Goal: Information Seeking & Learning: Understand process/instructions

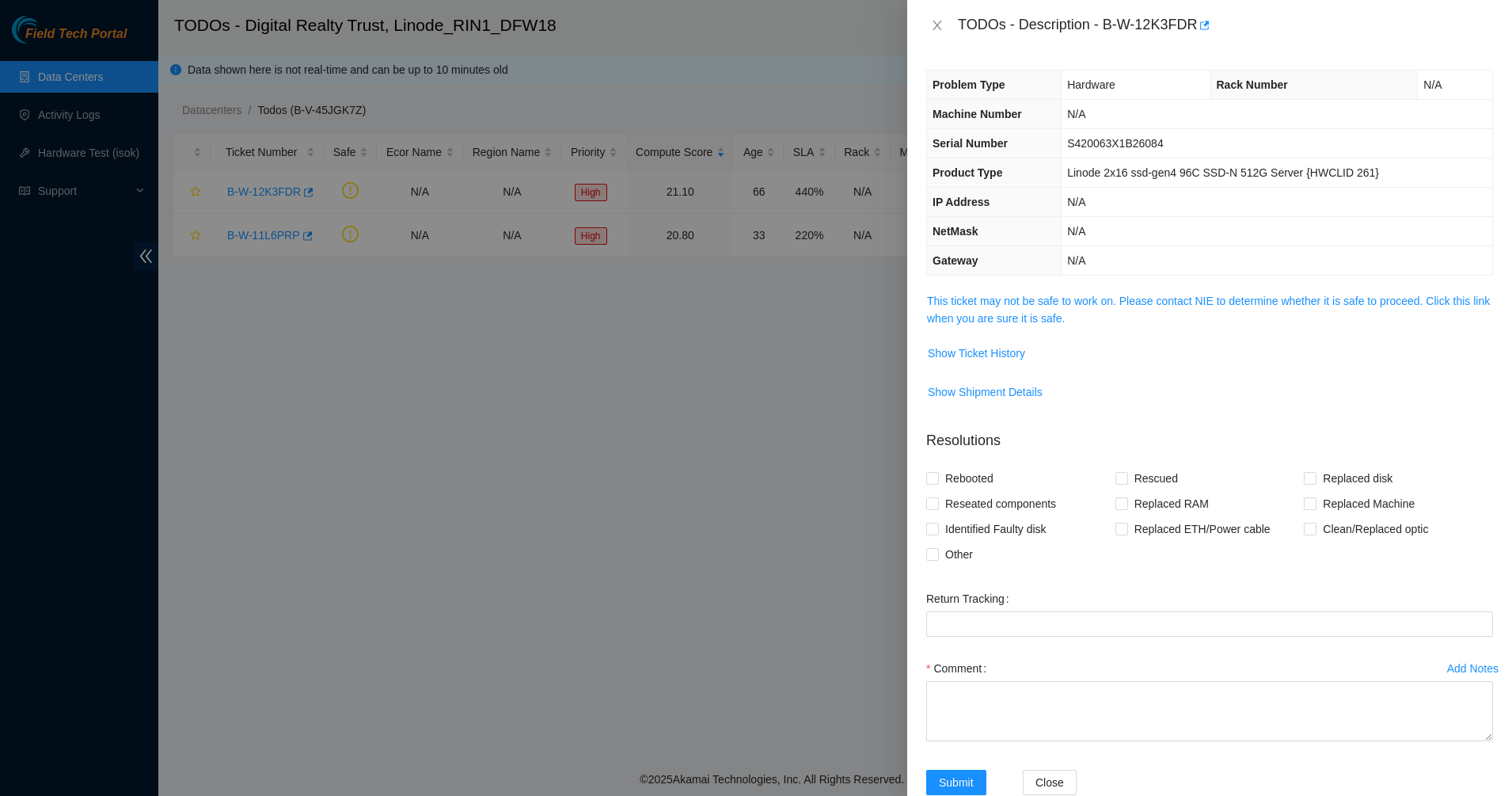
click at [998, 310] on span "This ticket may not be safe to work on. Please contact NIE to determine whether…" at bounding box center [1209, 310] width 565 height 35
click at [998, 311] on link "This ticket may not be safe to work on. Please contact NIE to determine whether…" at bounding box center [1208, 310] width 563 height 30
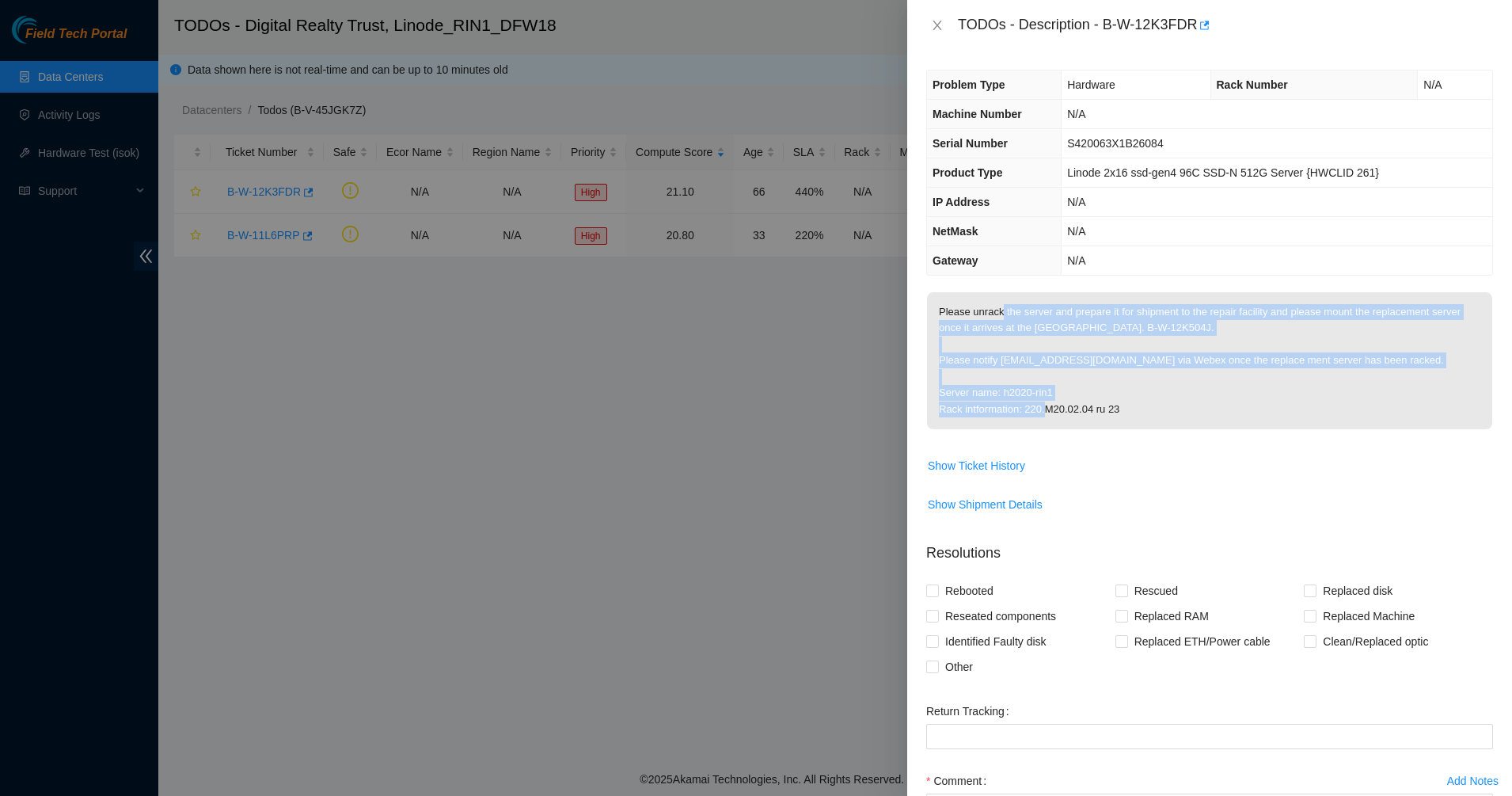
drag, startPoint x: 999, startPoint y: 315, endPoint x: 1130, endPoint y: 423, distance: 169.8
click at [1130, 423] on p "Please unrack the server and prepare it for shipment to the repair facility and…" at bounding box center [1209, 360] width 565 height 137
drag, startPoint x: 1130, startPoint y: 424, endPoint x: 956, endPoint y: 304, distance: 211.4
click at [956, 304] on p "Please unrack the server and prepare it for shipment to the repair facility and…" at bounding box center [1209, 360] width 565 height 137
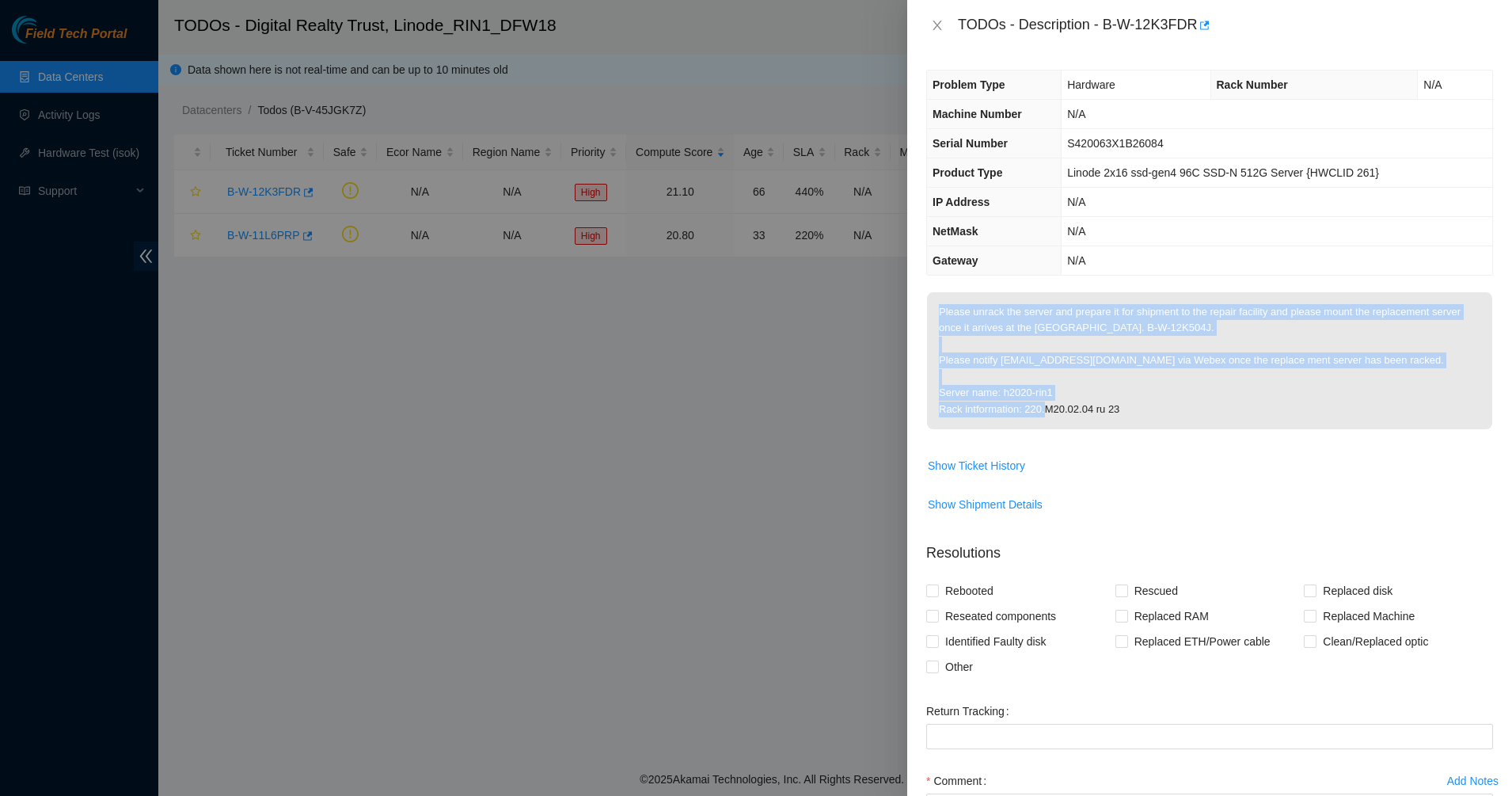
click at [956, 304] on p "Please unrack the server and prepare it for shipment to the repair facility and…" at bounding box center [1209, 360] width 565 height 137
drag, startPoint x: 956, startPoint y: 304, endPoint x: 1188, endPoint y: 385, distance: 245.7
click at [1188, 384] on p "Please unrack the server and prepare it for shipment to the repair facility and…" at bounding box center [1209, 360] width 565 height 137
click at [1188, 385] on p "Please unrack the server and prepare it for shipment to the repair facility and…" at bounding box center [1209, 360] width 565 height 137
drag, startPoint x: 1189, startPoint y: 382, endPoint x: 994, endPoint y: 302, distance: 210.8
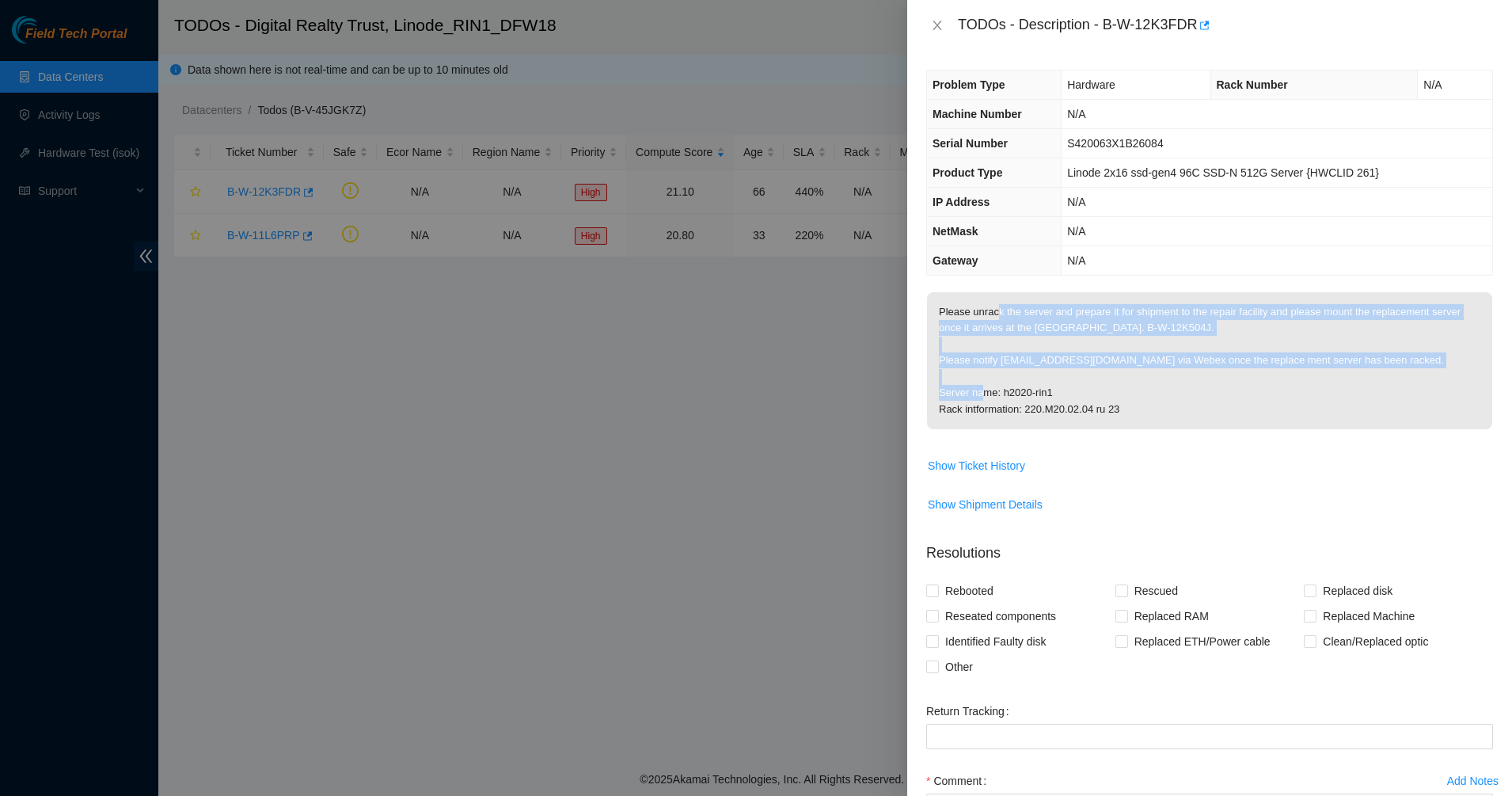
click at [994, 302] on p "Please unrack the server and prepare it for shipment to the repair facility and…" at bounding box center [1209, 360] width 565 height 137
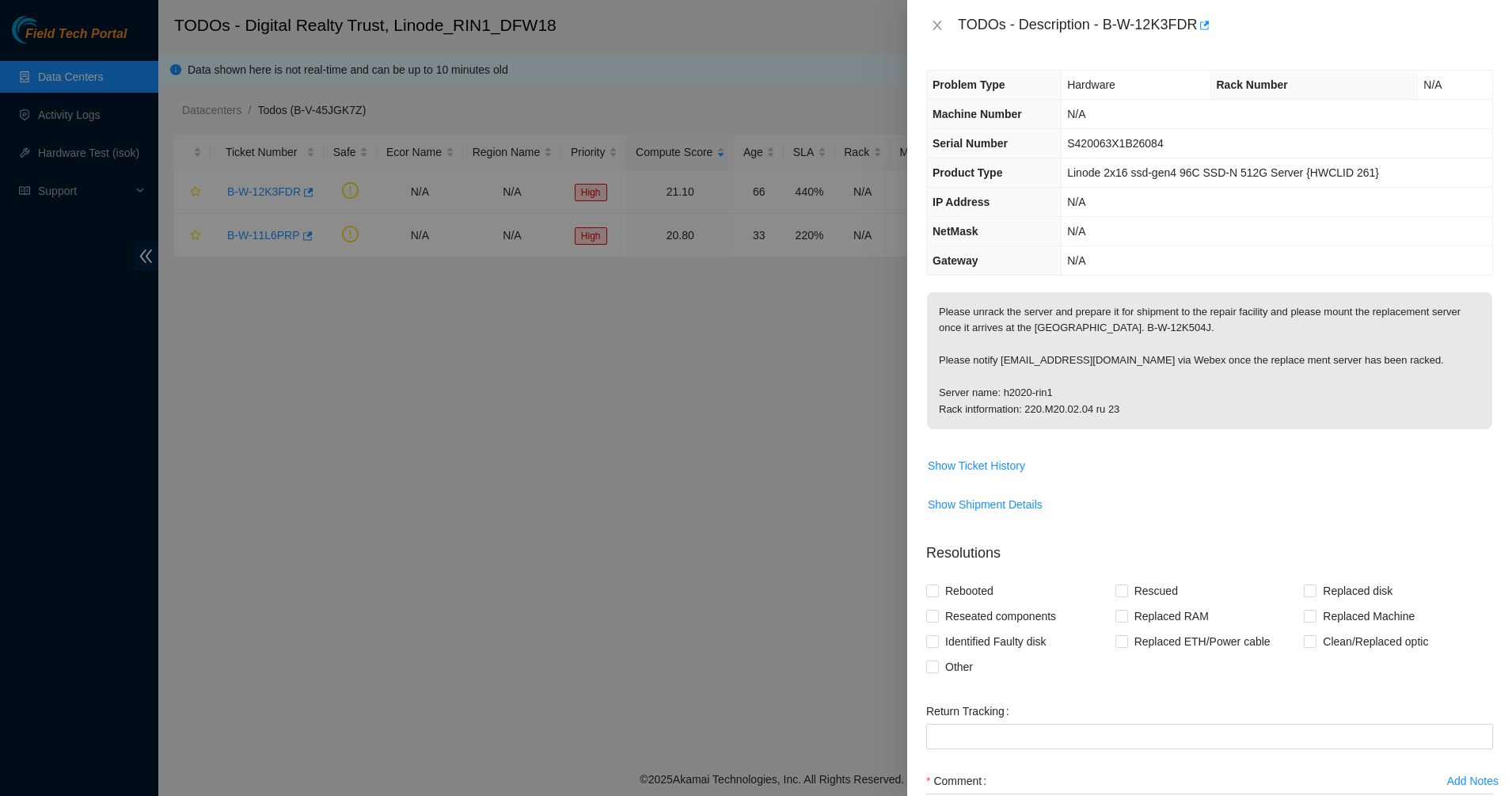
click at [988, 309] on p "Please unrack the server and prepare it for shipment to the repair facility and…" at bounding box center [1209, 360] width 565 height 137
drag, startPoint x: 988, startPoint y: 309, endPoint x: 1179, endPoint y: 407, distance: 214.7
click at [1179, 407] on p "Please unrack the server and prepare it for shipment to the repair facility and…" at bounding box center [1209, 360] width 565 height 137
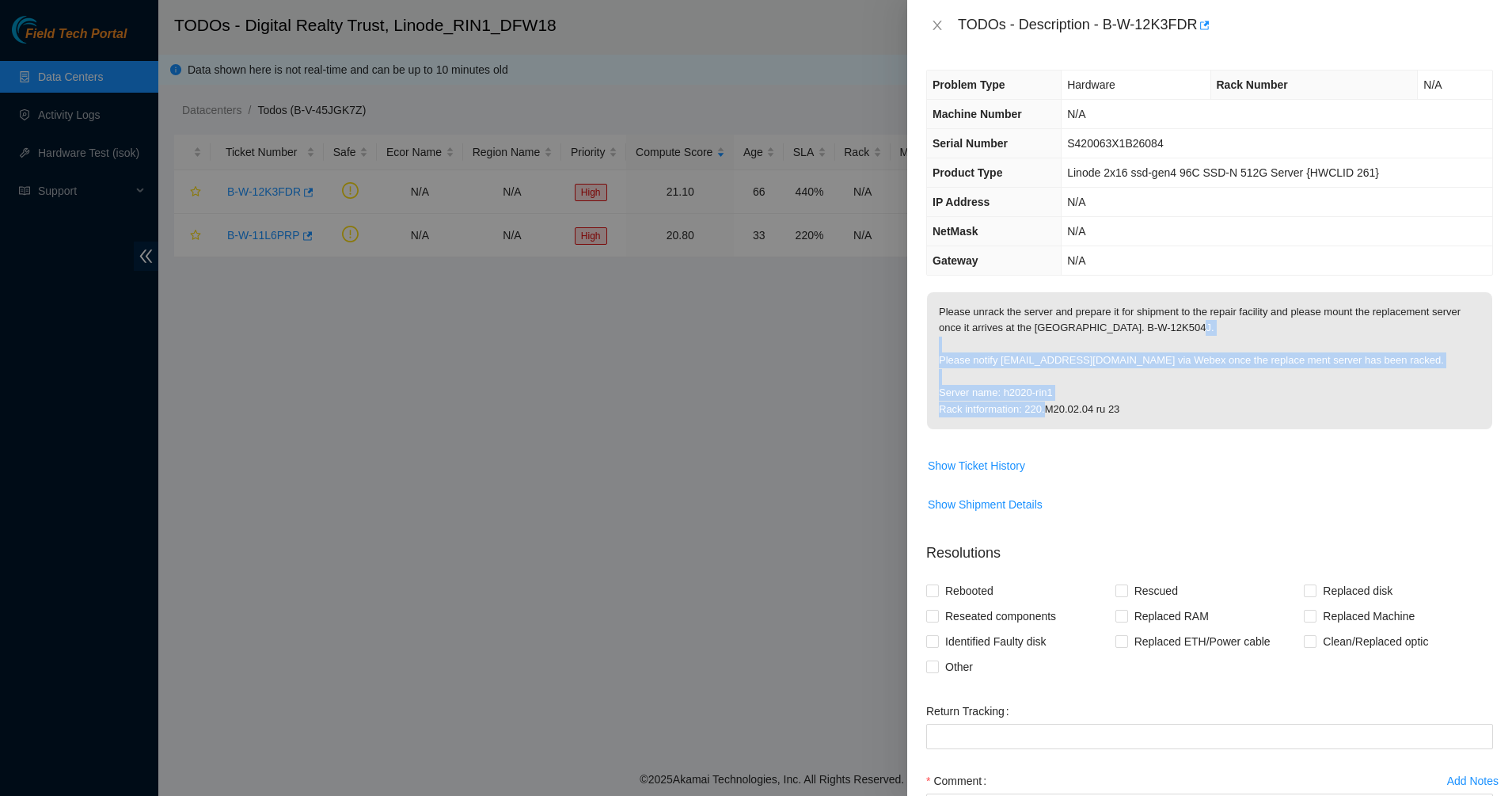
drag, startPoint x: 1179, startPoint y: 407, endPoint x: 979, endPoint y: 344, distance: 209.7
click at [982, 351] on p "Please unrack the server and prepare it for shipment to the repair facility and…" at bounding box center [1209, 360] width 565 height 137
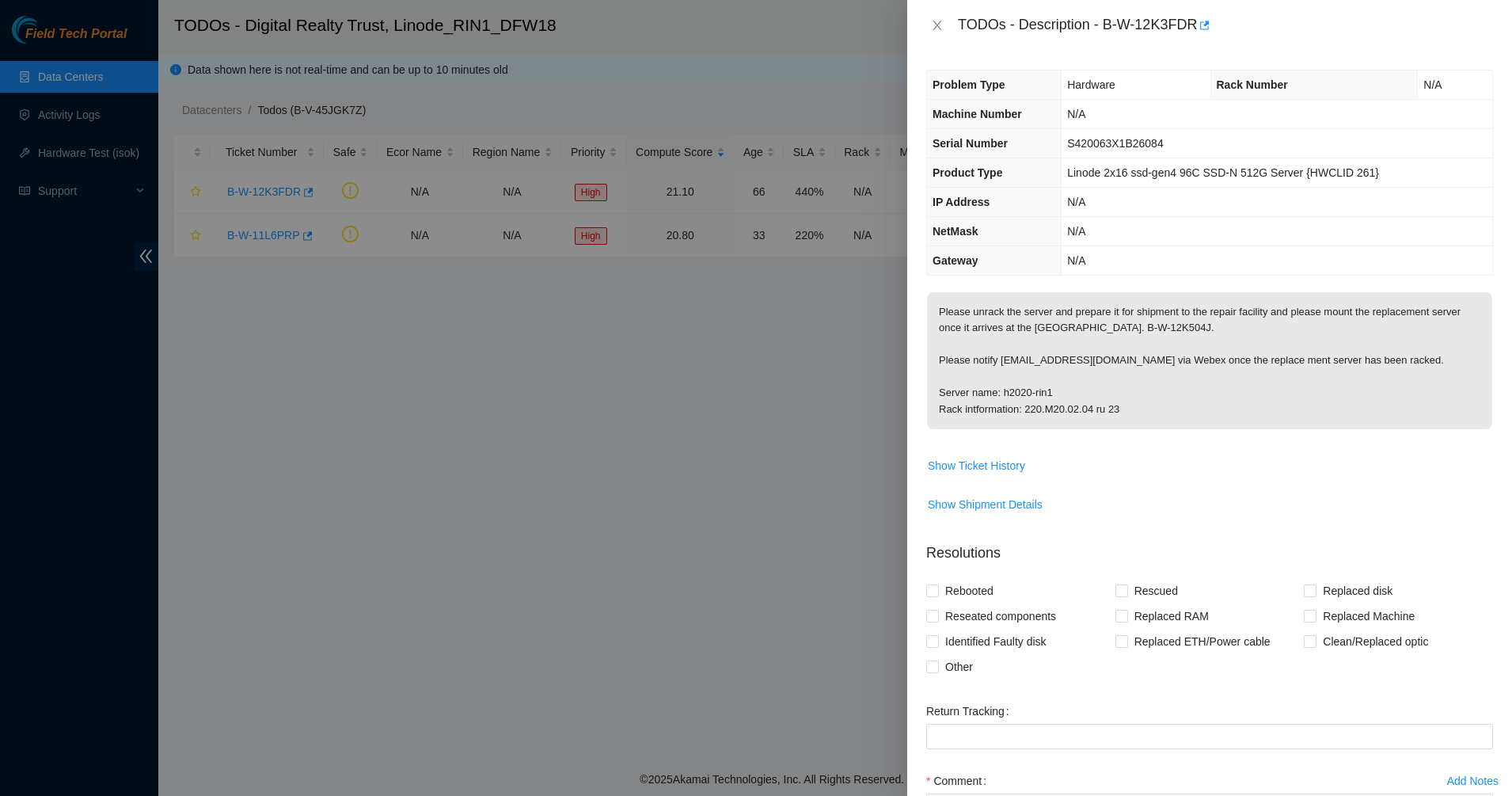
click at [979, 343] on p "Please unrack the server and prepare it for shipment to the repair facility and…" at bounding box center [1209, 360] width 565 height 137
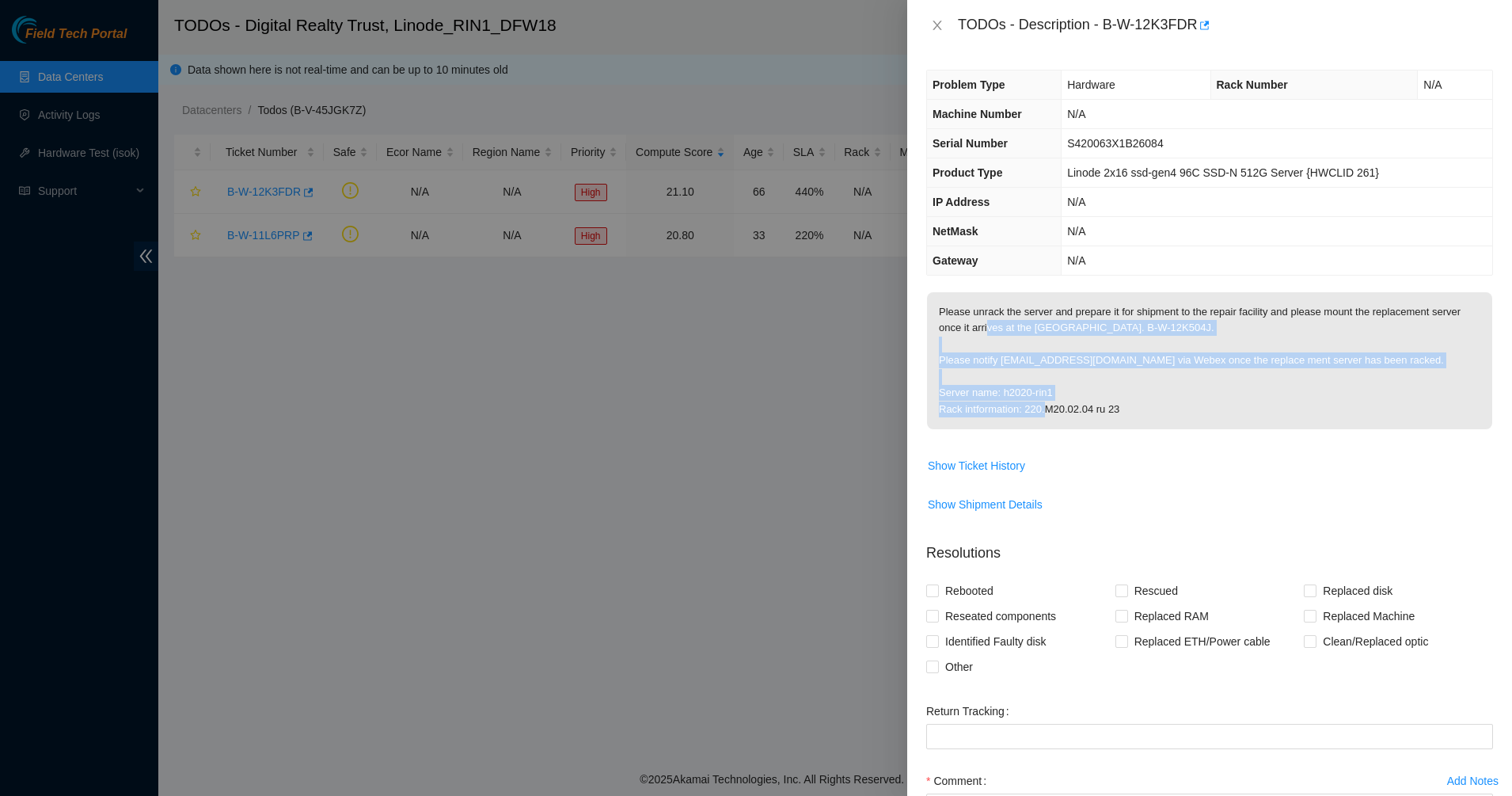
drag, startPoint x: 985, startPoint y: 333, endPoint x: 1176, endPoint y: 411, distance: 206.3
click at [1176, 411] on p "Please unrack the server and prepare it for shipment to the repair facility and…" at bounding box center [1209, 360] width 565 height 137
drag, startPoint x: 1176, startPoint y: 411, endPoint x: 950, endPoint y: 323, distance: 242.5
click at [950, 323] on p "Please unrack the server and prepare it for shipment to the repair facility and…" at bounding box center [1209, 360] width 565 height 137
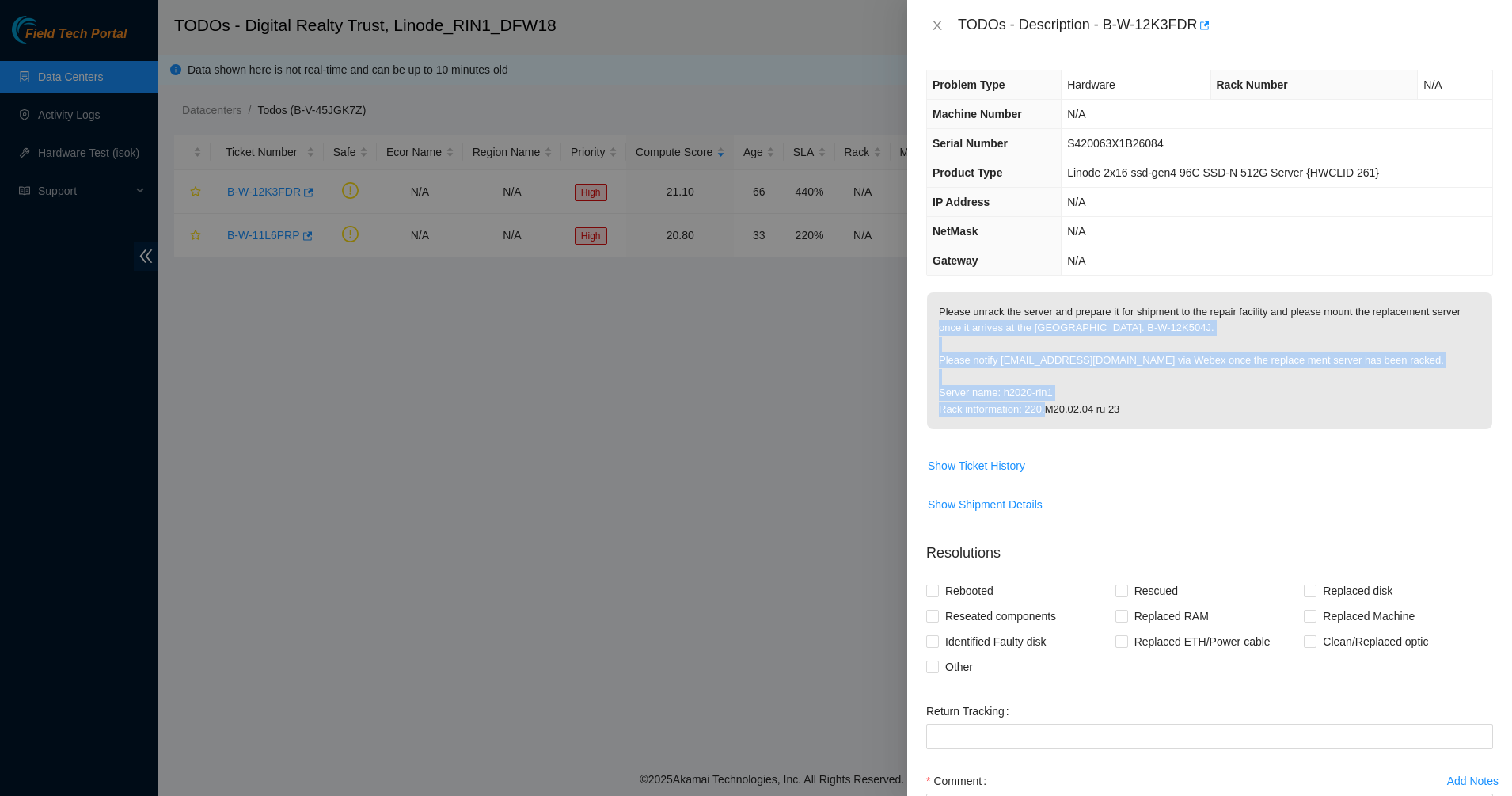
click at [950, 323] on p "Please unrack the server and prepare it for shipment to the repair facility and…" at bounding box center [1209, 360] width 565 height 137
drag, startPoint x: 954, startPoint y: 323, endPoint x: 1191, endPoint y: 418, distance: 255.3
click at [1191, 418] on p "Please unrack the server and prepare it for shipment to the repair facility and…" at bounding box center [1209, 360] width 565 height 137
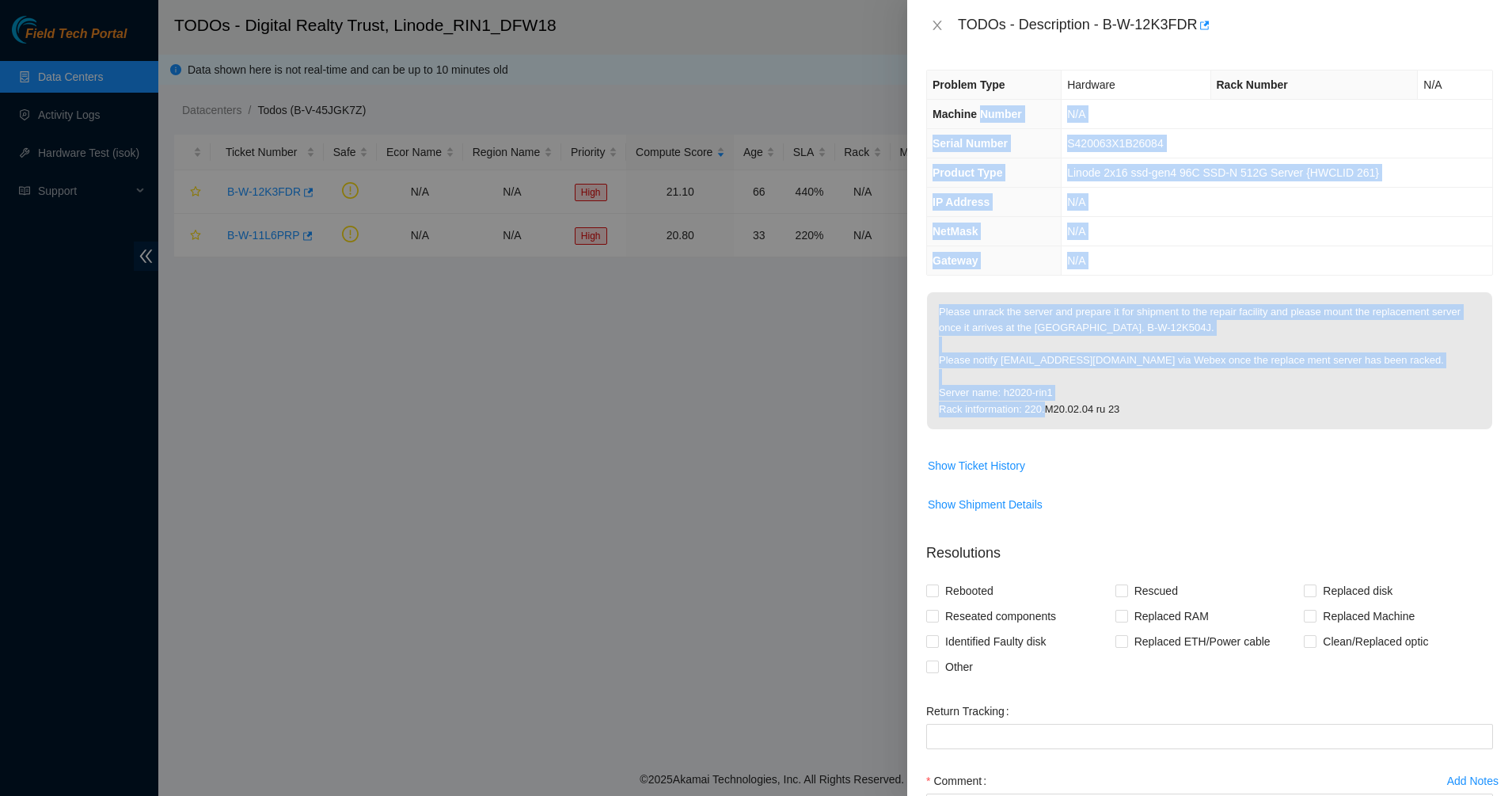
drag, startPoint x: 1191, startPoint y: 418, endPoint x: 991, endPoint y: 102, distance: 374.0
click at [991, 102] on div "Problem Type Hardware Rack Number N/A Machine Number N/A Serial Number S420063X…" at bounding box center [1209, 423] width 605 height 746
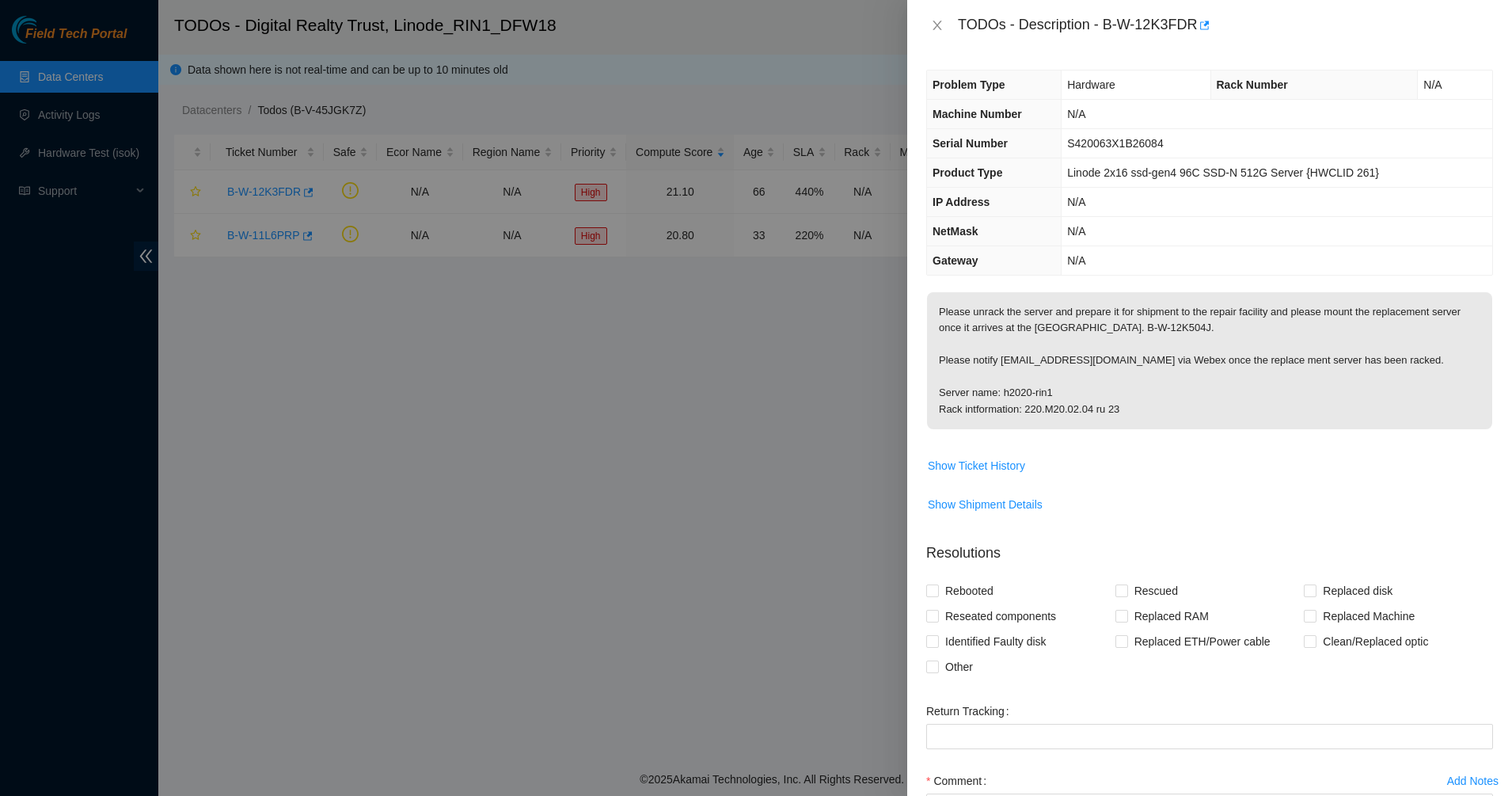
click at [989, 94] on th "Problem Type" at bounding box center [994, 85] width 135 height 30
click at [930, 23] on button "Close" at bounding box center [936, 25] width 22 height 15
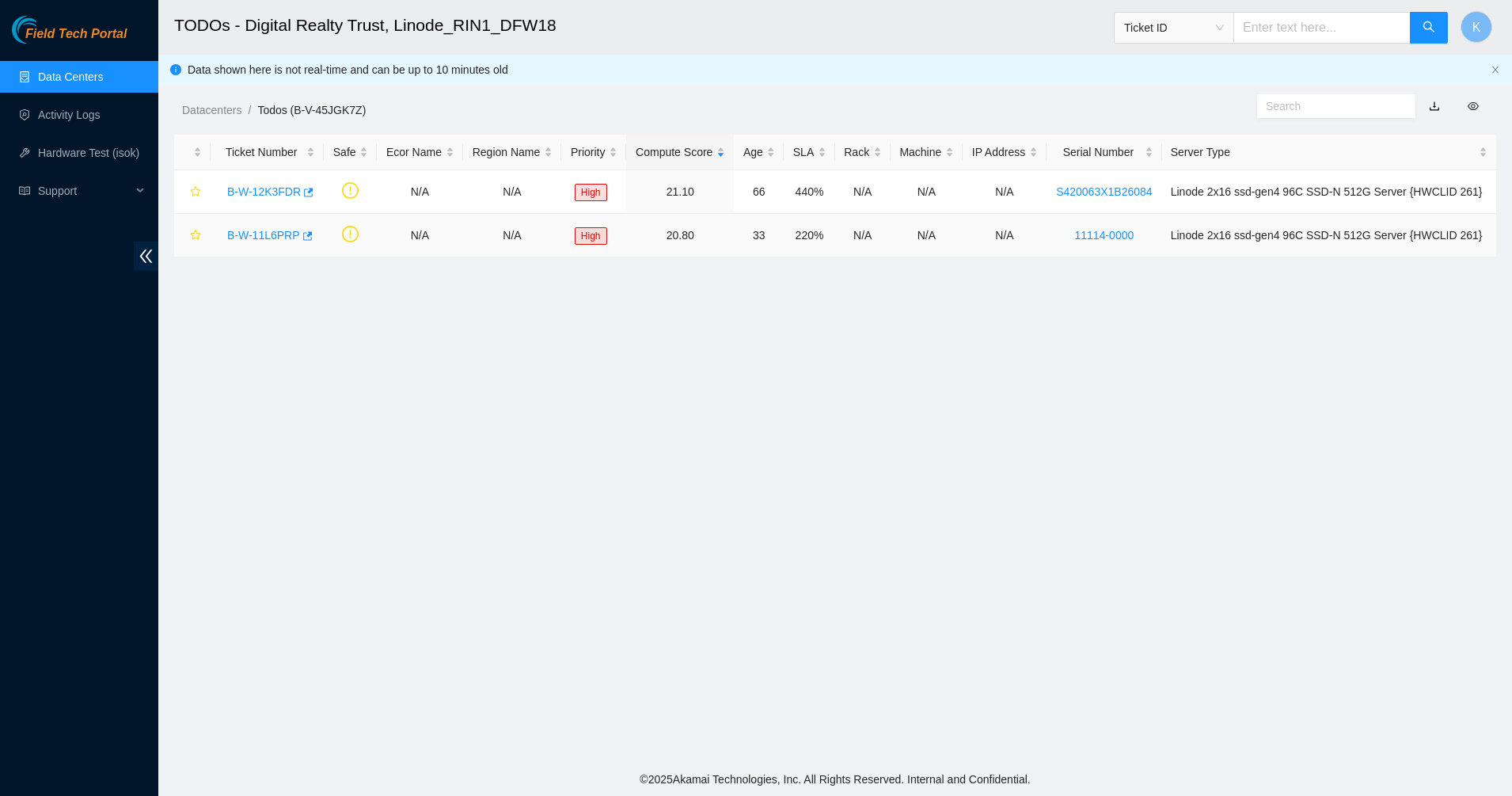
click at [255, 232] on link "B-W-11L6PRP" at bounding box center [263, 235] width 73 height 13
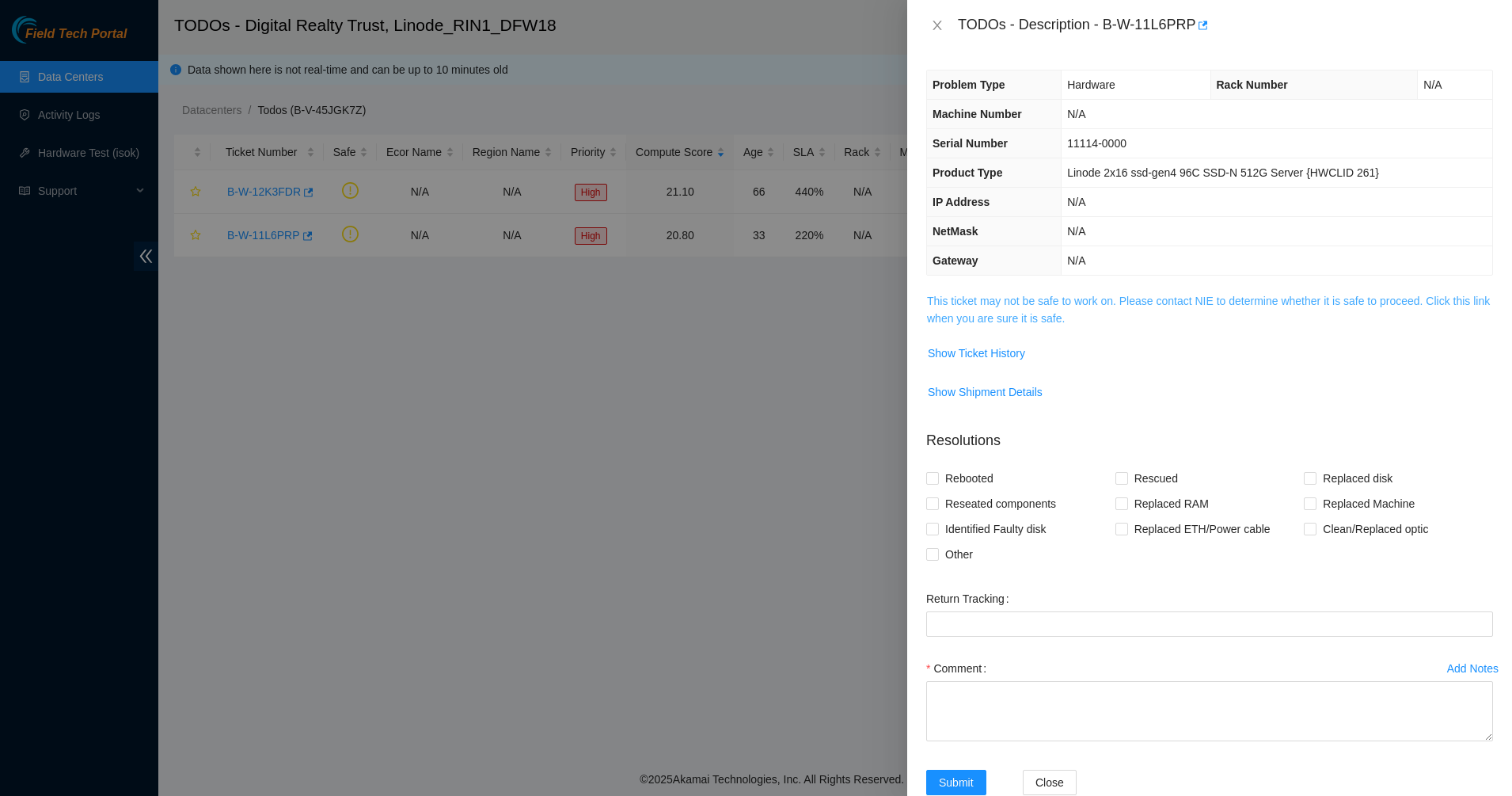
click at [989, 296] on link "This ticket may not be safe to work on. Please contact NIE to determine whether…" at bounding box center [1208, 310] width 563 height 30
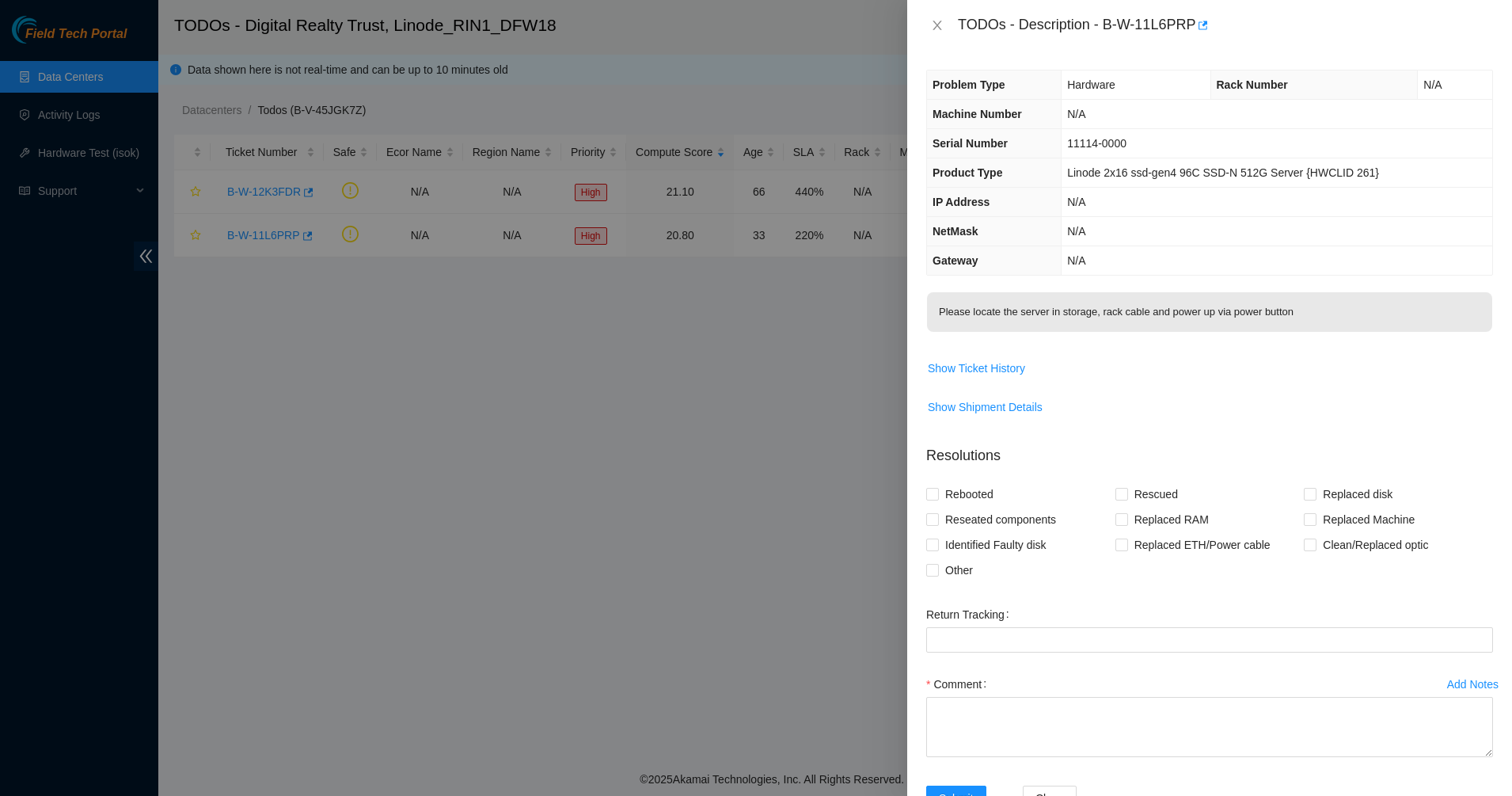
click at [989, 304] on p "Please locate the server in storage, rack cable and power up via power button" at bounding box center [1209, 312] width 565 height 40
click at [1177, 317] on p "Please locate the server in storage, rack cable and power up via power button" at bounding box center [1209, 312] width 565 height 40
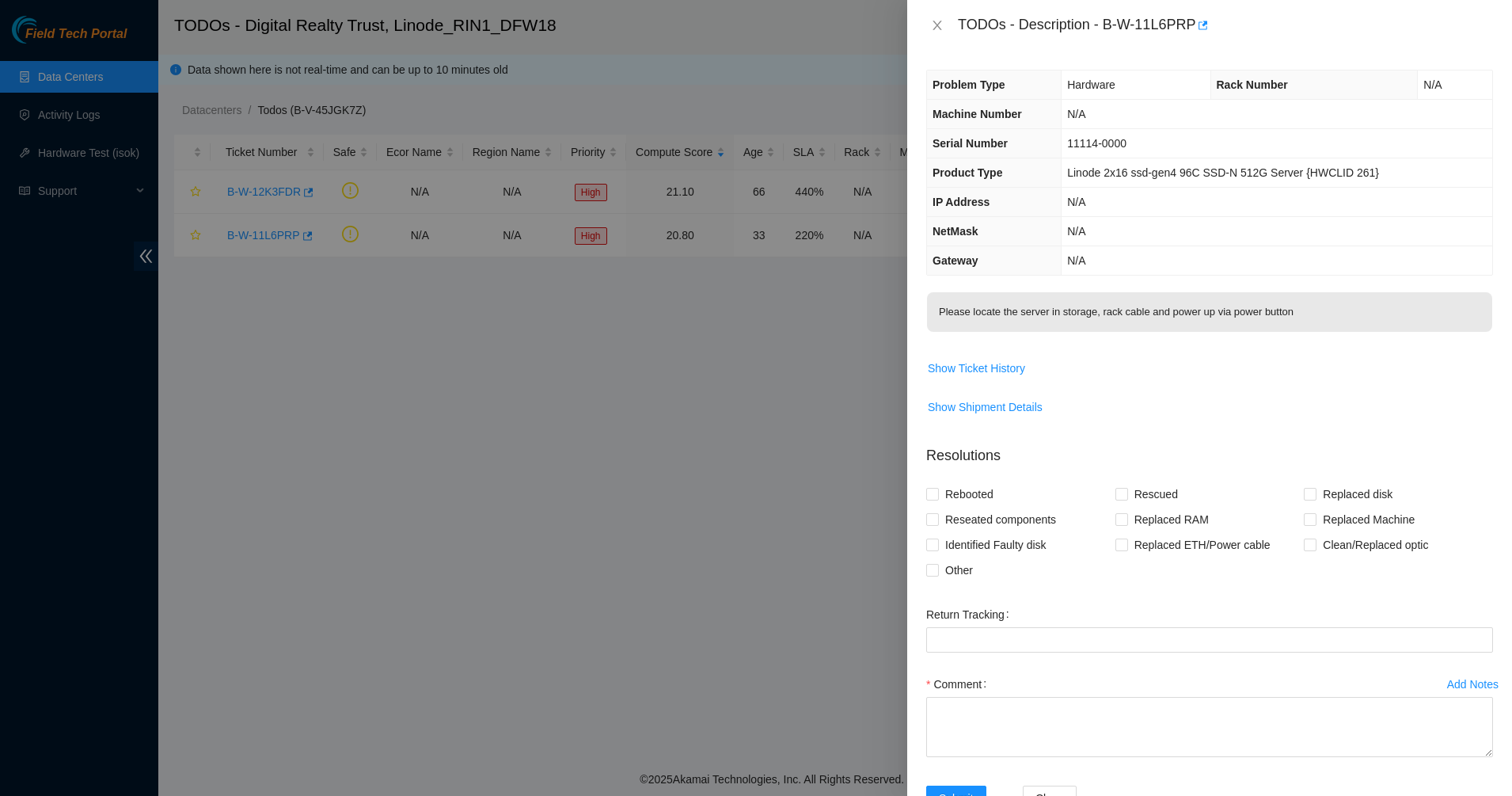
click at [1177, 317] on p "Please locate the server in storage, rack cable and power up via power button" at bounding box center [1209, 312] width 565 height 40
click at [1347, 317] on p "Please locate the server in storage, rack cable and power up via power button" at bounding box center [1209, 312] width 565 height 40
click at [1401, 314] on p "Please locate the server in storage, rack cable and power up via power button" at bounding box center [1209, 312] width 565 height 40
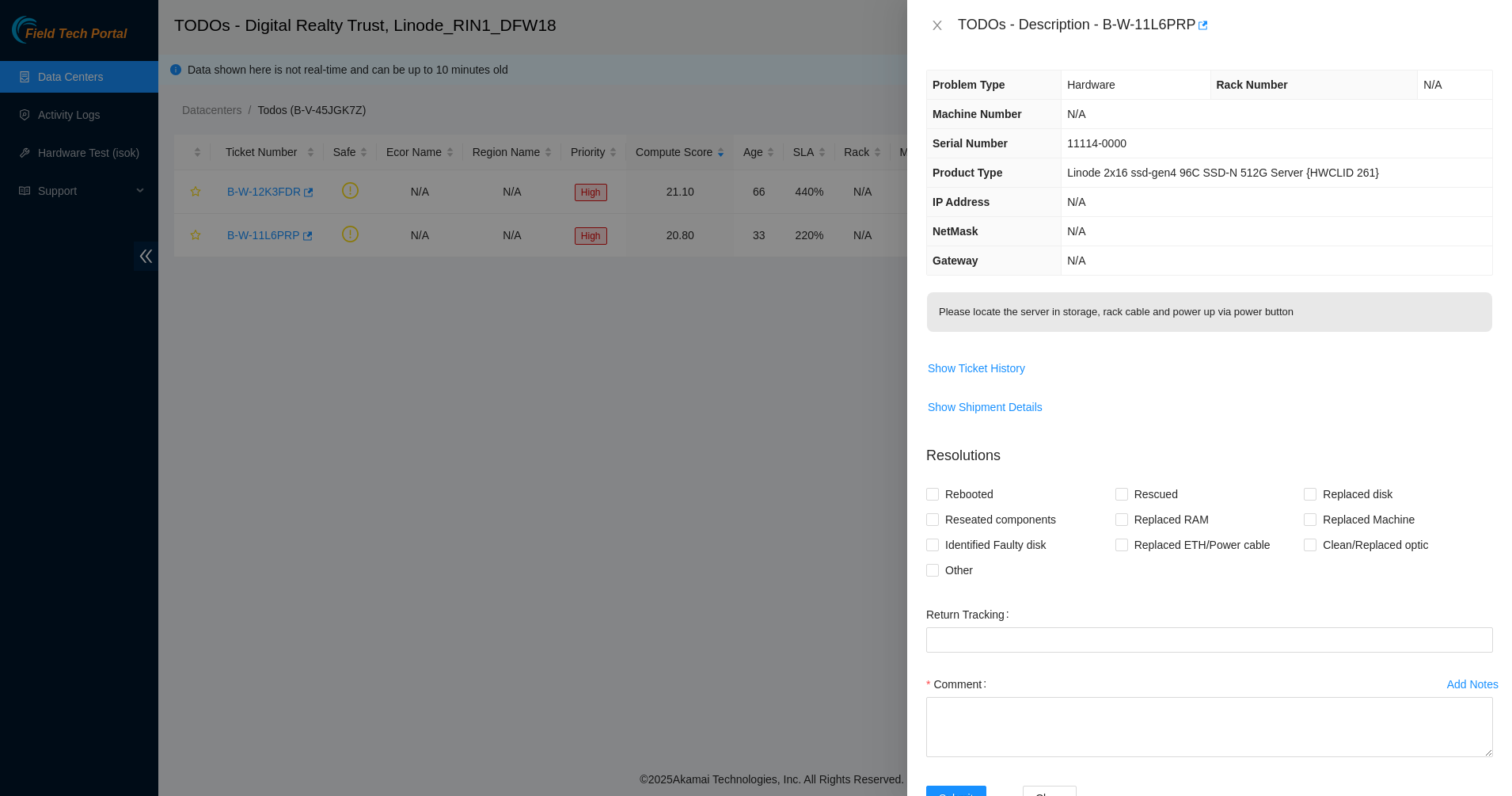
click at [1401, 314] on p "Please locate the server in storage, rack cable and power up via power button" at bounding box center [1209, 312] width 565 height 40
click at [1418, 334] on span "Please locate the server in storage, rack cable and power up via power button" at bounding box center [1209, 317] width 565 height 50
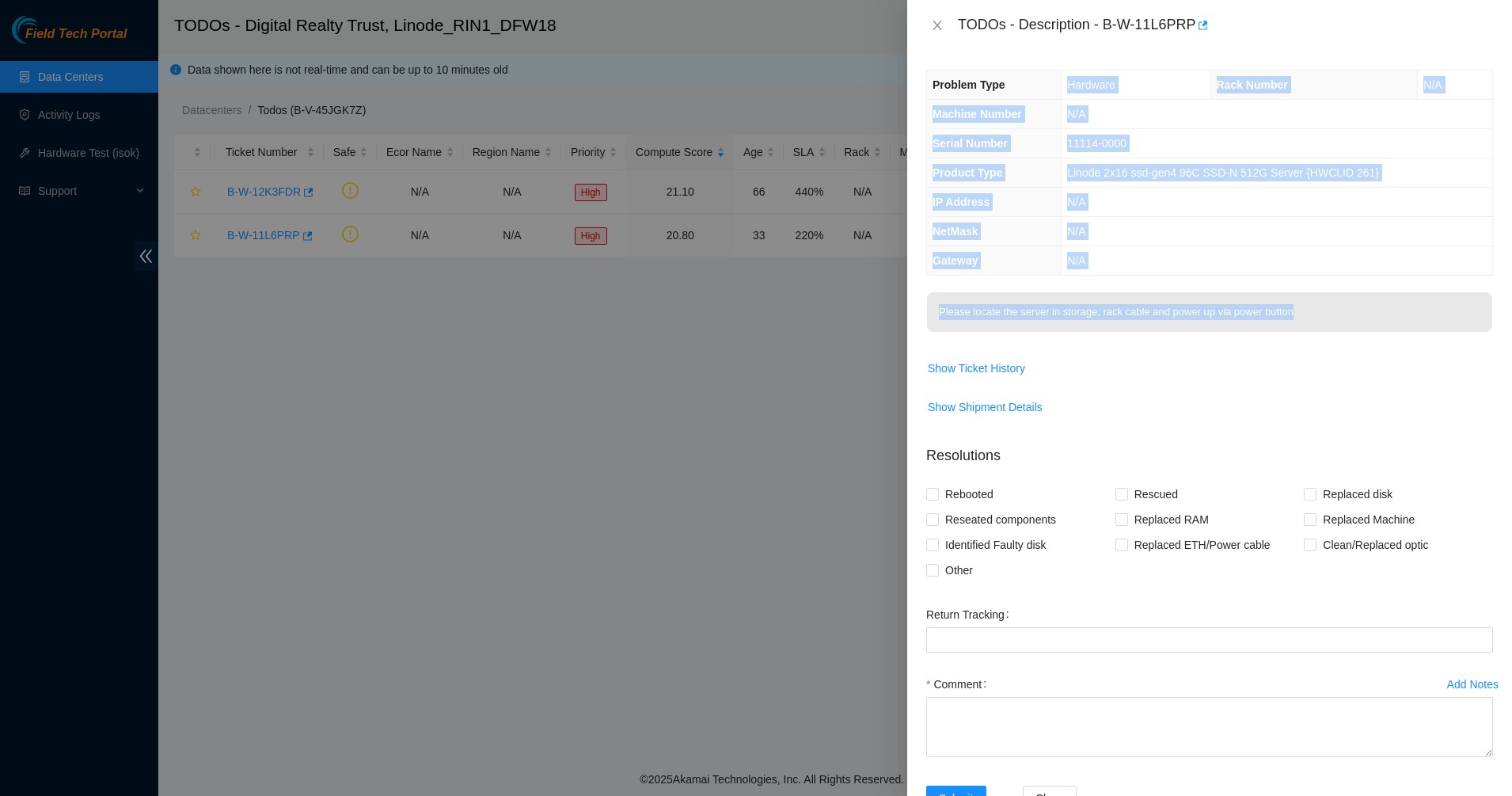
drag, startPoint x: 1418, startPoint y: 334, endPoint x: 1022, endPoint y: 91, distance: 464.6
click at [1022, 91] on div "Problem Type Hardware Rack Number N/A Machine Number N/A Serial Number 11114-00…" at bounding box center [1209, 423] width 605 height 746
click at [1022, 91] on th "Problem Type" at bounding box center [994, 85] width 135 height 30
drag, startPoint x: 1022, startPoint y: 91, endPoint x: 1259, endPoint y: 258, distance: 289.9
click at [1259, 258] on tbody "Problem Type Hardware Rack Number N/A Machine Number N/A Serial Number 11114-00…" at bounding box center [1209, 172] width 565 height 204
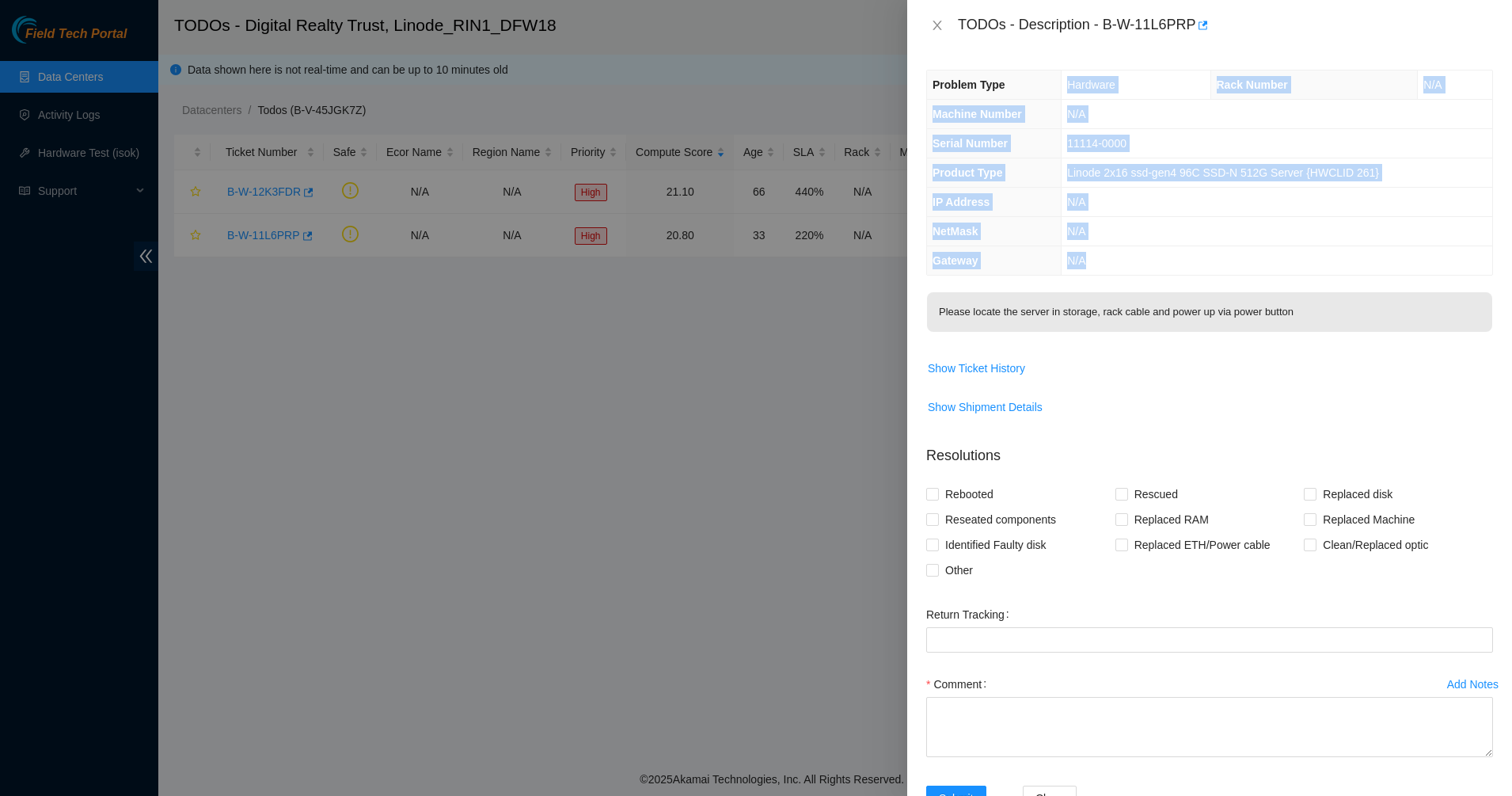
click at [1259, 258] on td "N/A" at bounding box center [1276, 261] width 430 height 30
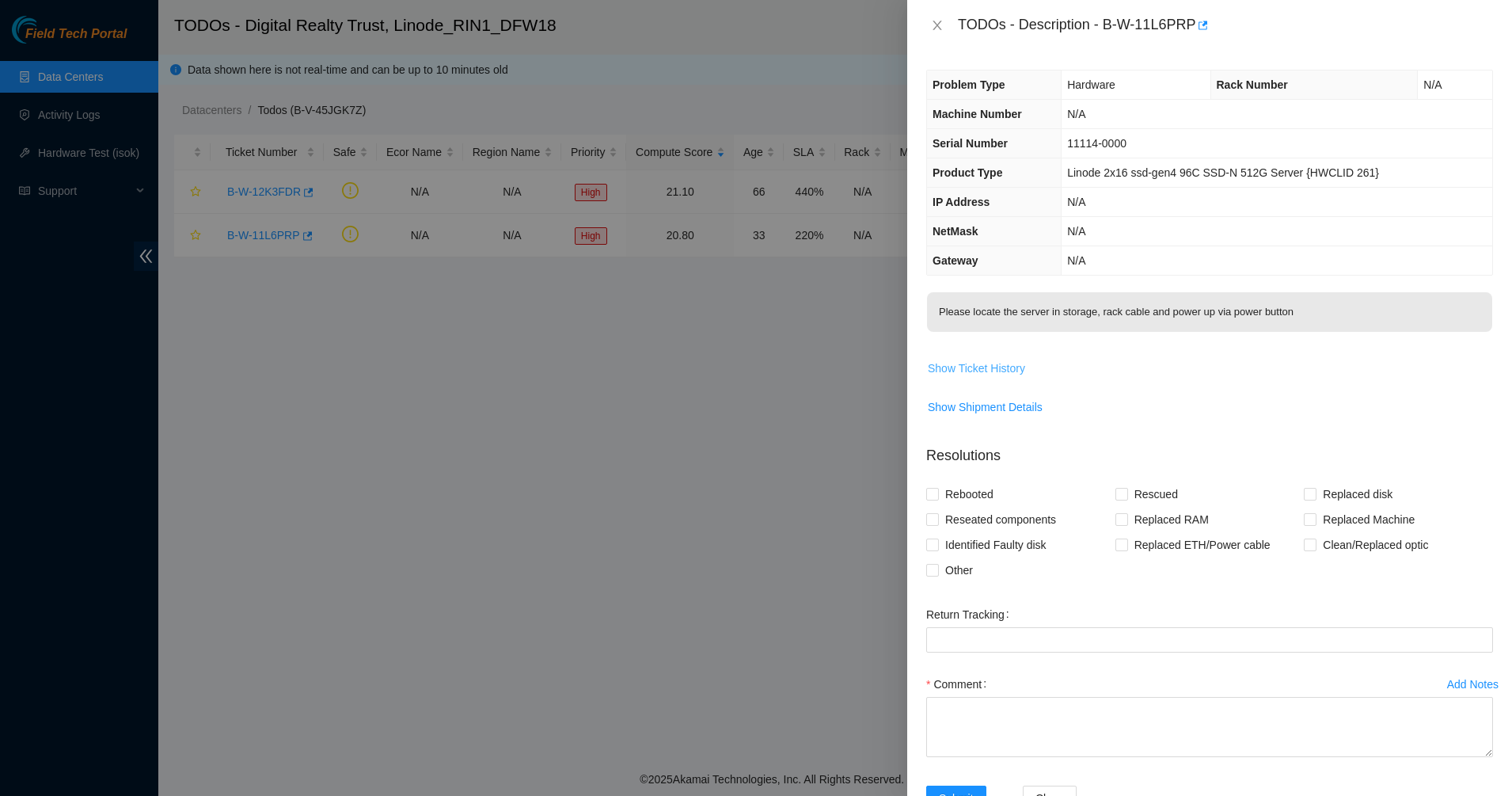
click at [976, 376] on span "Show Ticket History" at bounding box center [976, 368] width 97 height 17
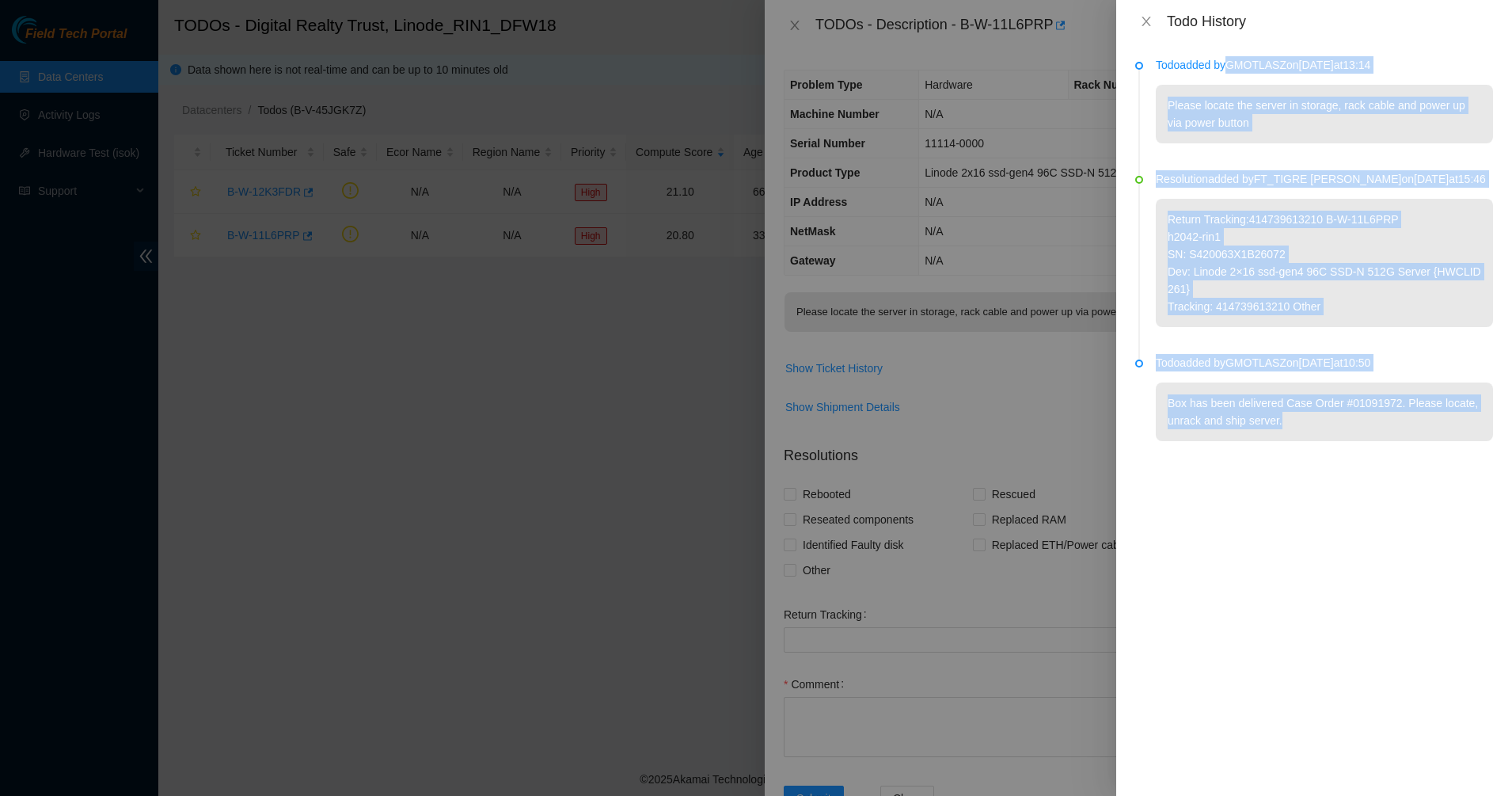
drag, startPoint x: 1226, startPoint y: 70, endPoint x: 1295, endPoint y: 431, distance: 367.5
click at [1295, 429] on ul "Todo added by GMOTLASZ on 2025-09-16 at 13:14 Please locate the server in stora…" at bounding box center [1313, 267] width 357 height 411
click at [1295, 433] on p "Box has been delivered Case Order #01091972. Please locate, unrack and ship ser…" at bounding box center [1324, 411] width 337 height 58
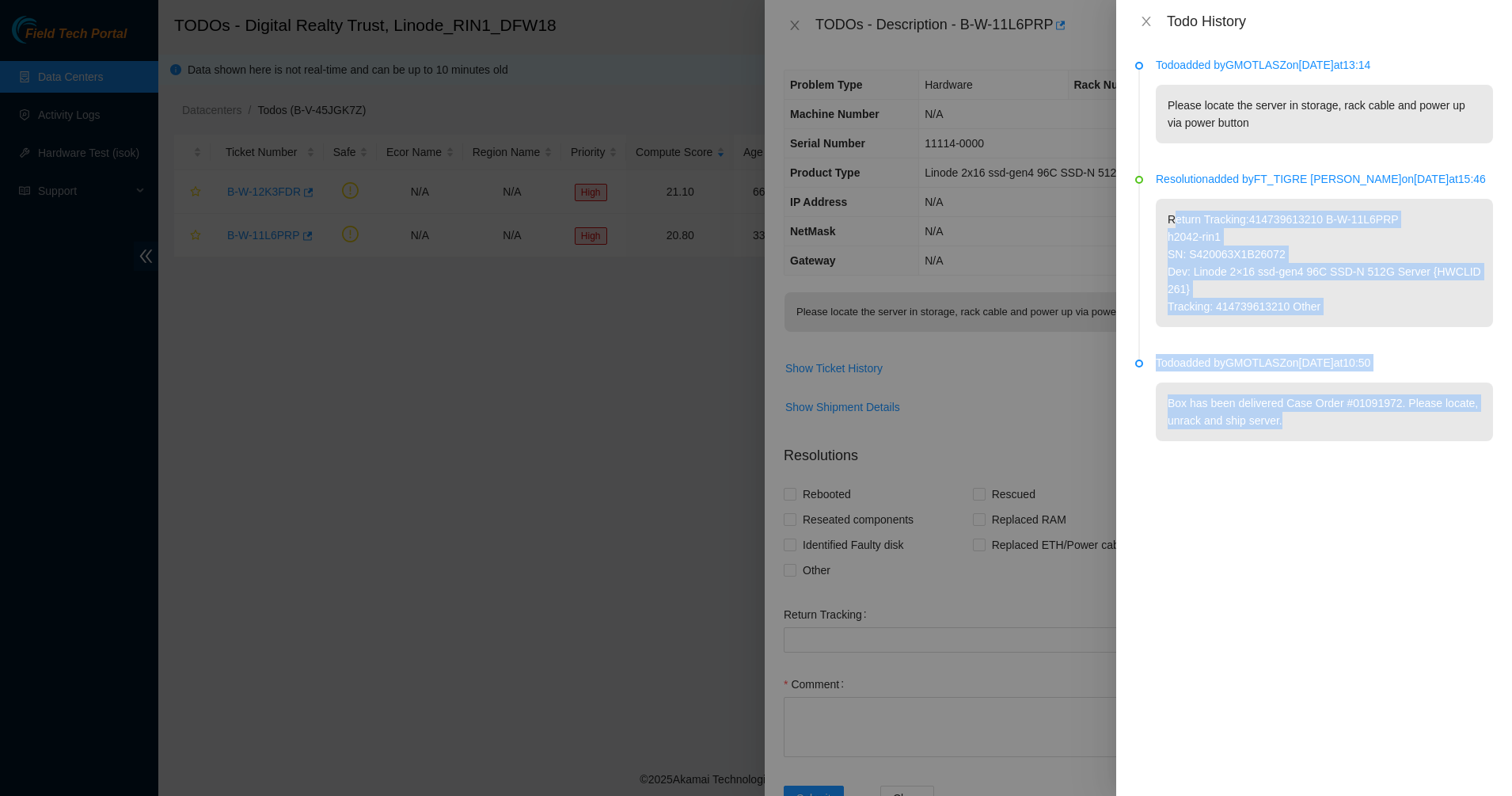
drag, startPoint x: 1301, startPoint y: 435, endPoint x: 1176, endPoint y: 185, distance: 279.5
click at [1176, 185] on ul "Todo added by GMOTLASZ on 2025-09-16 at 13:14 Please locate the server in stora…" at bounding box center [1313, 267] width 357 height 411
click at [1176, 185] on p "Resolution added by FT_TIGRE ANTHONY on 2025-09-03 at 15:46" at bounding box center [1324, 179] width 337 height 17
drag, startPoint x: 1176, startPoint y: 185, endPoint x: 1366, endPoint y: 455, distance: 330.2
click at [1366, 452] on ul "Todo added by GMOTLASZ on 2025-09-16 at 13:14 Please locate the server in stora…" at bounding box center [1313, 267] width 357 height 411
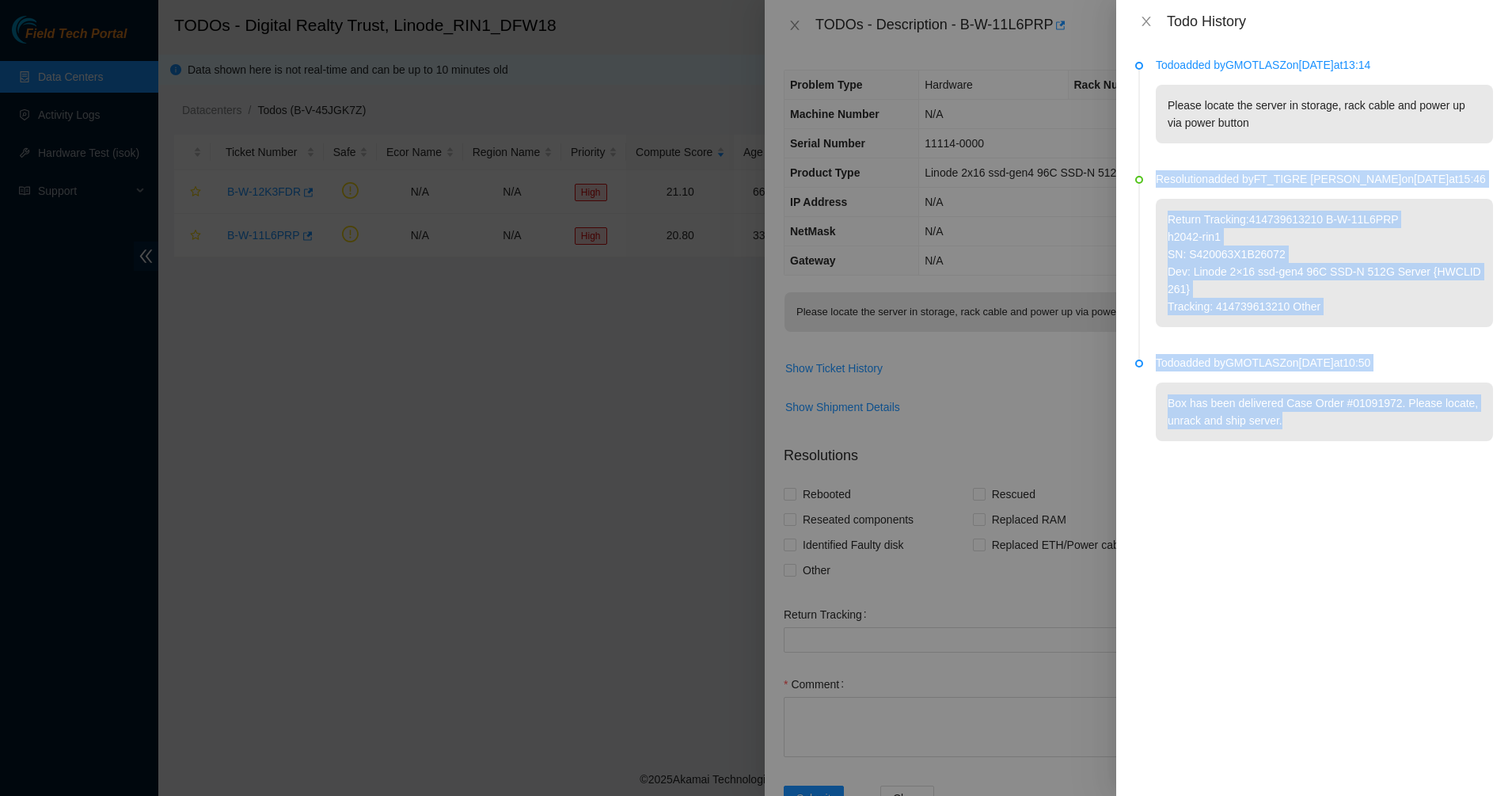
click at [1366, 456] on li "Todo added by GMOTLASZ on 2025-08-26 at 10:50 Box has been delivered Case Order…" at bounding box center [1313, 416] width 357 height 114
drag, startPoint x: 1366, startPoint y: 455, endPoint x: 1176, endPoint y: 77, distance: 423.1
click at [1182, 84] on ul "Todo added by GMOTLASZ on 2025-09-16 at 13:14 Please locate the server in stora…" at bounding box center [1313, 267] width 357 height 411
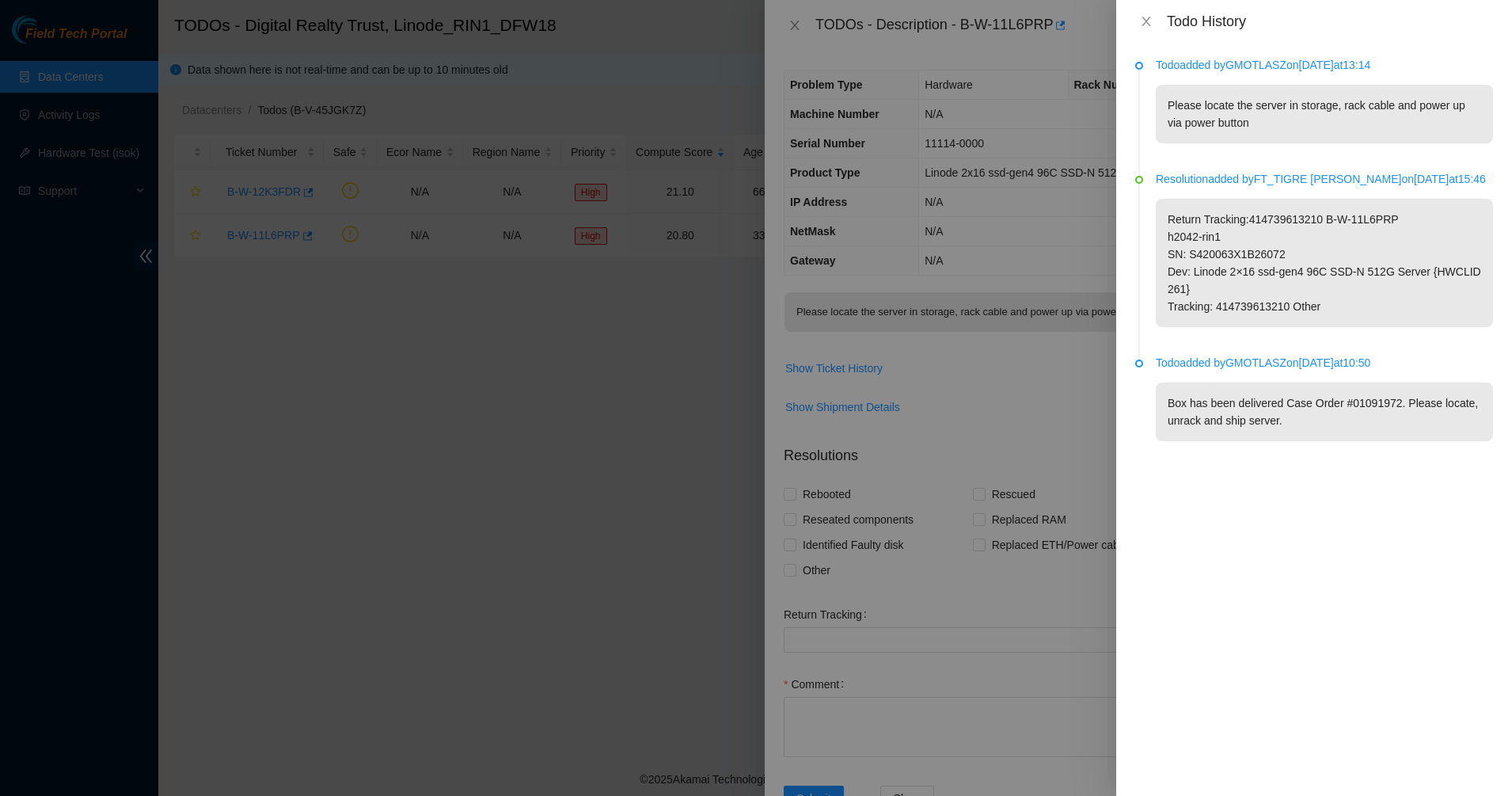
click at [1156, 62] on p "Todo added by GMOTLASZ on 2025-09-16 at 13:14" at bounding box center [1324, 65] width 337 height 17
click at [1149, 24] on icon "close" at bounding box center [1146, 21] width 9 height 10
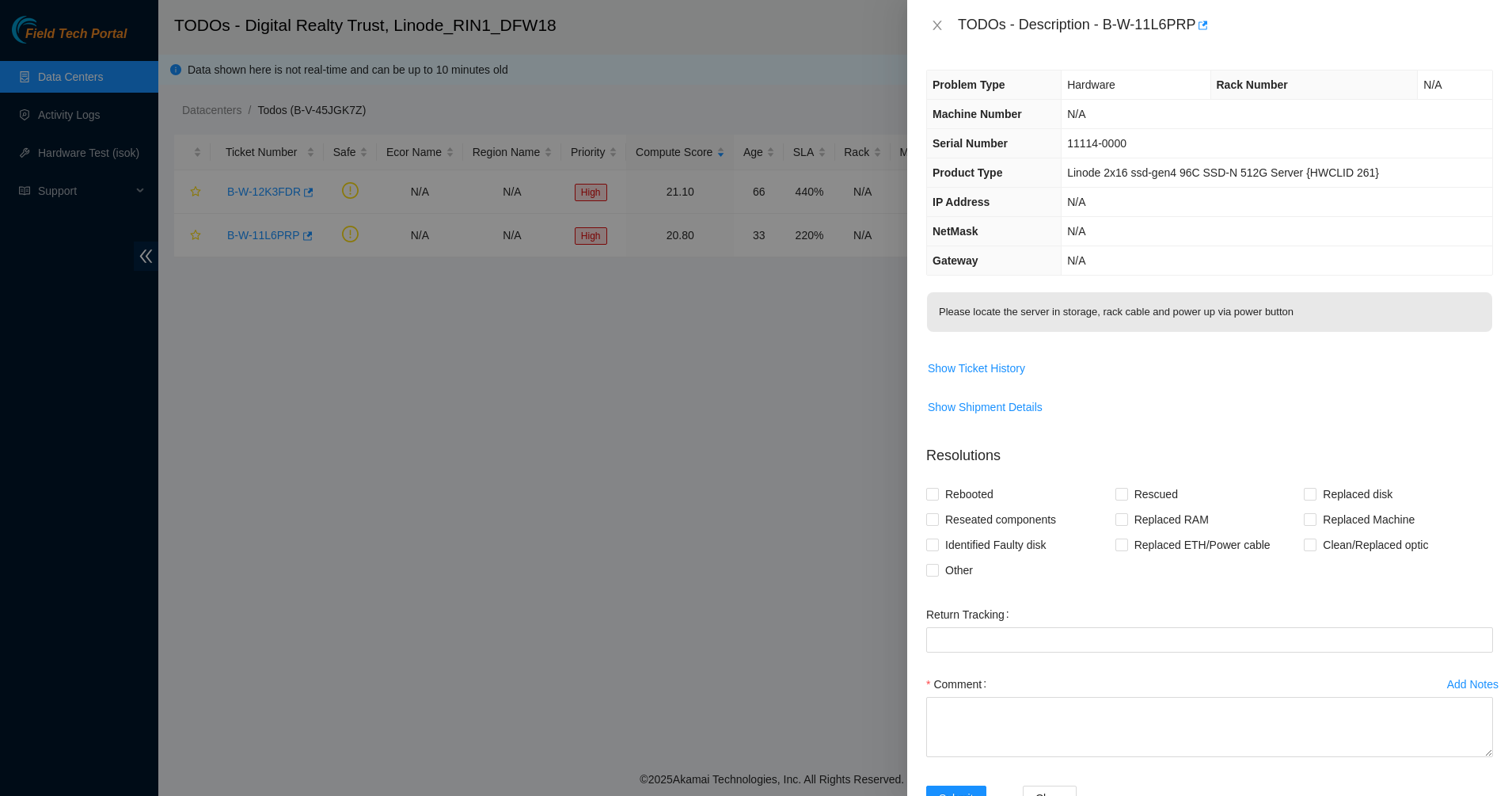
click at [936, 17] on div "TODOs - Description - B-W-11L6PRP" at bounding box center [1209, 25] width 567 height 25
click at [932, 26] on icon "close" at bounding box center [937, 25] width 13 height 13
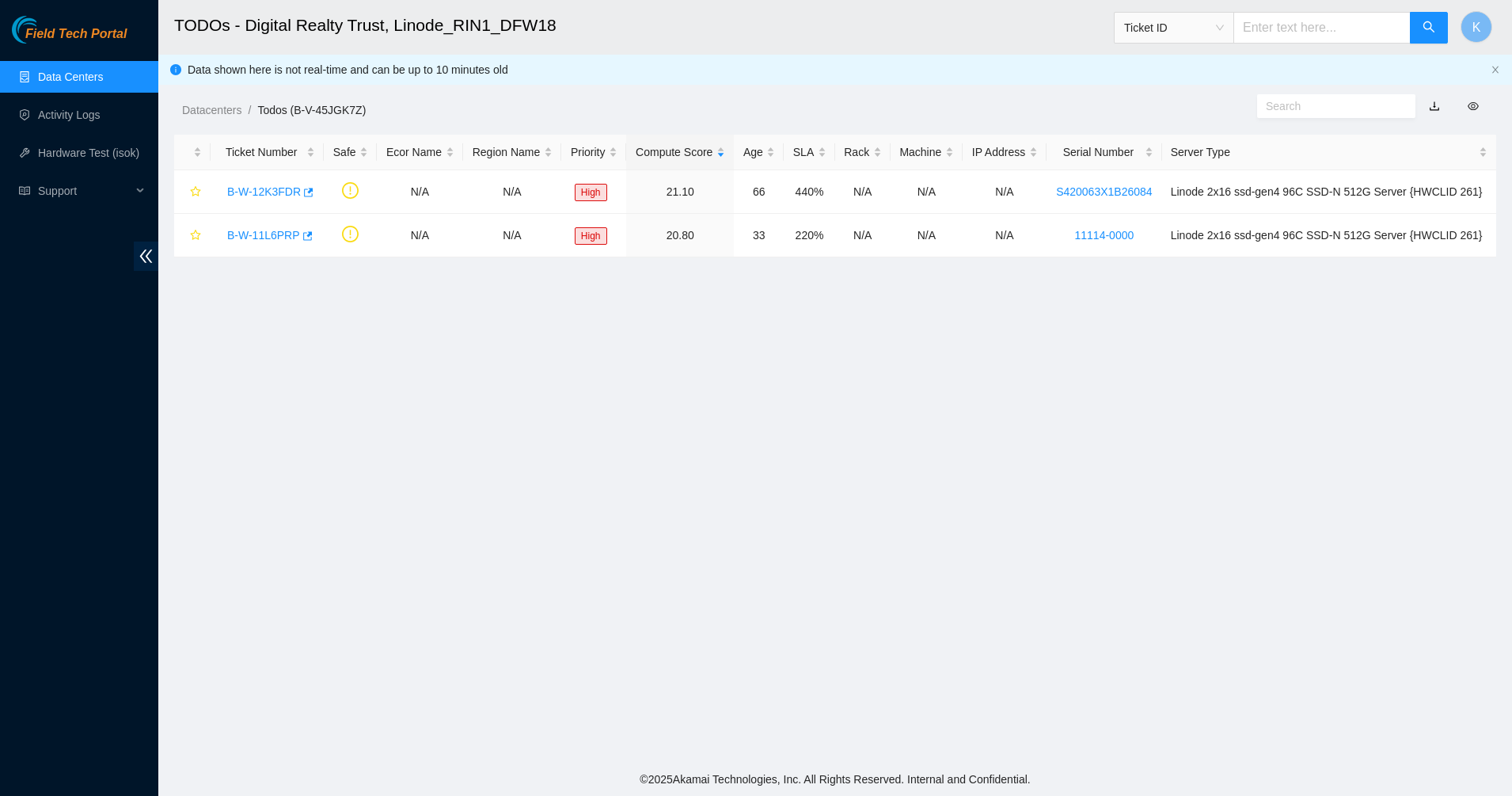
click at [66, 70] on link "Data Centers" at bounding box center [70, 77] width 65 height 13
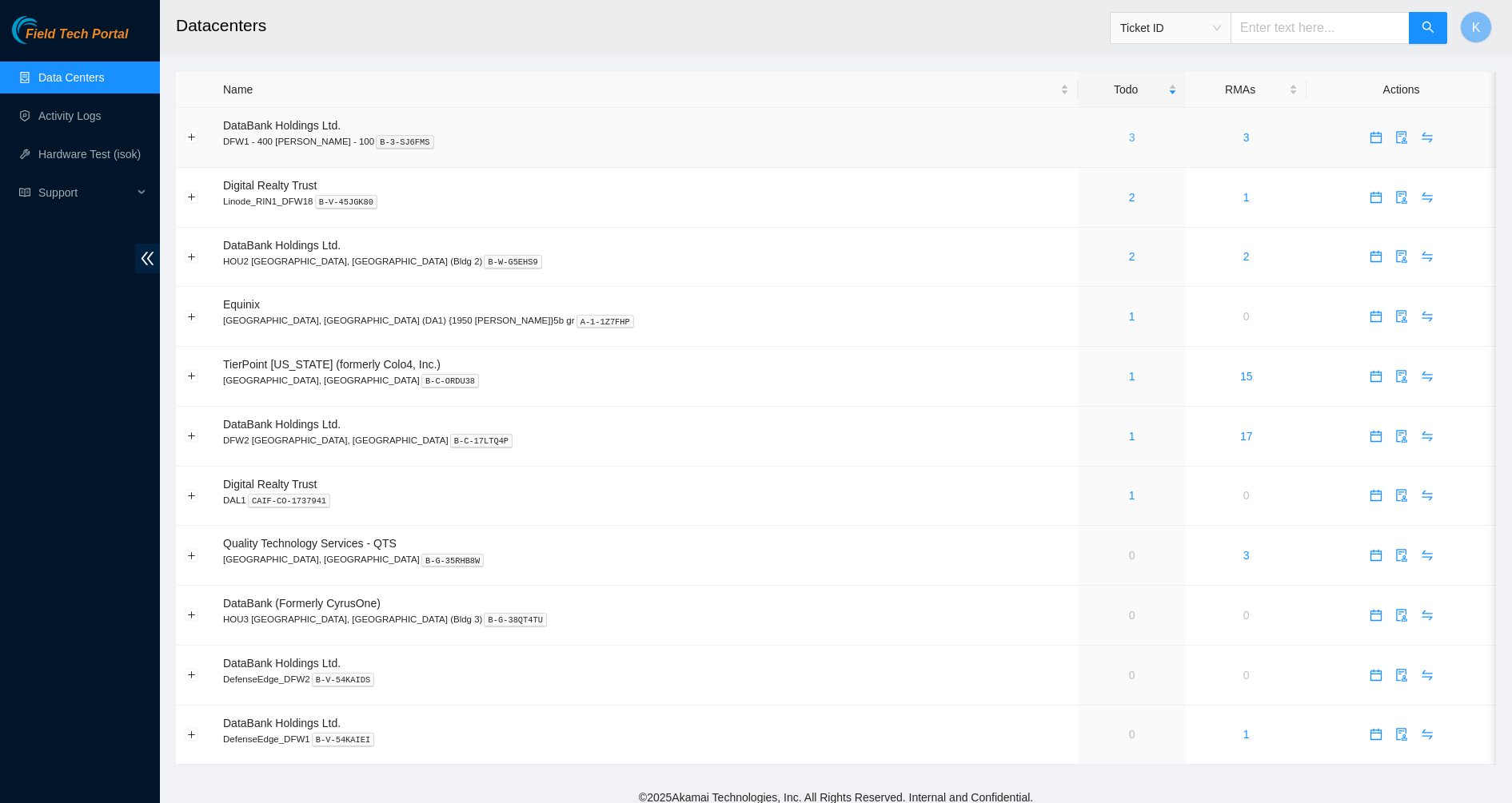
click at [1128, 137] on link "3" at bounding box center [1131, 137] width 6 height 13
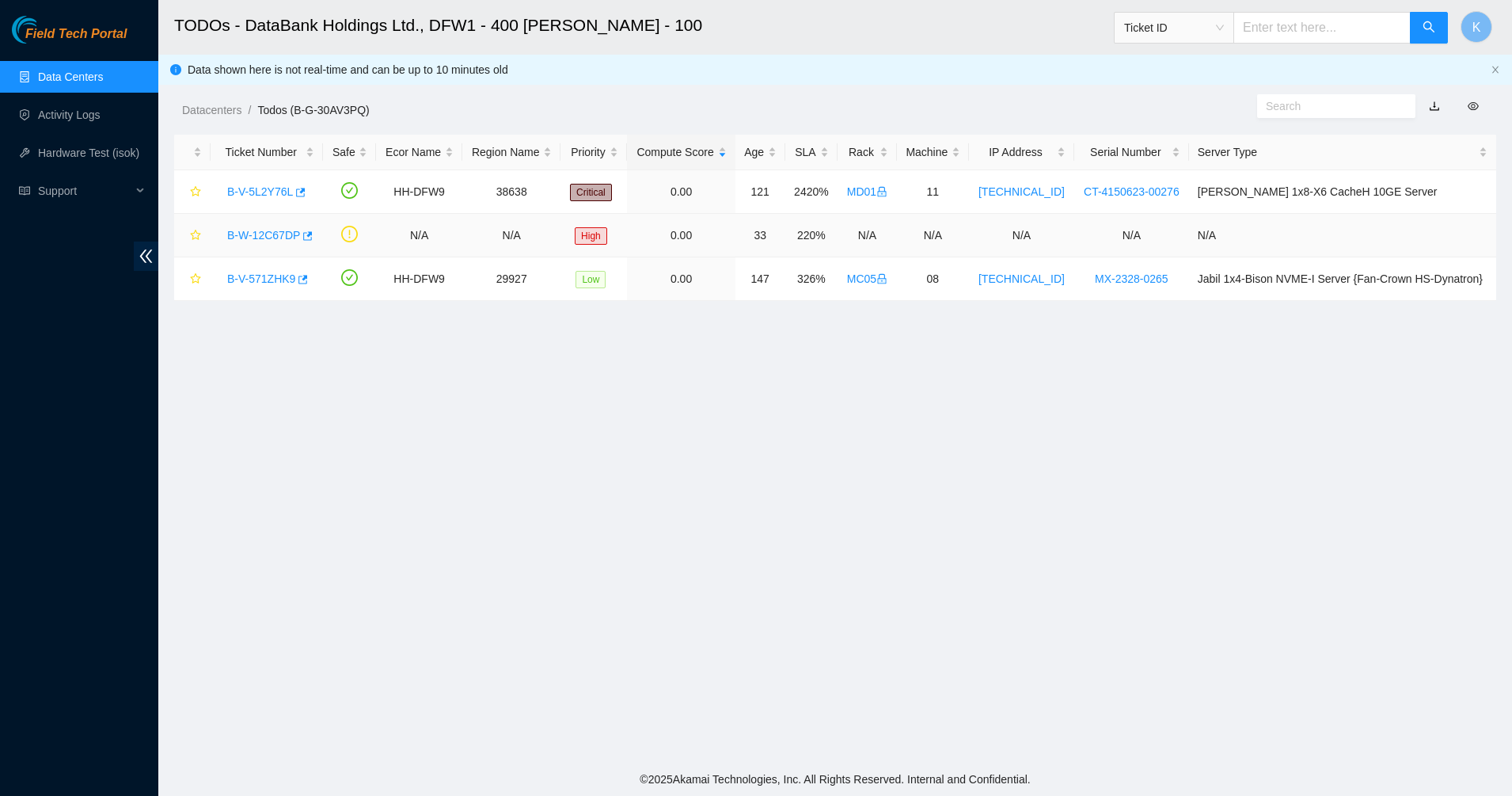
click at [252, 234] on link "B-W-12C67DP" at bounding box center [263, 235] width 73 height 13
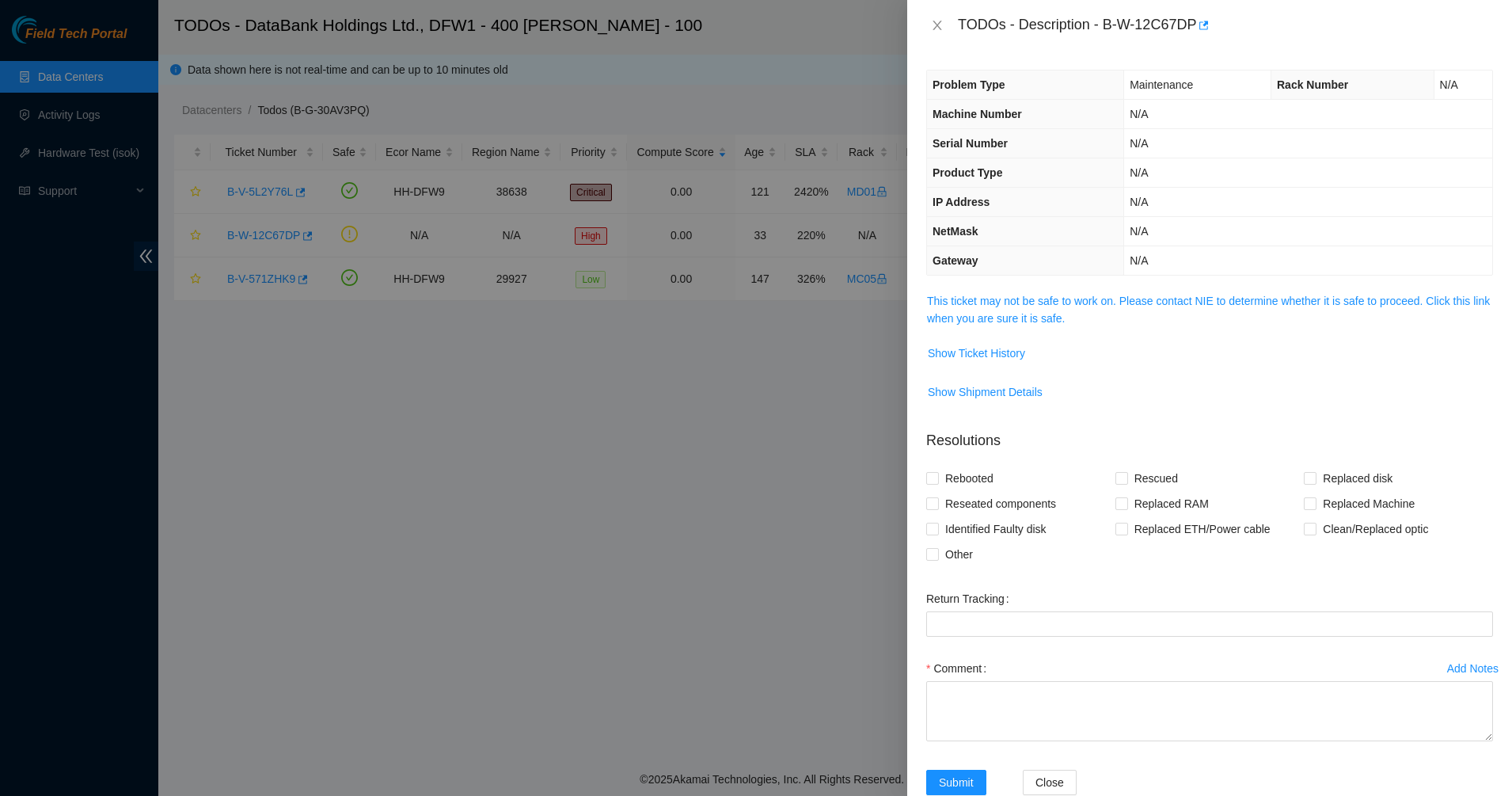
click at [994, 289] on div "Problem Type Maintenance Rack Number N/A Machine Number N/A Serial Number N/A P…" at bounding box center [1209, 423] width 605 height 746
click at [1008, 329] on td "This ticket may not be safe to work on. Please contact NIE to determine whether…" at bounding box center [1209, 316] width 567 height 49
click at [1009, 319] on link "This ticket may not be safe to work on. Please contact NIE to determine whether…" at bounding box center [1208, 310] width 563 height 30
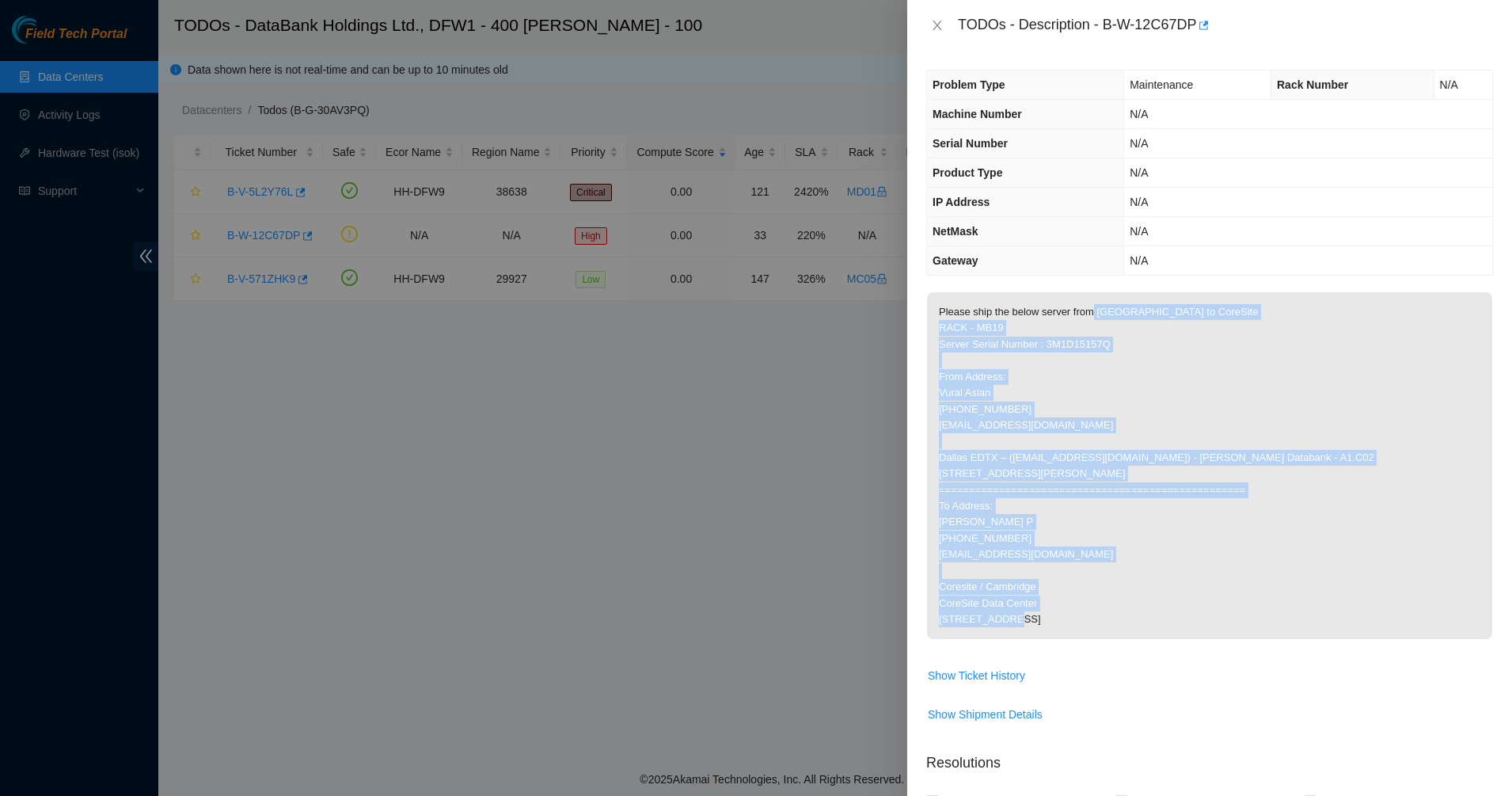
drag, startPoint x: 1091, startPoint y: 318, endPoint x: 1227, endPoint y: 690, distance: 396.1
click at [1227, 650] on span "Please ship the below server from Dallas to CoreSite RACK - MB19 Server Serial …" at bounding box center [1209, 471] width 565 height 358
click at [1209, 639] on p "Please ship the below server from Dallas to CoreSite RACK - MB19 Server Serial …" at bounding box center [1209, 465] width 565 height 347
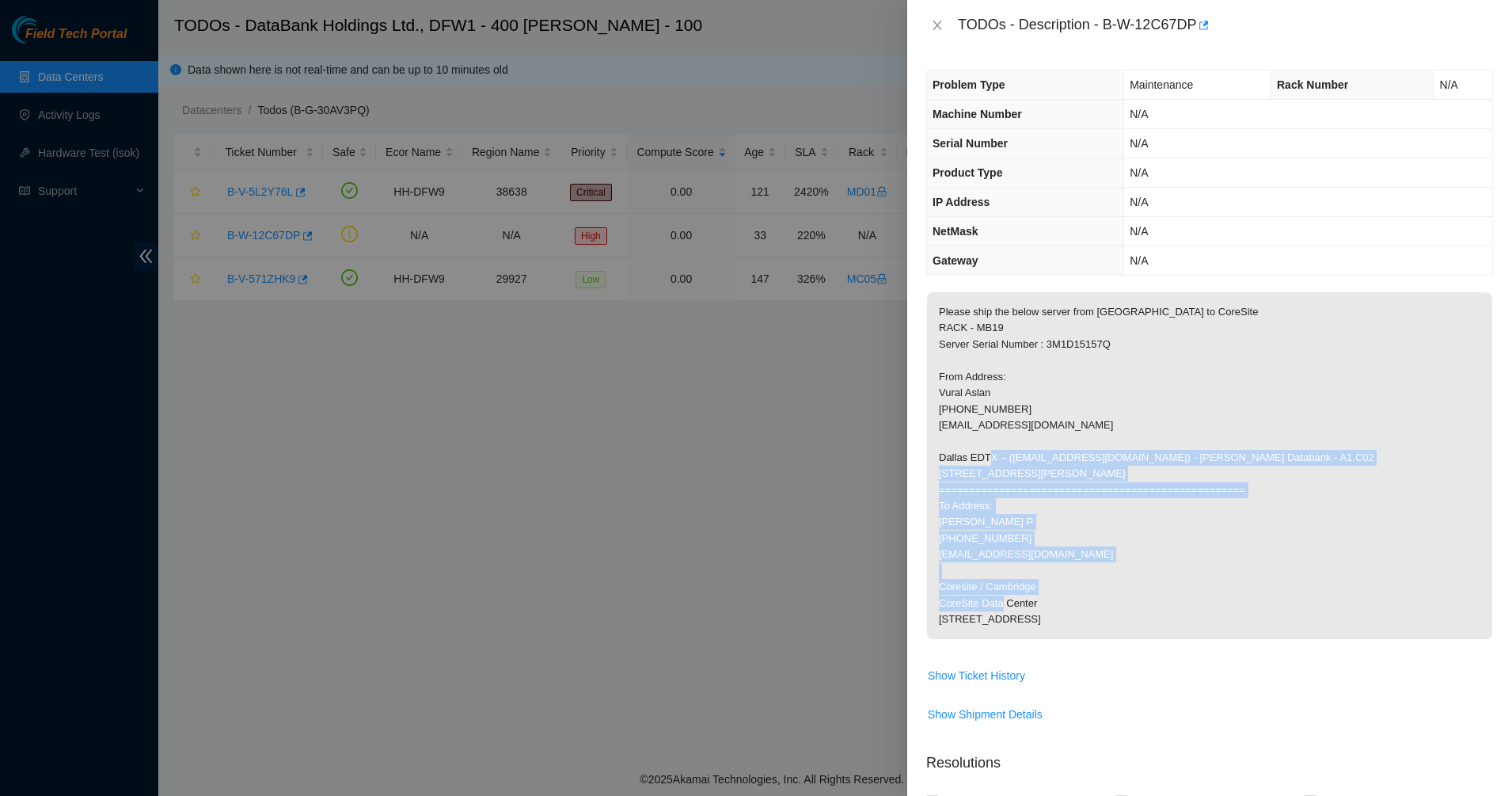
drag, startPoint x: 1189, startPoint y: 614, endPoint x: 1096, endPoint y: 428, distance: 208.0
click at [1096, 428] on p "Please ship the below server from Dallas to CoreSite RACK - MB19 Server Serial …" at bounding box center [1209, 465] width 565 height 347
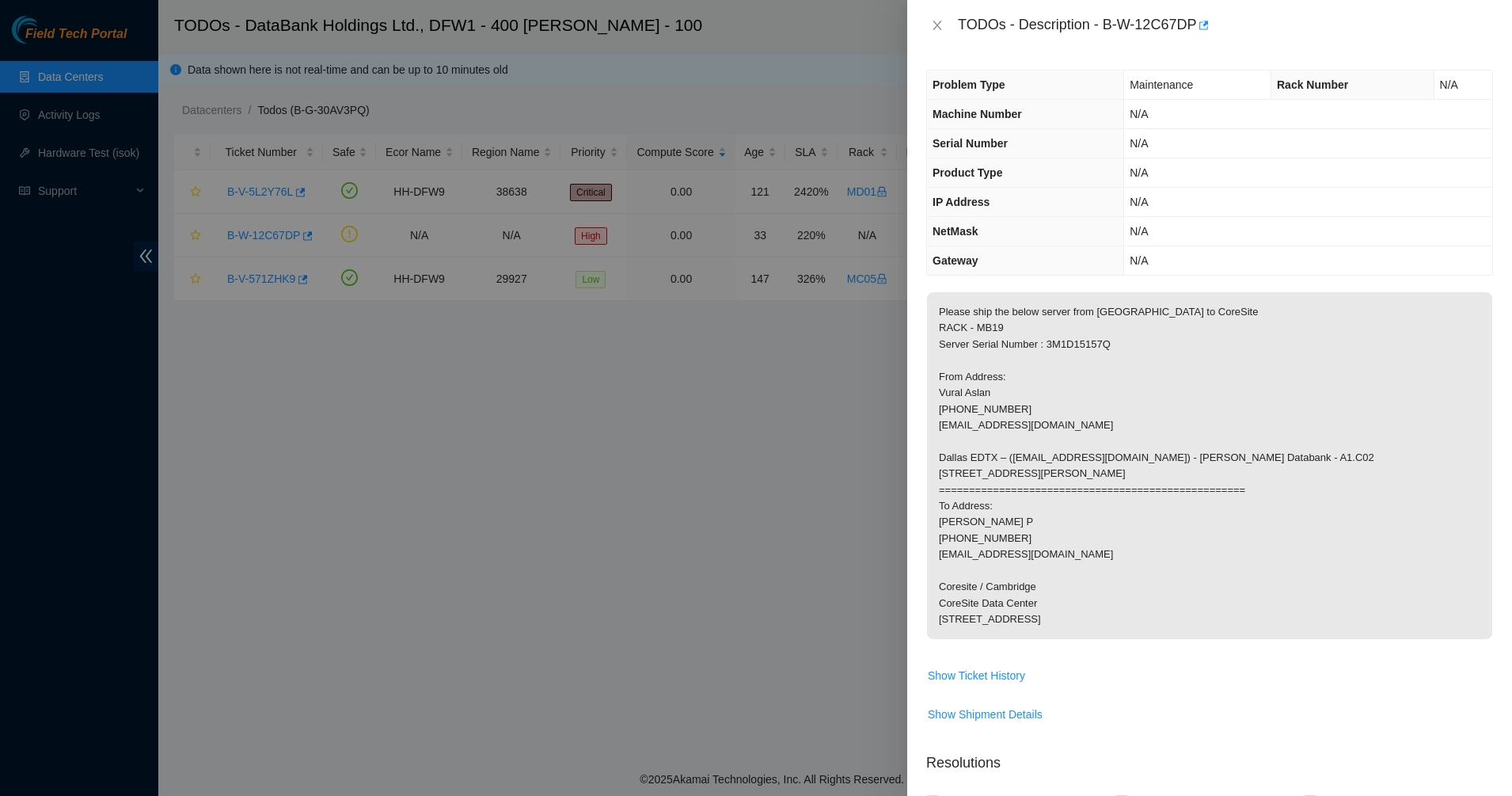
click at [1096, 426] on p "Please ship the below server from Dallas to CoreSite RACK - MB19 Server Serial …" at bounding box center [1209, 465] width 565 height 347
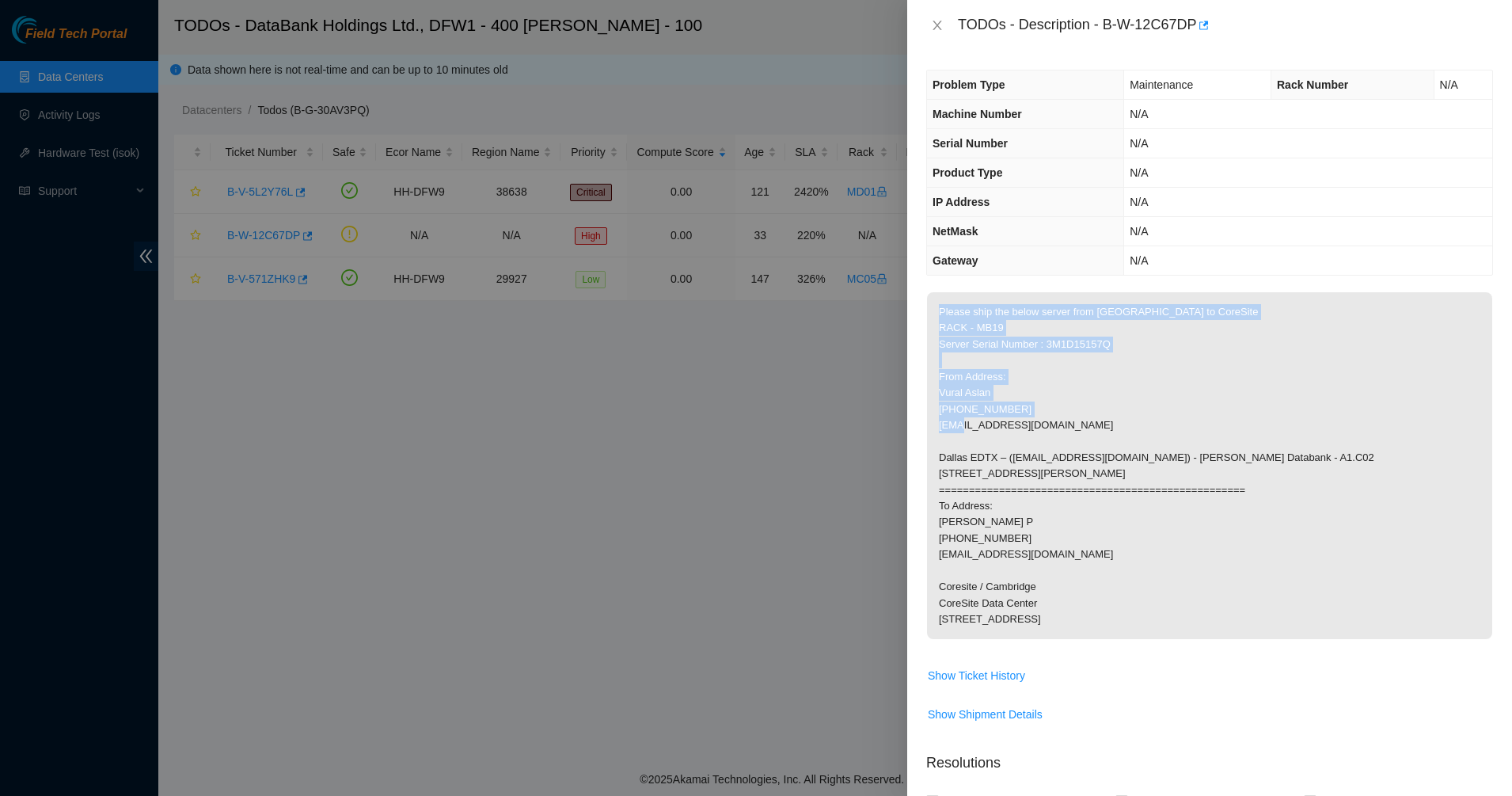
drag, startPoint x: 938, startPoint y: 307, endPoint x: 1063, endPoint y: 421, distance: 169.2
click at [1063, 421] on p "Please ship the below server from Dallas to CoreSite RACK - MB19 Server Serial …" at bounding box center [1209, 465] width 565 height 347
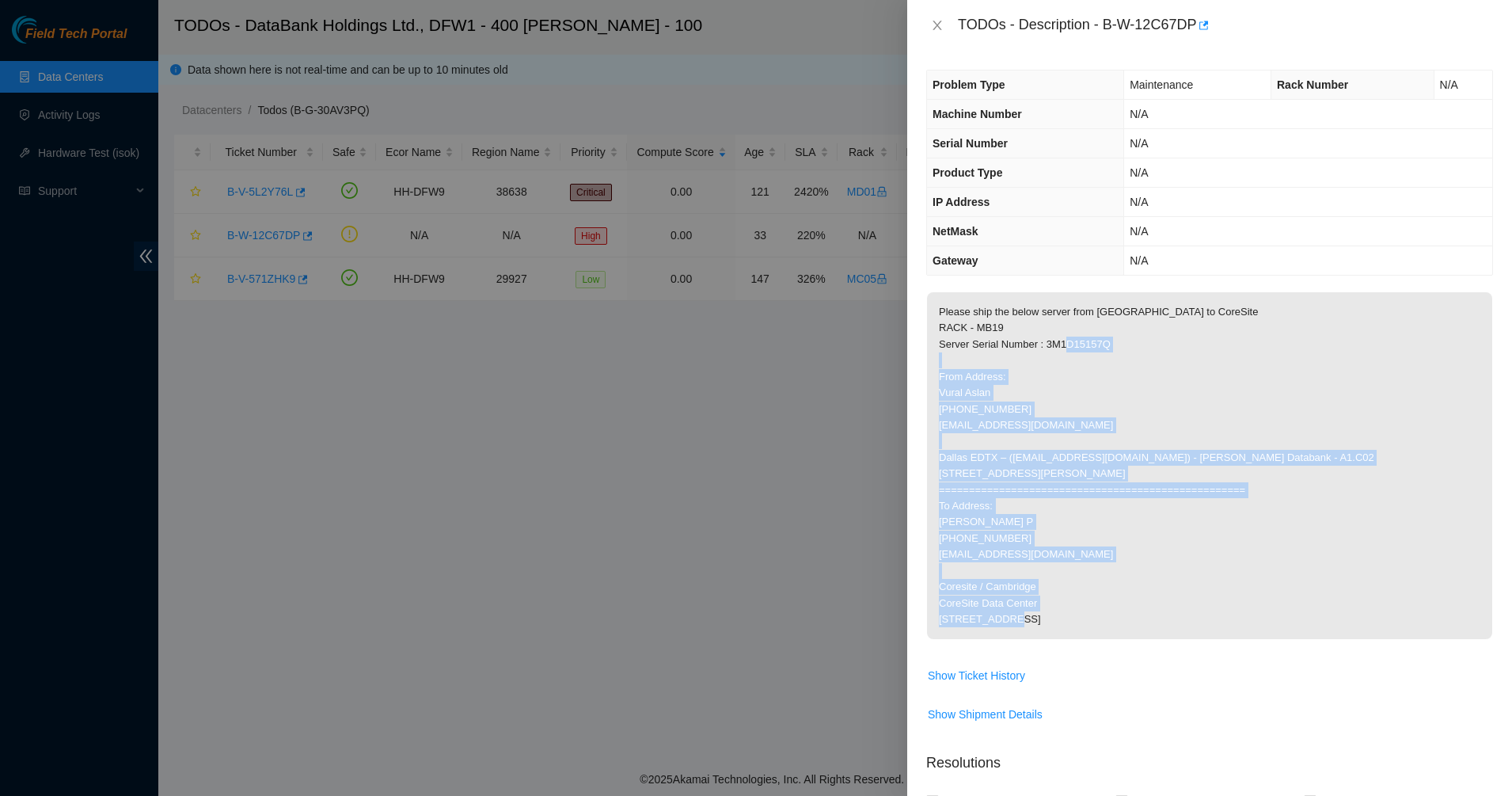
drag, startPoint x: 1002, startPoint y: 358, endPoint x: 1089, endPoint y: 680, distance: 333.5
click at [1089, 639] on p "Please ship the below server from Dallas to CoreSite RACK - MB19 Server Serial …" at bounding box center [1209, 465] width 565 height 347
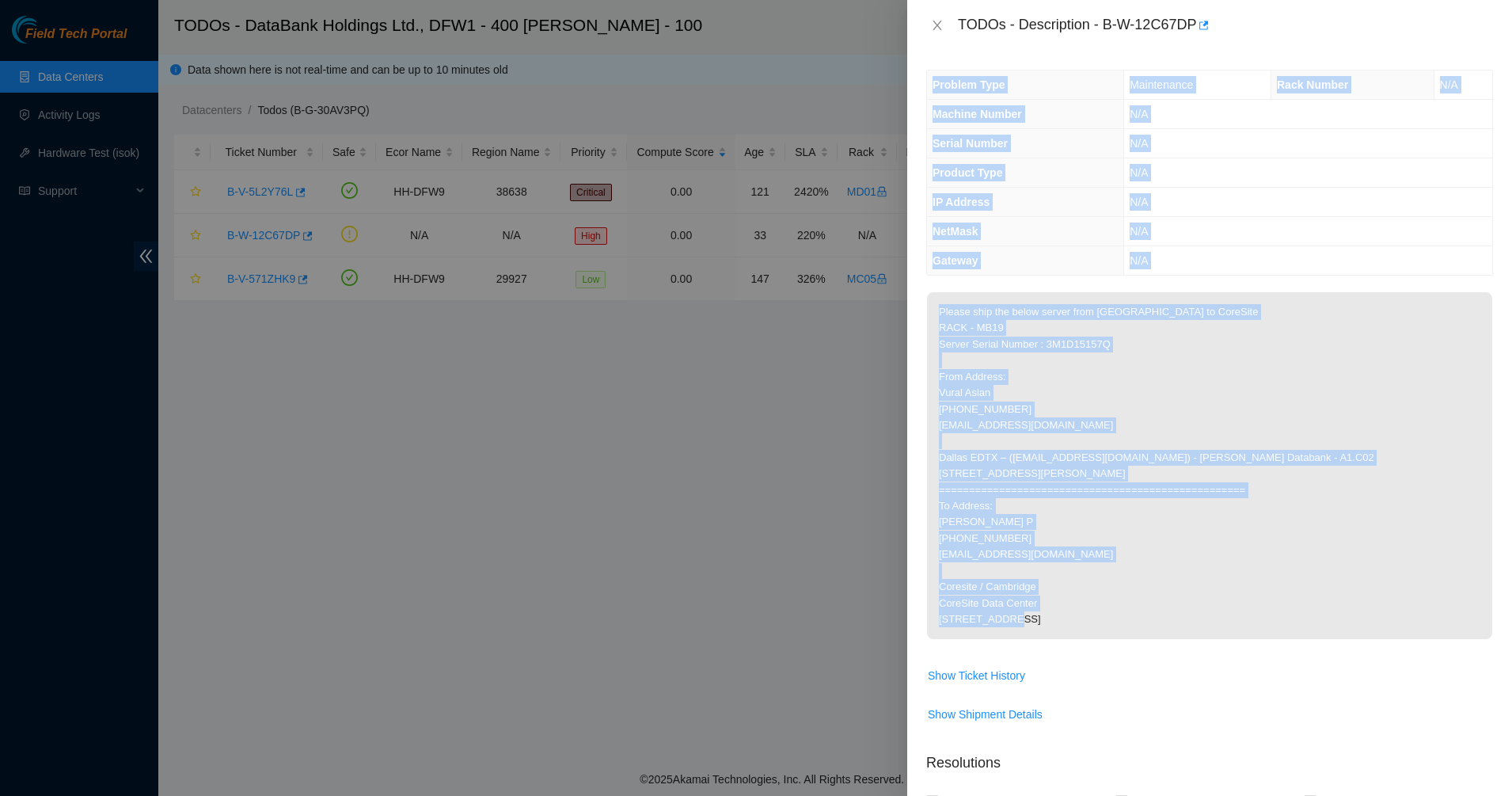
drag, startPoint x: 932, startPoint y: 427, endPoint x: 922, endPoint y: 144, distance: 283.2
click at [922, 144] on div "Problem Type Maintenance Rack Number N/A Machine Number N/A Serial Number N/A P…" at bounding box center [1209, 423] width 605 height 746
drag, startPoint x: 941, startPoint y: 158, endPoint x: 1027, endPoint y: 416, distance: 272.0
click at [941, 158] on th "Product Type" at bounding box center [1025, 173] width 197 height 30
drag, startPoint x: 1076, startPoint y: 540, endPoint x: 1071, endPoint y: 529, distance: 12.1
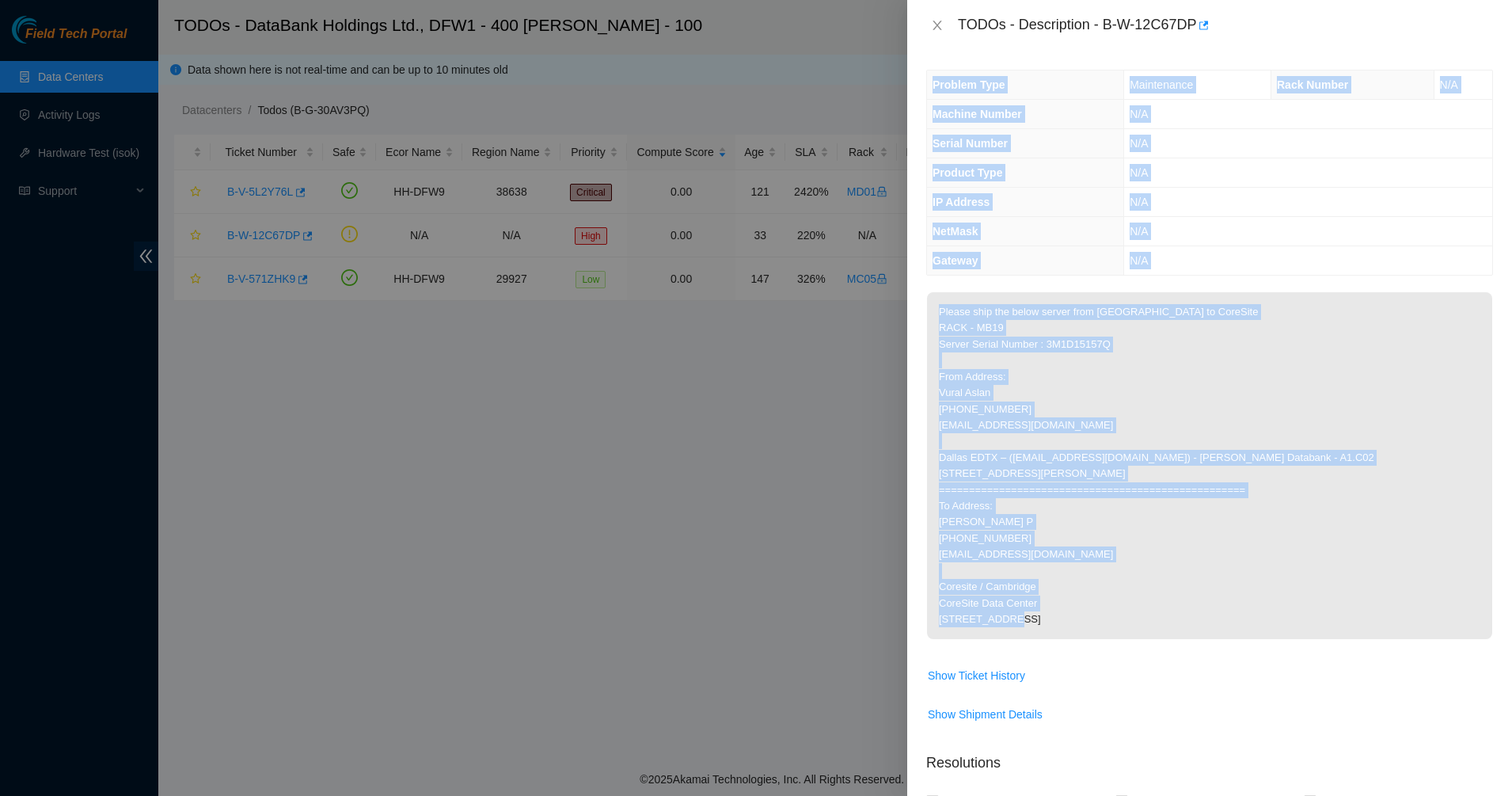
click at [1076, 539] on p "Please ship the below server from Dallas to CoreSite RACK - MB19 Server Serial …" at bounding box center [1209, 465] width 565 height 347
click at [939, 28] on icon "close" at bounding box center [936, 25] width 9 height 10
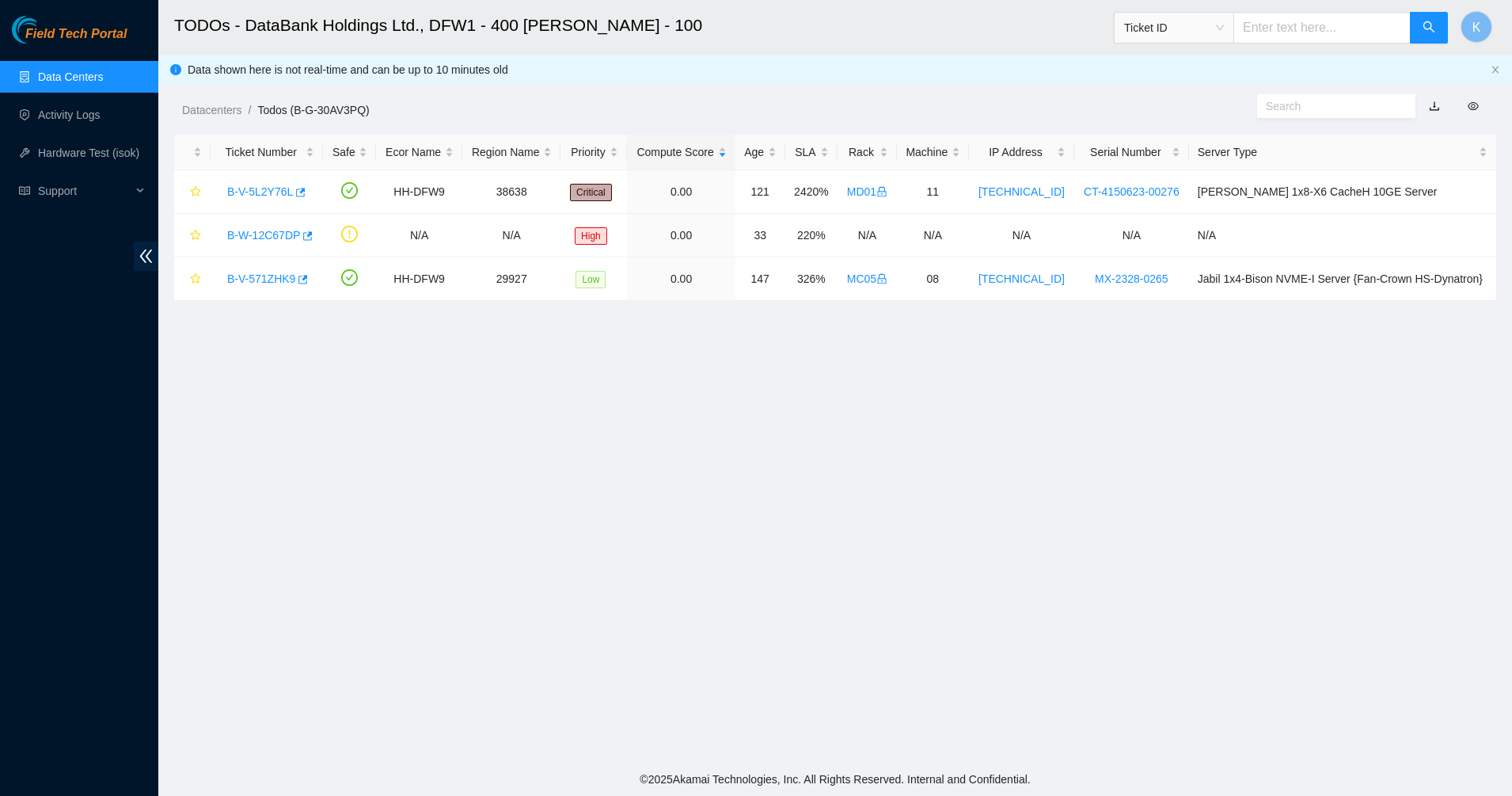
click at [671, 98] on div "Datacenters / Todos (B-G-30AV3PQ) /" at bounding box center [666, 75] width 1016 height 89
click at [278, 229] on link "B-W-12C67DP" at bounding box center [263, 235] width 73 height 13
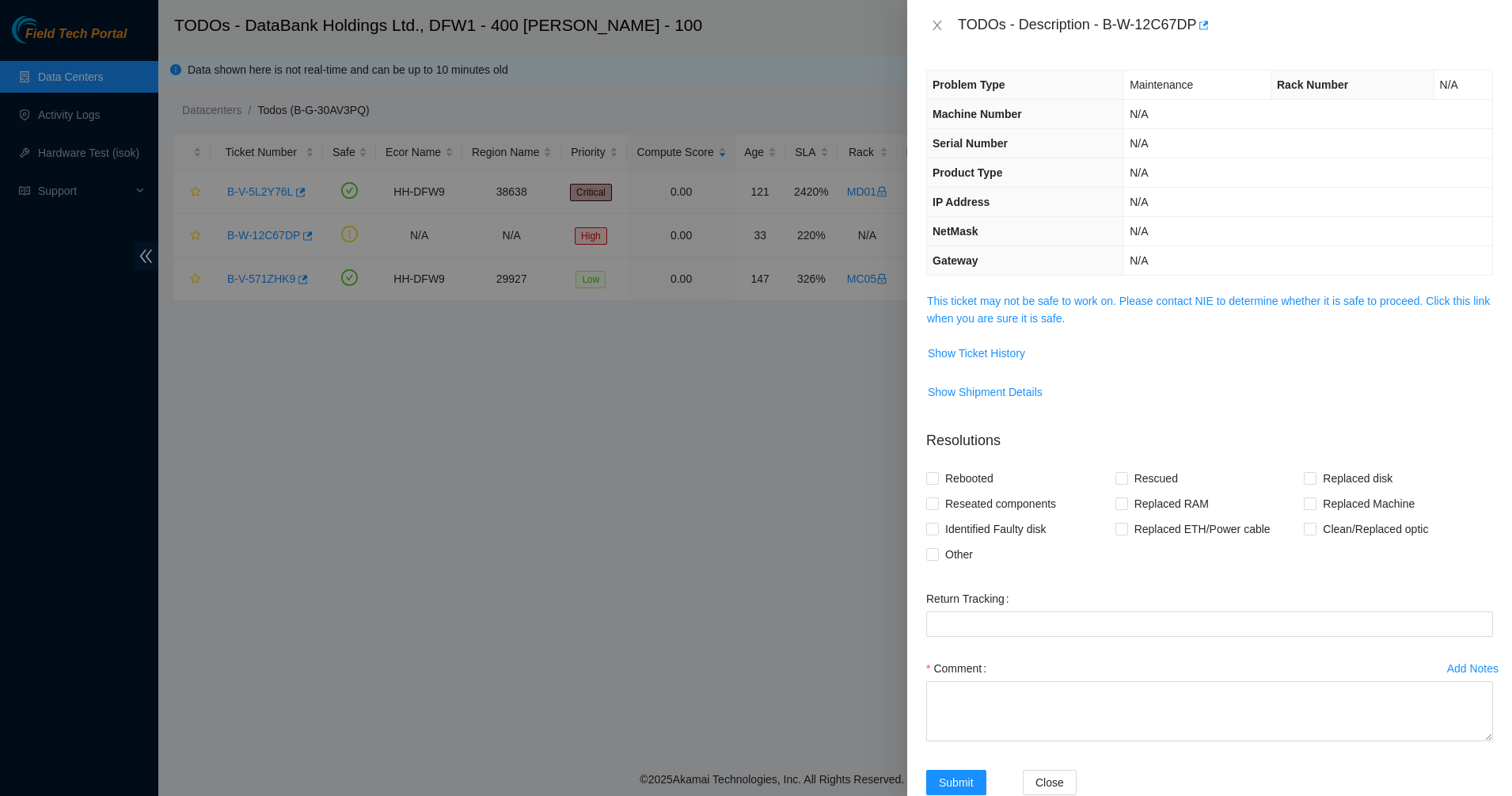
click at [991, 308] on span "This ticket may not be safe to work on. Please contact NIE to determine whether…" at bounding box center [1209, 310] width 565 height 35
click at [992, 309] on span "This ticket may not be safe to work on. Please contact NIE to determine whether…" at bounding box center [1209, 310] width 565 height 35
click at [1012, 317] on link "This ticket may not be safe to work on. Please contact NIE to determine whether…" at bounding box center [1208, 310] width 563 height 30
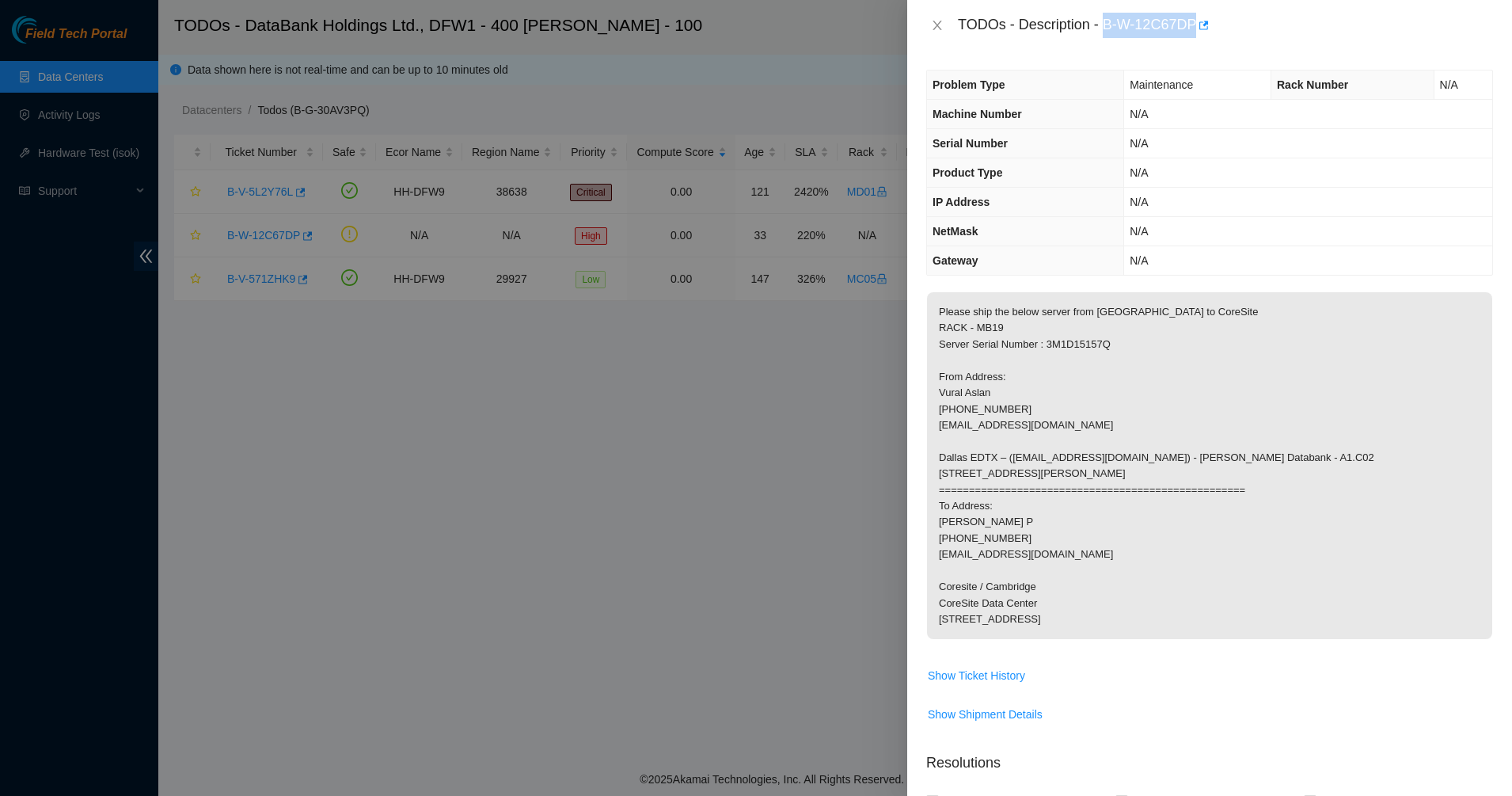
drag, startPoint x: 1102, startPoint y: 25, endPoint x: 1195, endPoint y: 36, distance: 93.6
click at [1195, 36] on div "TODOs - Description - B-W-12C67DP" at bounding box center [1225, 25] width 535 height 25
copy div "B-W-12C67DP"
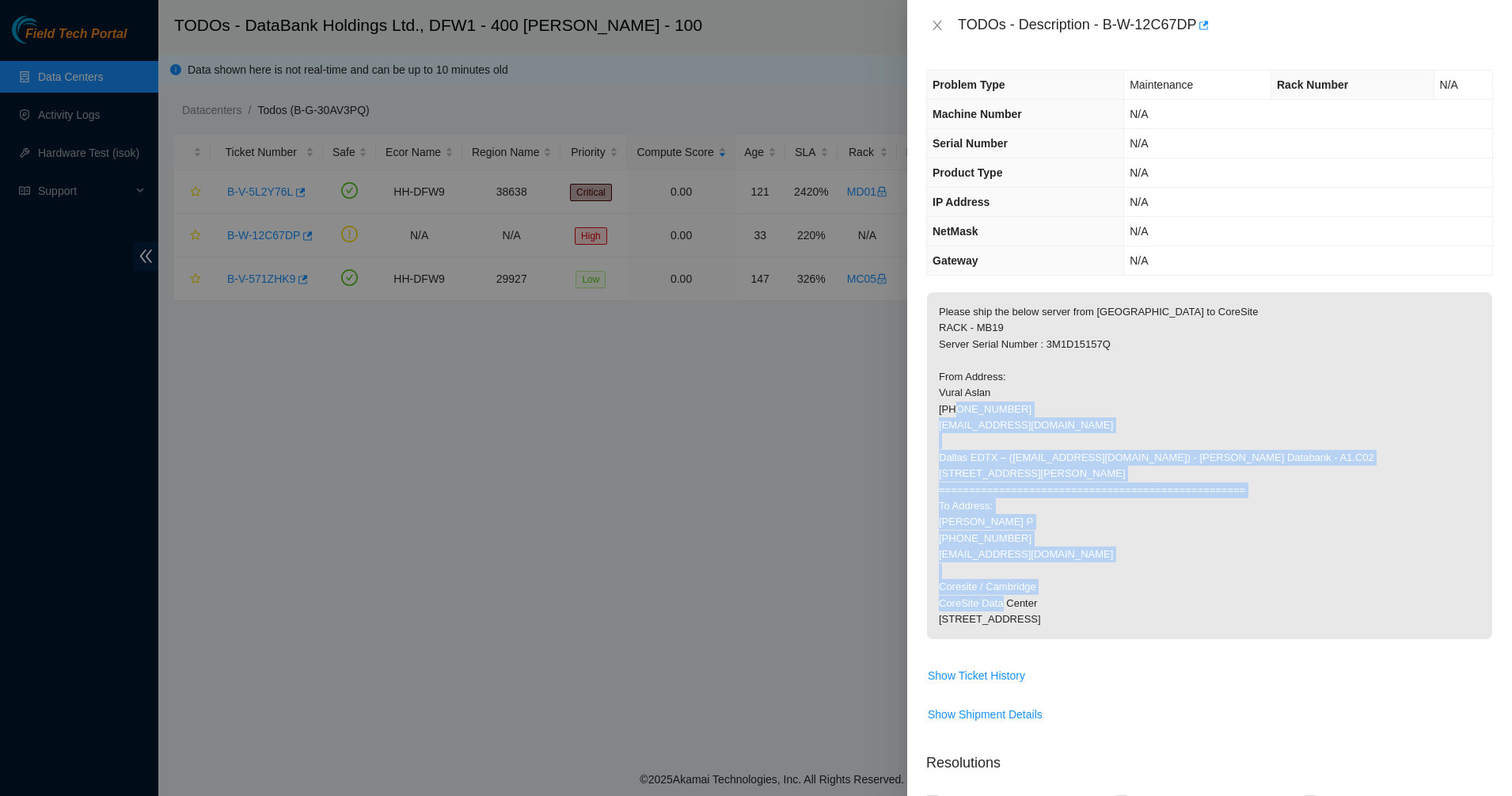
drag, startPoint x: 1039, startPoint y: 411, endPoint x: 1098, endPoint y: 650, distance: 246.2
click at [1098, 639] on p "Please ship the below server from Dallas to CoreSite RACK - MB19 Server Serial …" at bounding box center [1209, 465] width 565 height 347
drag, startPoint x: 1007, startPoint y: 459, endPoint x: 976, endPoint y: 381, distance: 83.9
click at [976, 384] on p "Please ship the below server from Dallas to CoreSite RACK - MB19 Server Serial …" at bounding box center [1209, 465] width 565 height 347
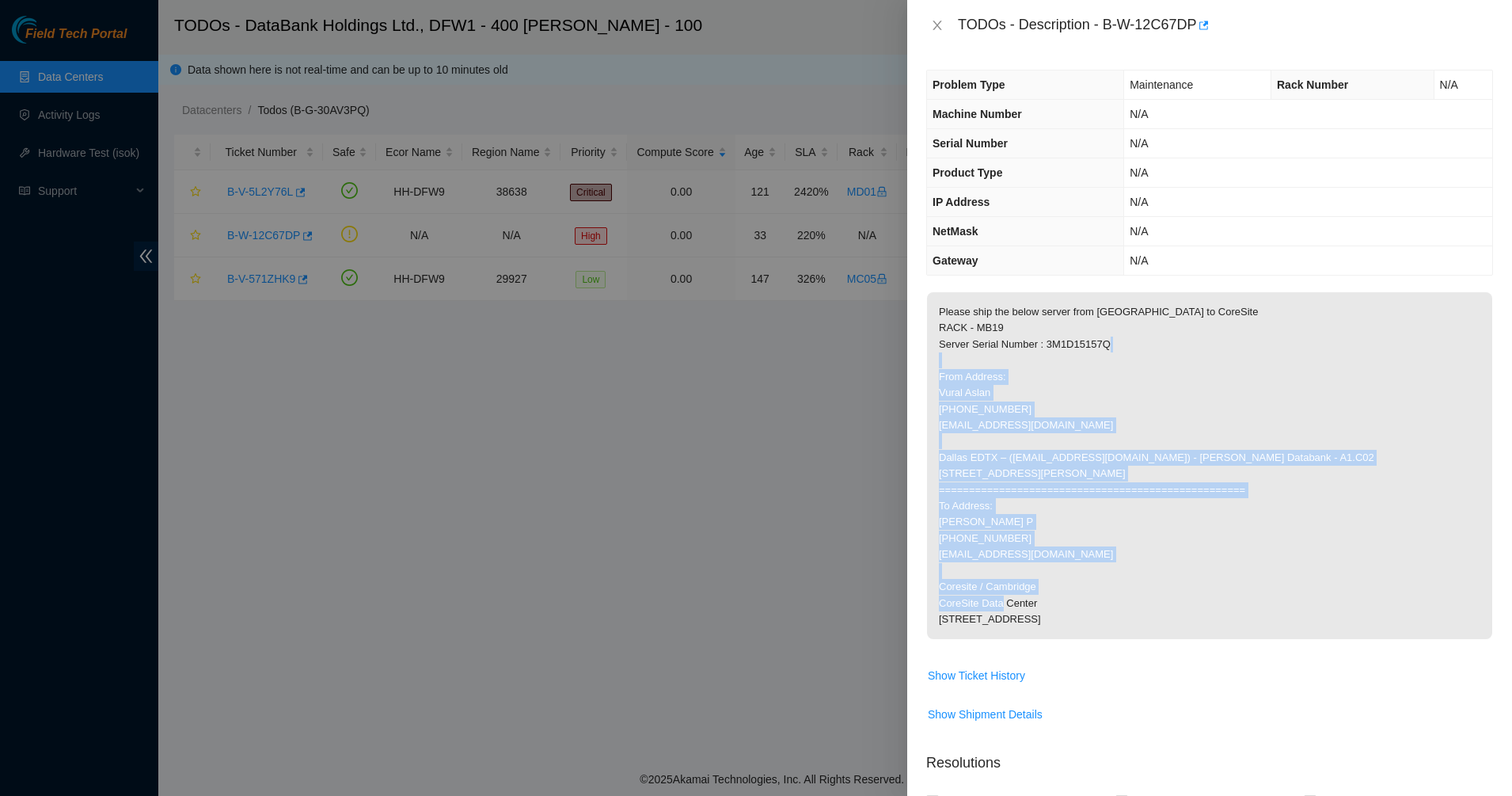
click at [976, 380] on p "Please ship the below server from Dallas to CoreSite RACK - MB19 Server Serial …" at bounding box center [1209, 465] width 565 height 347
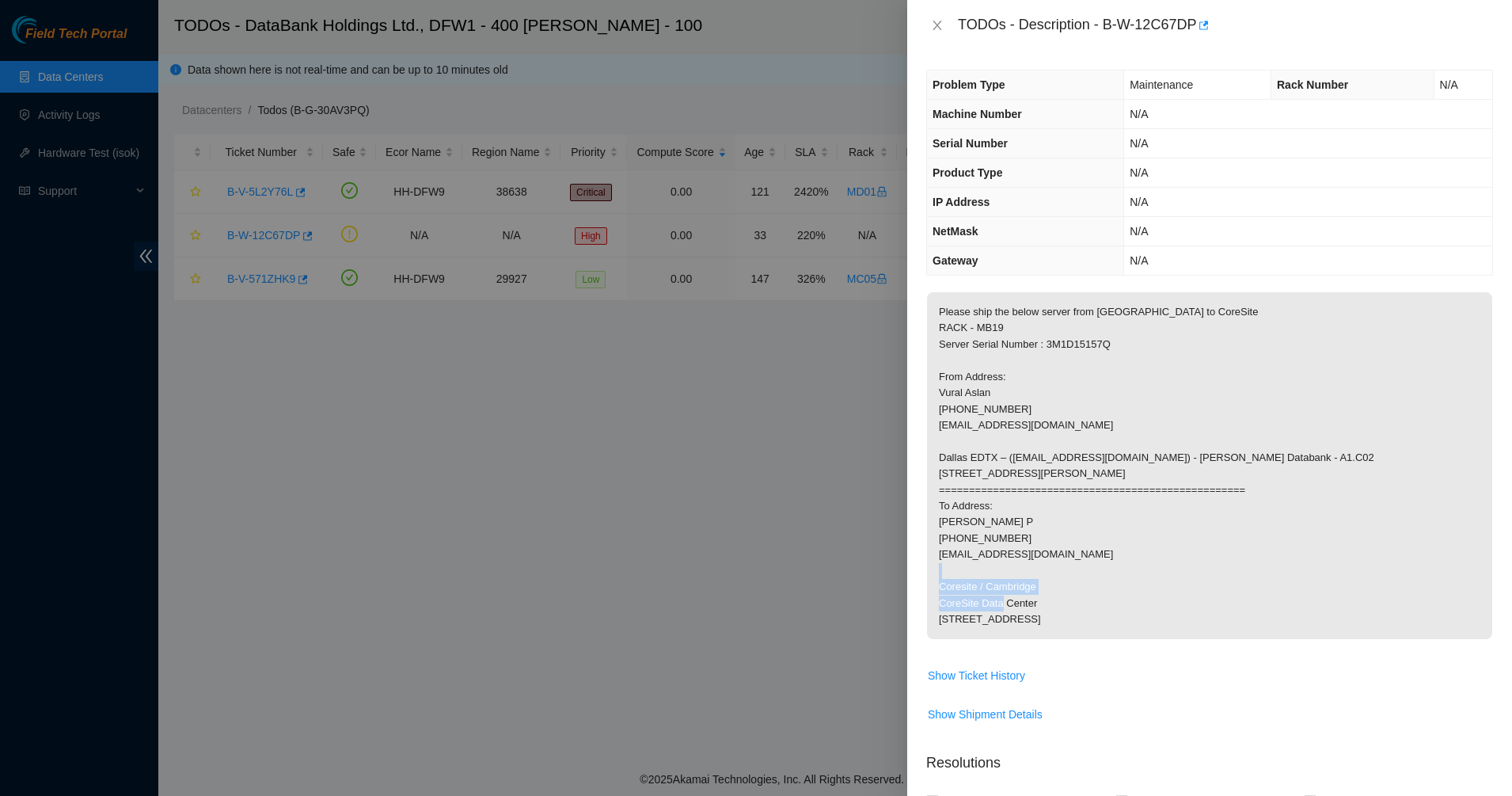
drag, startPoint x: 976, startPoint y: 380, endPoint x: 1125, endPoint y: 615, distance: 278.3
click at [1125, 615] on p "Please ship the below server from Dallas to CoreSite RACK - MB19 Server Serial …" at bounding box center [1209, 465] width 565 height 347
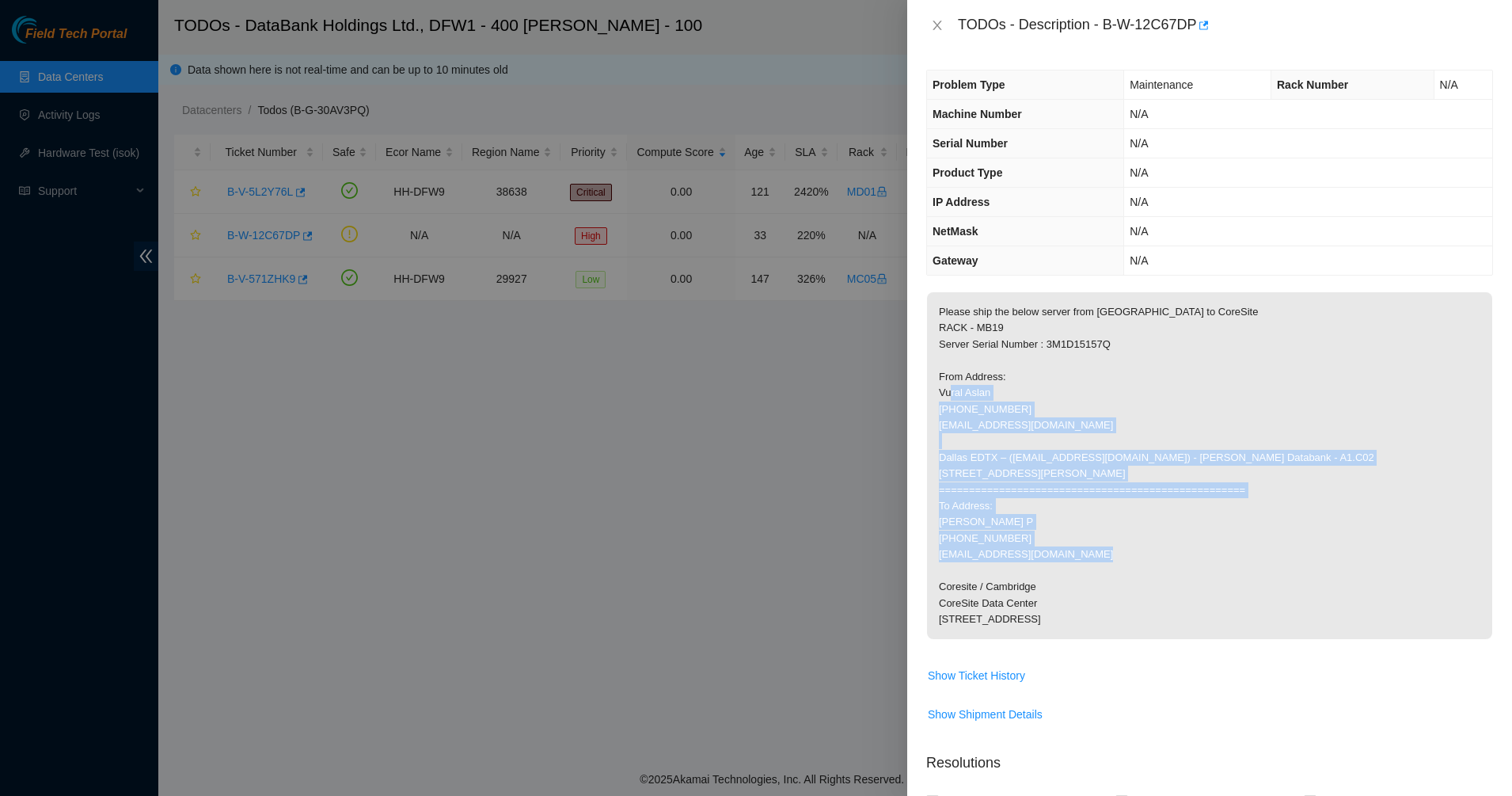
drag, startPoint x: 1008, startPoint y: 413, endPoint x: 987, endPoint y: 368, distance: 49.7
click at [989, 372] on p "Please ship the below server from Dallas to CoreSite RACK - MB19 Server Serial …" at bounding box center [1209, 465] width 565 height 347
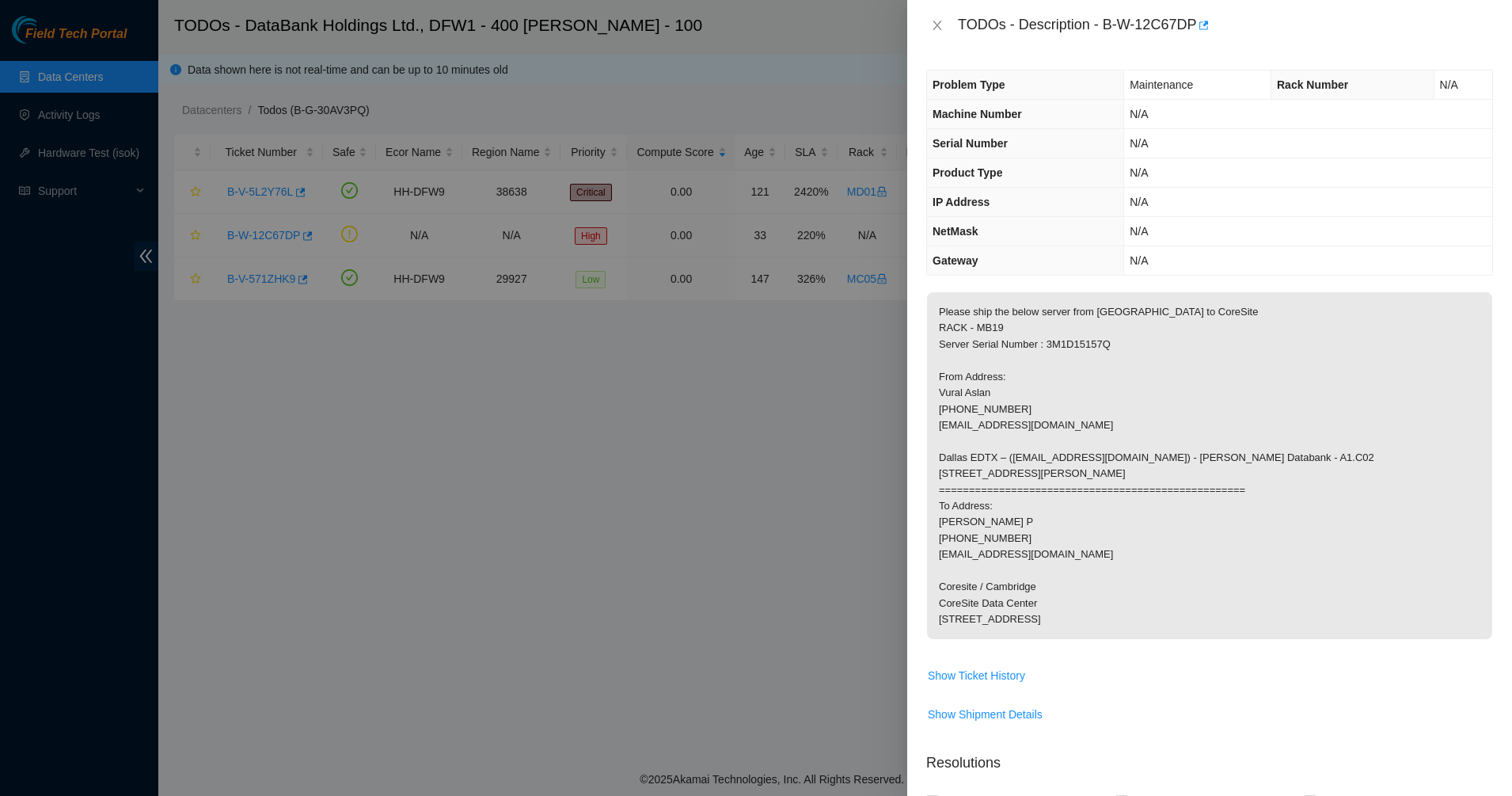
click at [986, 367] on p "Please ship the below server from Dallas to CoreSite RACK - MB19 Server Serial …" at bounding box center [1209, 465] width 565 height 347
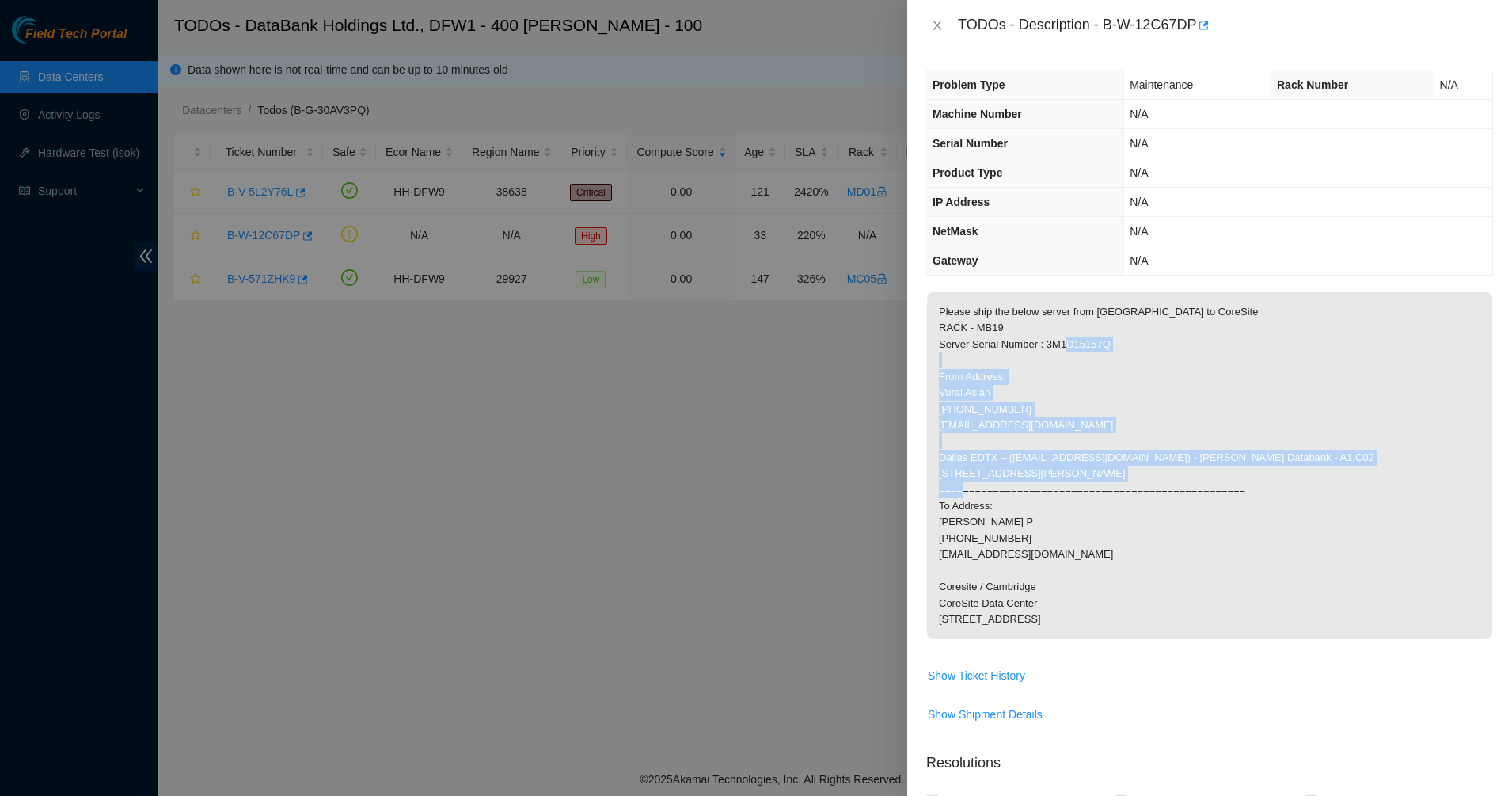
drag, startPoint x: 986, startPoint y: 364, endPoint x: 1048, endPoint y: 531, distance: 178.1
click at [1047, 526] on p "Please ship the below server from Dallas to CoreSite RACK - MB19 Server Serial …" at bounding box center [1209, 465] width 565 height 347
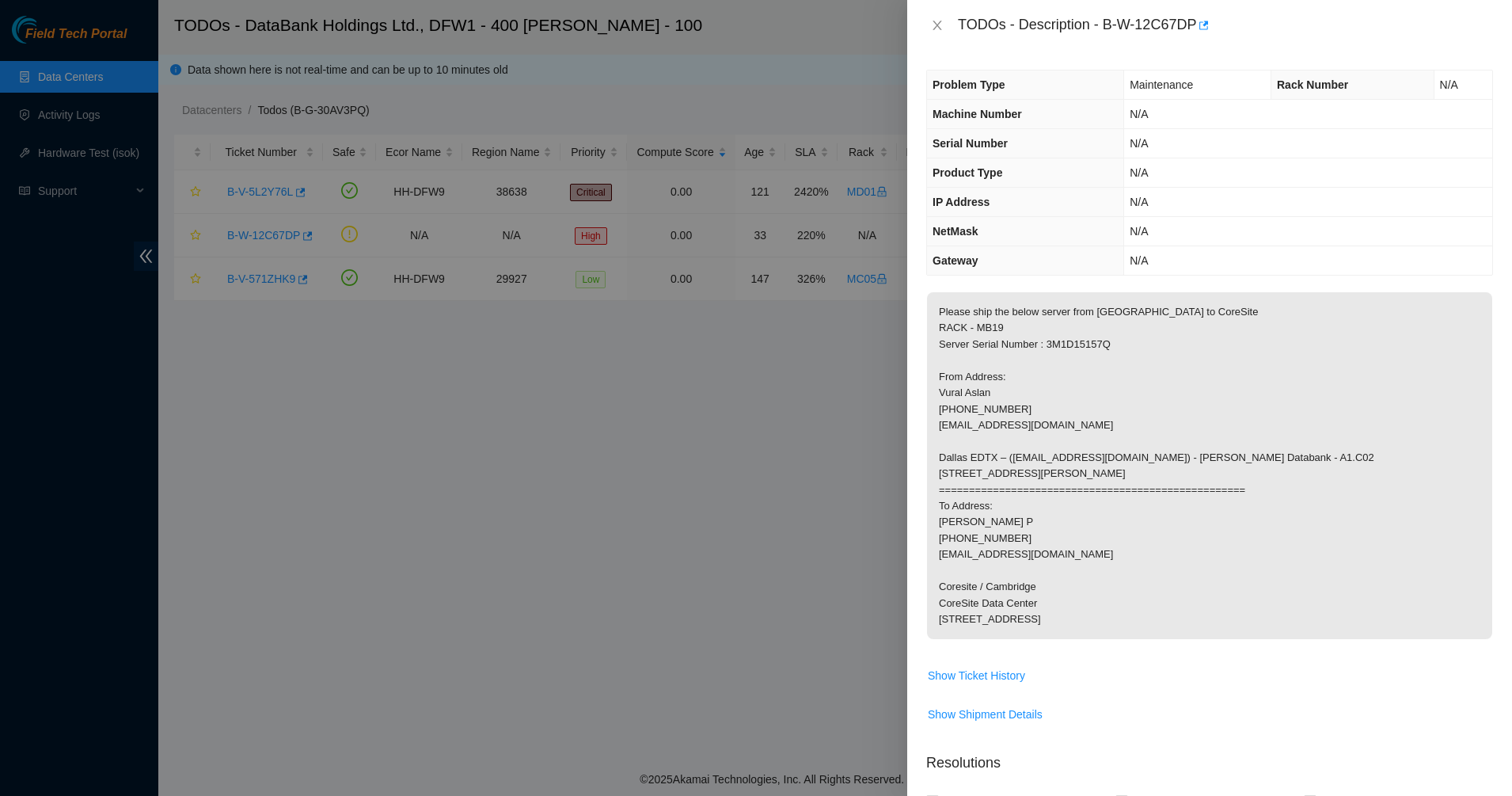
click at [1048, 531] on p "Please ship the below server from Dallas to CoreSite RACK - MB19 Server Serial …" at bounding box center [1209, 465] width 565 height 347
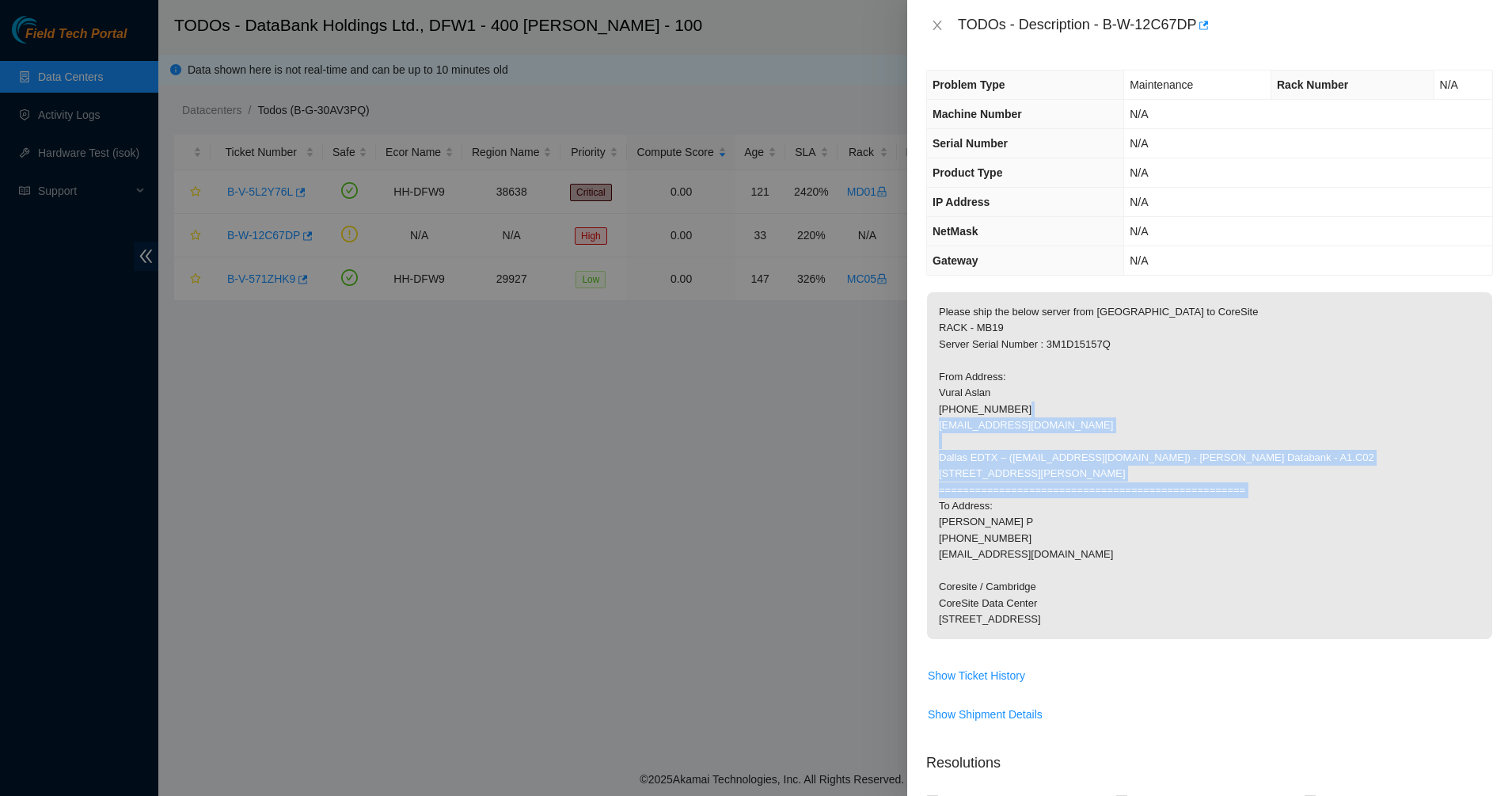
drag, startPoint x: 1048, startPoint y: 531, endPoint x: 997, endPoint y: 423, distance: 119.4
click at [997, 423] on p "Please ship the below server from Dallas to CoreSite RACK - MB19 Server Serial …" at bounding box center [1209, 465] width 565 height 347
click at [997, 422] on p "Please ship the below server from Dallas to CoreSite RACK - MB19 Server Serial …" at bounding box center [1209, 465] width 565 height 347
drag, startPoint x: 1031, startPoint y: 525, endPoint x: 1055, endPoint y: 584, distance: 63.7
click at [1055, 584] on p "Please ship the below server from Dallas to CoreSite RACK - MB19 Server Serial …" at bounding box center [1209, 465] width 565 height 347
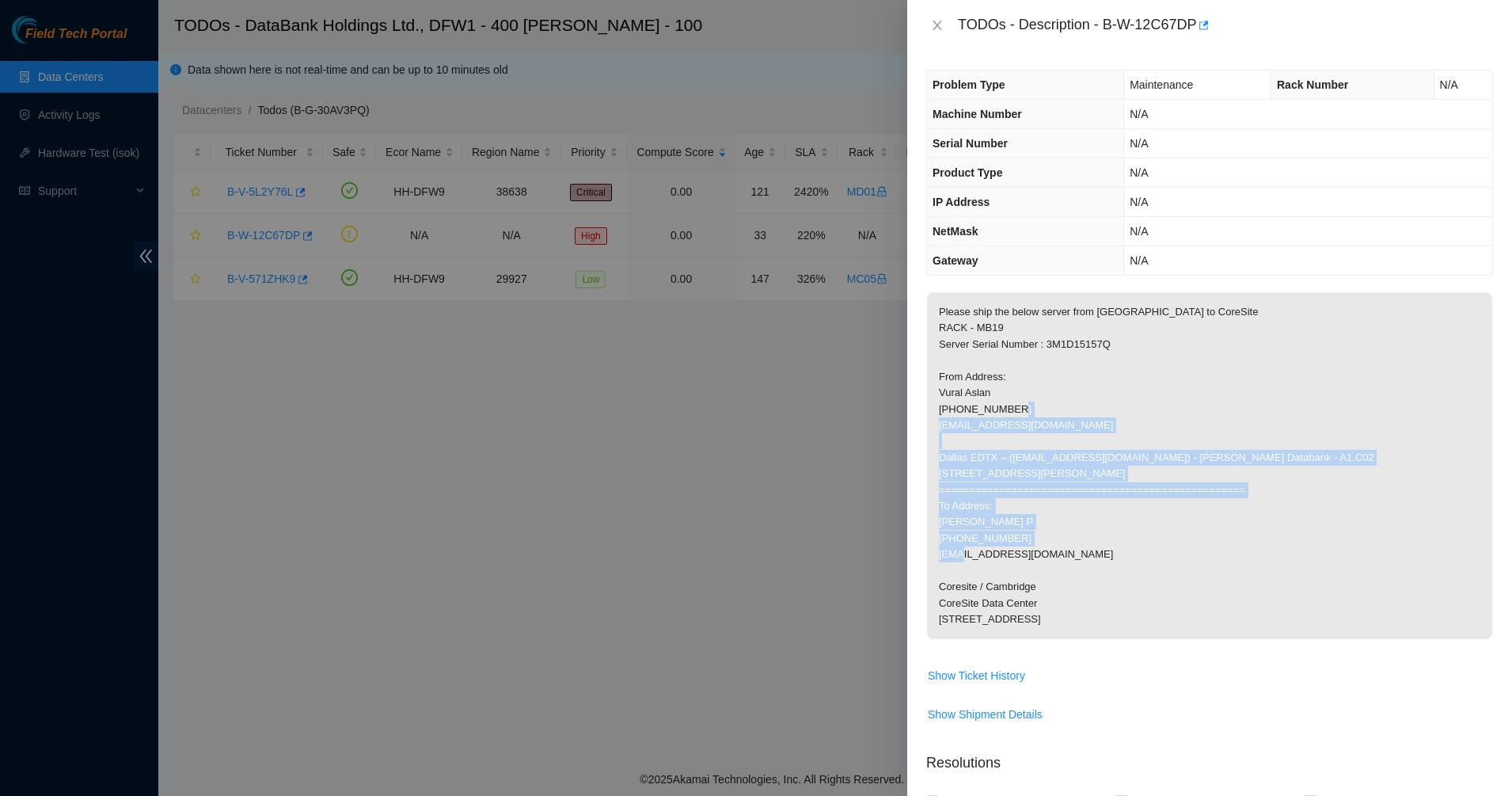
drag, startPoint x: 1055, startPoint y: 584, endPoint x: 1073, endPoint y: 642, distance: 60.7
click at [1055, 585] on p "Please ship the below server from Dallas to CoreSite RACK - MB19 Server Serial …" at bounding box center [1209, 465] width 565 height 347
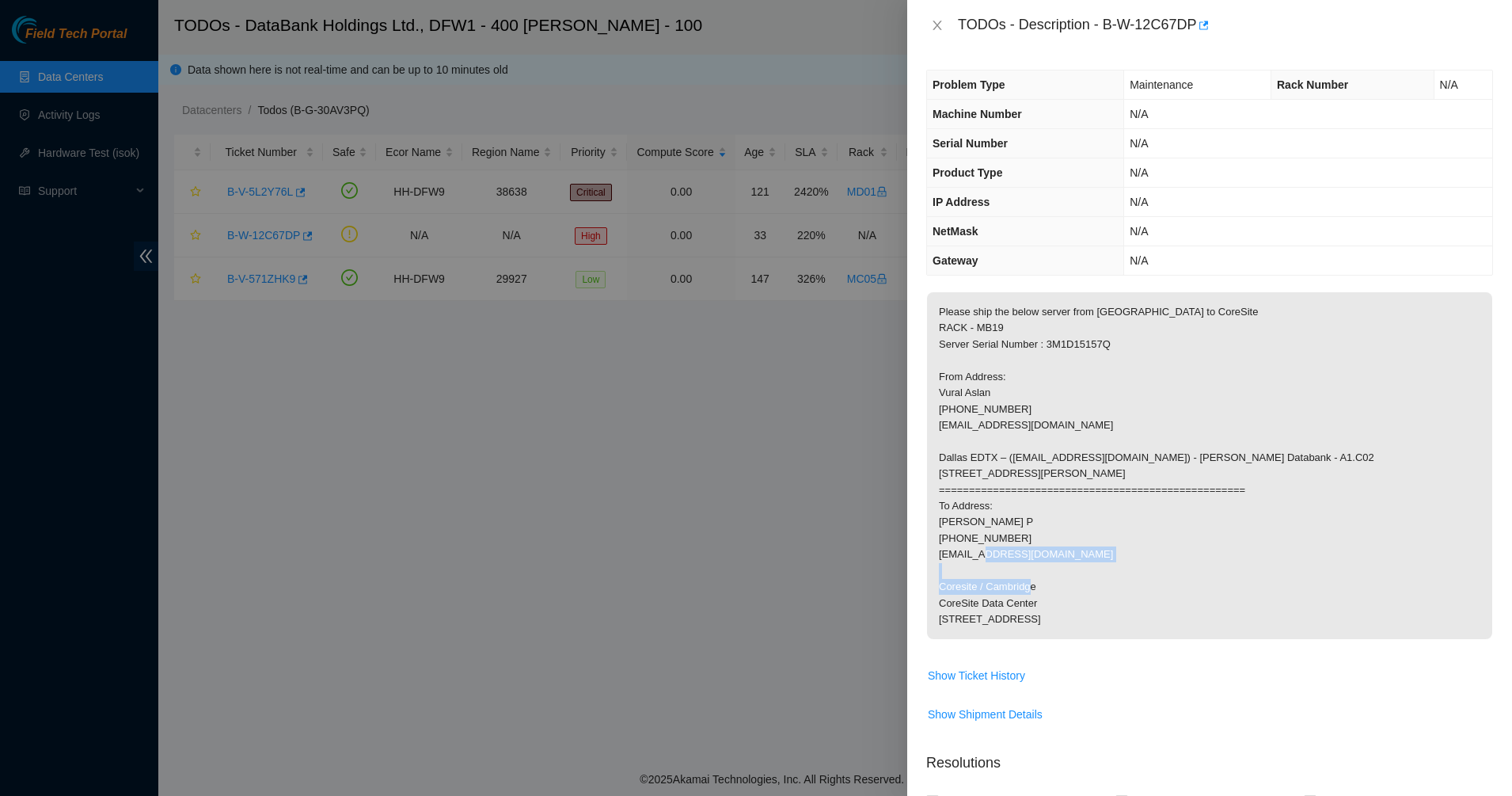
drag, startPoint x: 1073, startPoint y: 642, endPoint x: 1074, endPoint y: 650, distance: 8.1
click at [1074, 639] on p "Please ship the below server from Dallas to CoreSite RACK - MB19 Server Serial …" at bounding box center [1209, 465] width 565 height 347
click at [986, 685] on span "Show Ticket History" at bounding box center [976, 676] width 97 height 17
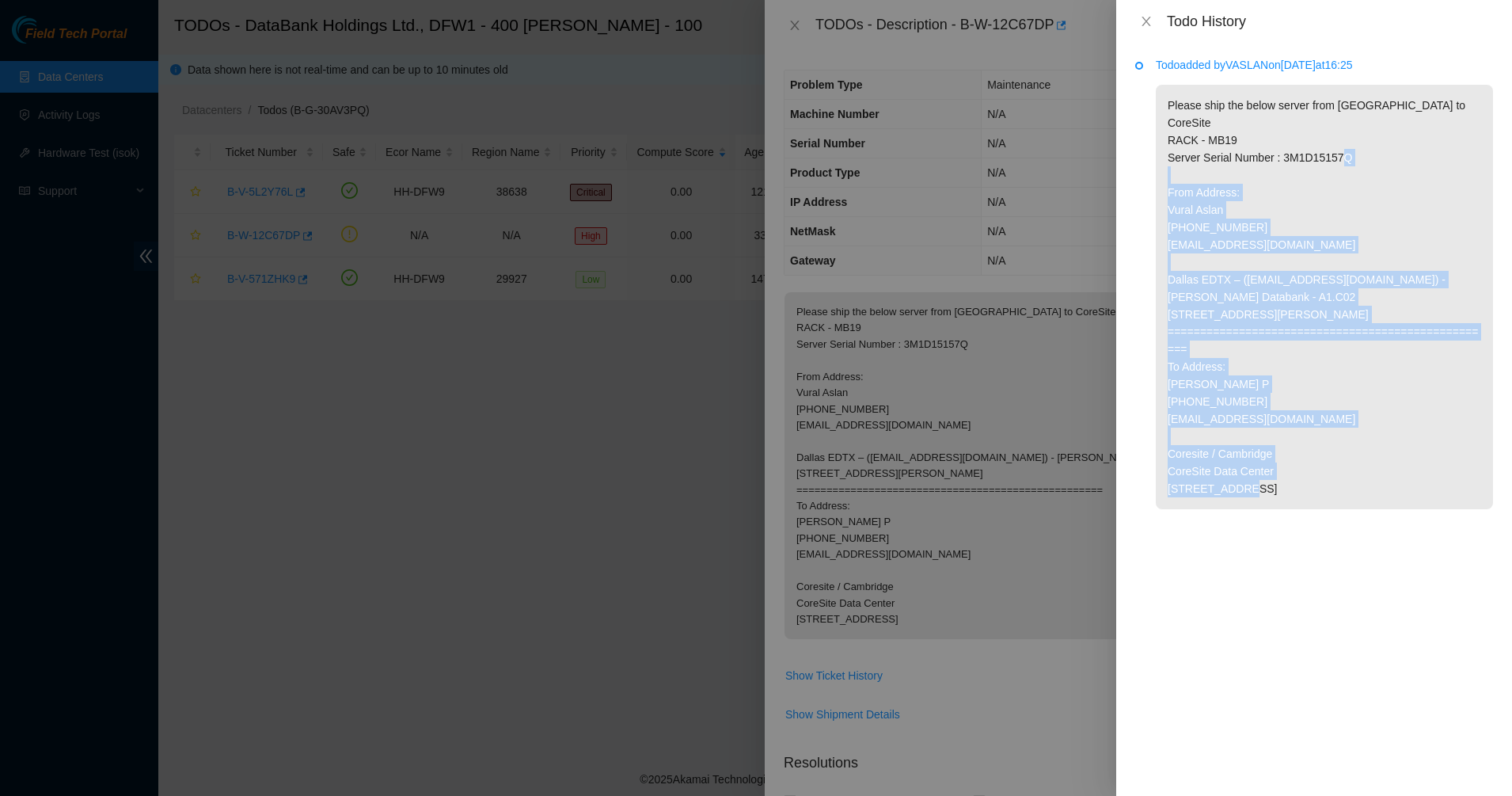
drag, startPoint x: 1202, startPoint y: 177, endPoint x: 1282, endPoint y: 510, distance: 342.5
click at [1282, 509] on p "Please ship the below server from Dallas to CoreSite RACK - MB19 Server Serial …" at bounding box center [1324, 297] width 337 height 425
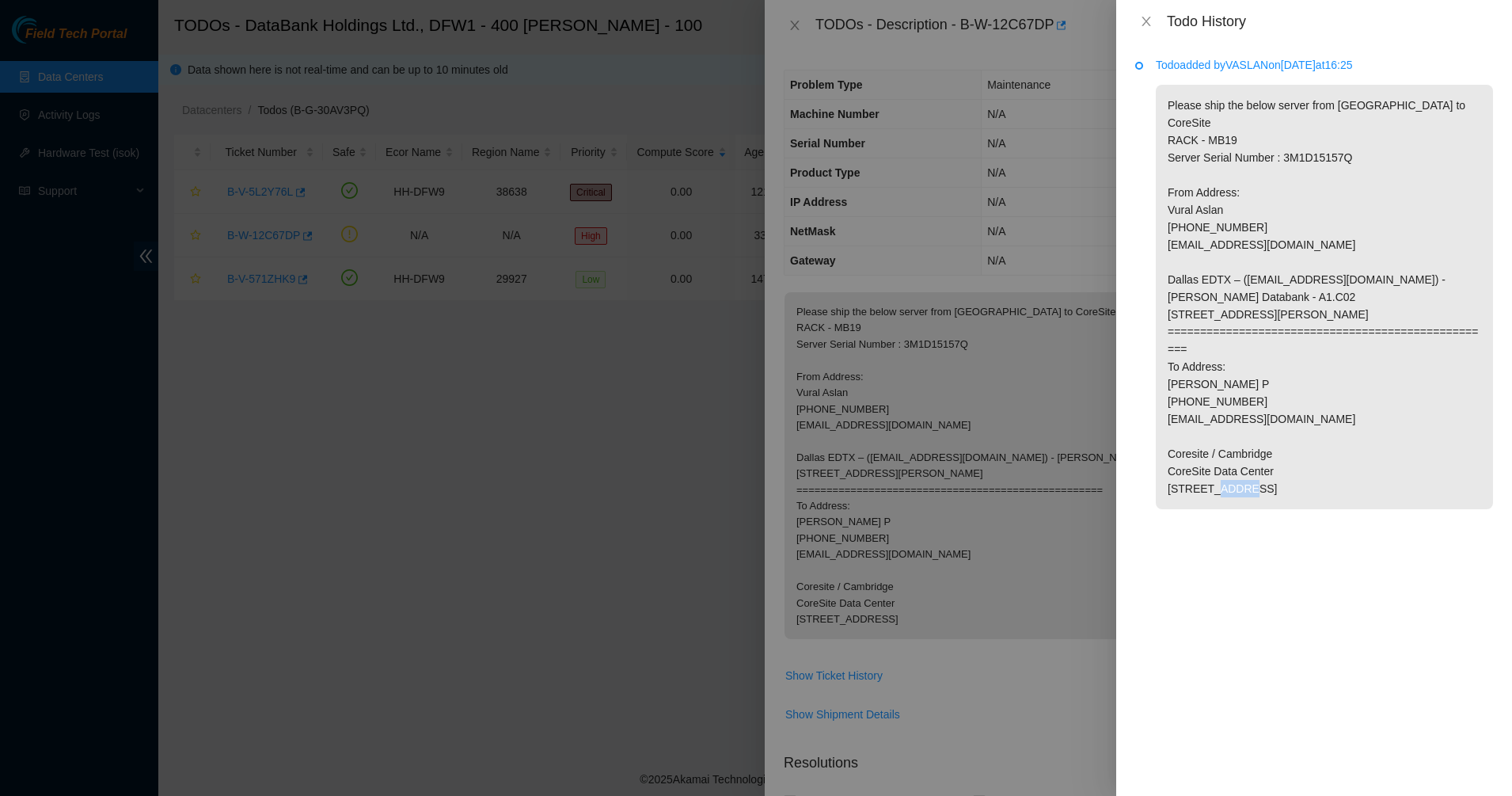
drag, startPoint x: 1282, startPoint y: 510, endPoint x: 1278, endPoint y: 502, distance: 8.9
click at [1279, 505] on p "Please ship the below server from Dallas to CoreSite RACK - MB19 Server Serial …" at bounding box center [1324, 297] width 337 height 425
click at [1129, 17] on div "Todo History" at bounding box center [1314, 21] width 396 height 43
click at [1137, 19] on button "Close" at bounding box center [1145, 21] width 22 height 15
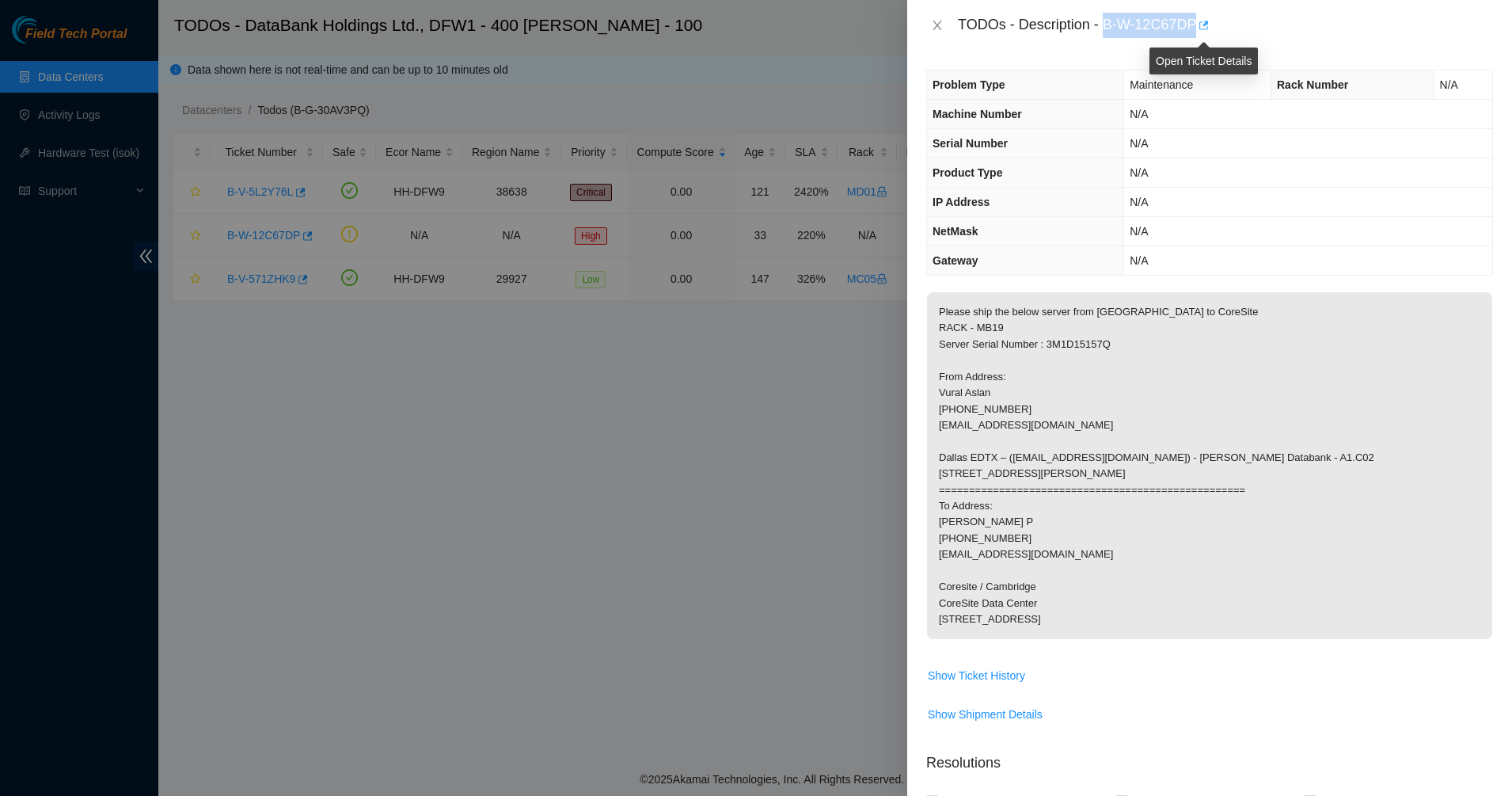
drag, startPoint x: 1104, startPoint y: 25, endPoint x: 1204, endPoint y: 31, distance: 100.2
click at [1204, 31] on div "TODOs - Description - B-W-12C67DP" at bounding box center [1225, 25] width 535 height 25
copy div "B-W-12C67DP"
click at [938, 17] on div "TODOs - Description - B-W-12C67DP" at bounding box center [1209, 25] width 567 height 25
click at [936, 23] on icon "close" at bounding box center [937, 25] width 13 height 13
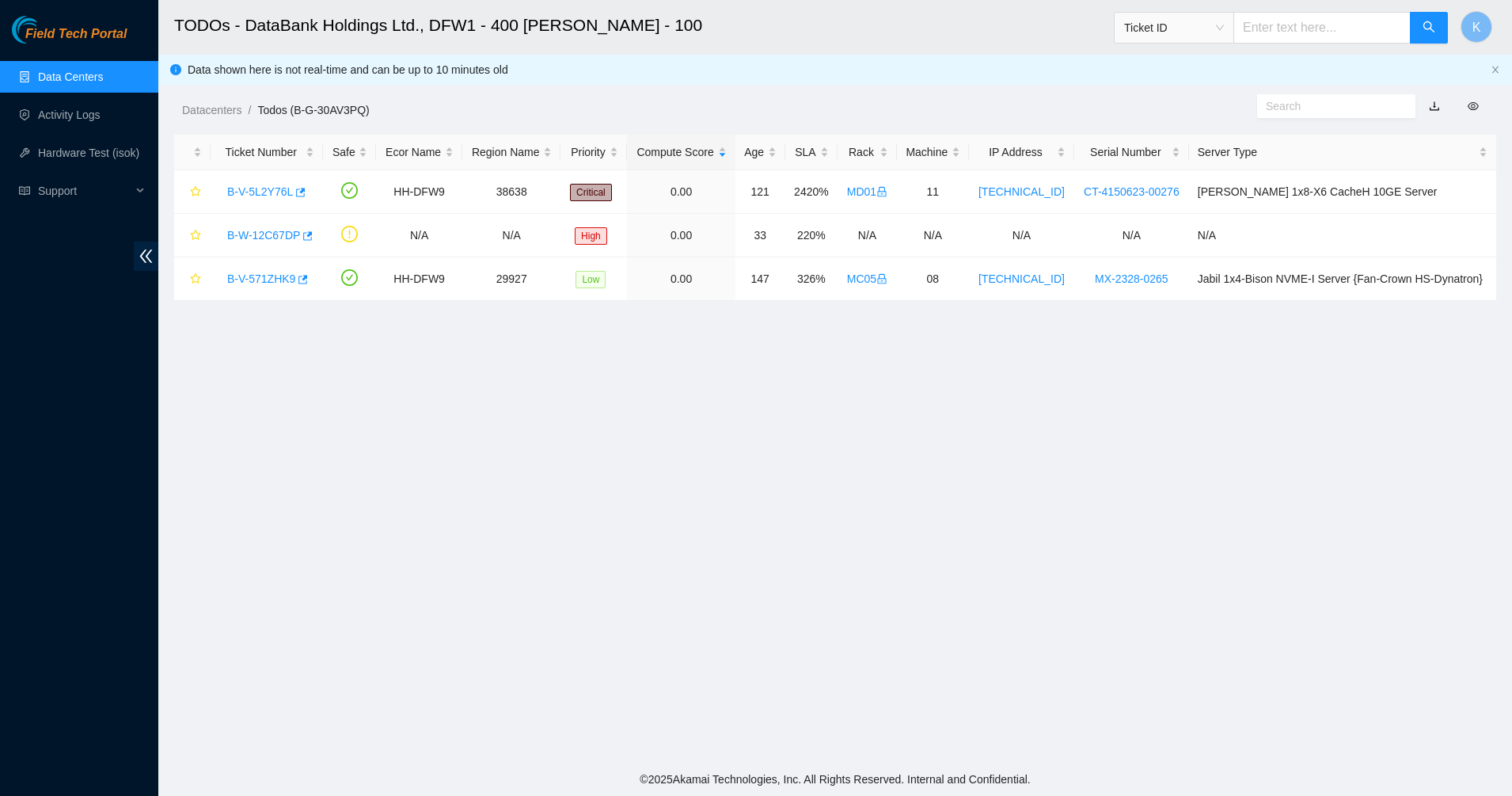
click at [762, 323] on main "TODOs - DataBank Holdings Ltd., DFW1 - 400 S. Akard - 100 Ticket ID K Data show…" at bounding box center [835, 381] width 1354 height 763
click at [248, 194] on link "B-V-5L2Y76L" at bounding box center [260, 191] width 66 height 13
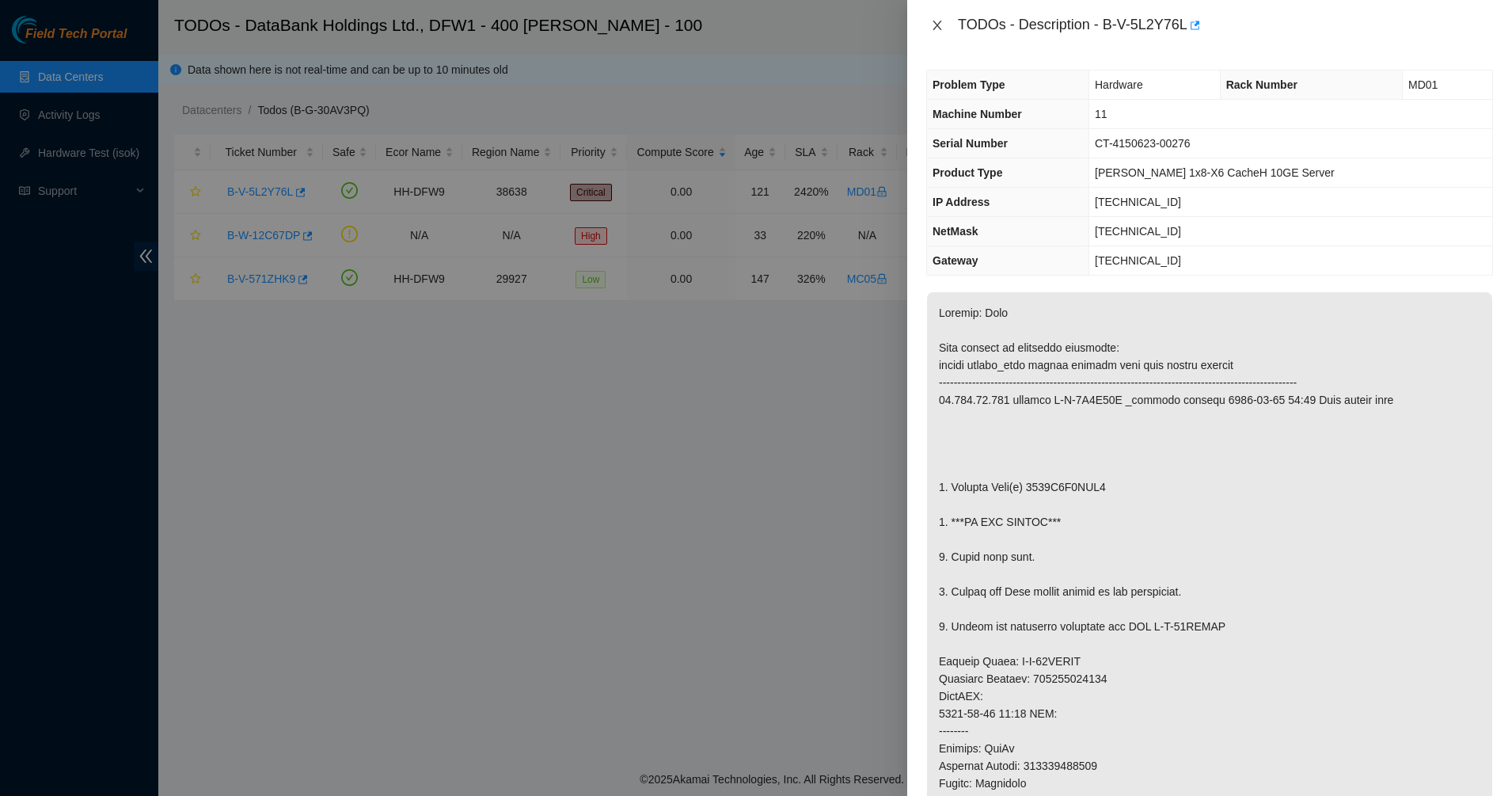
click at [932, 23] on icon "close" at bounding box center [937, 25] width 13 height 13
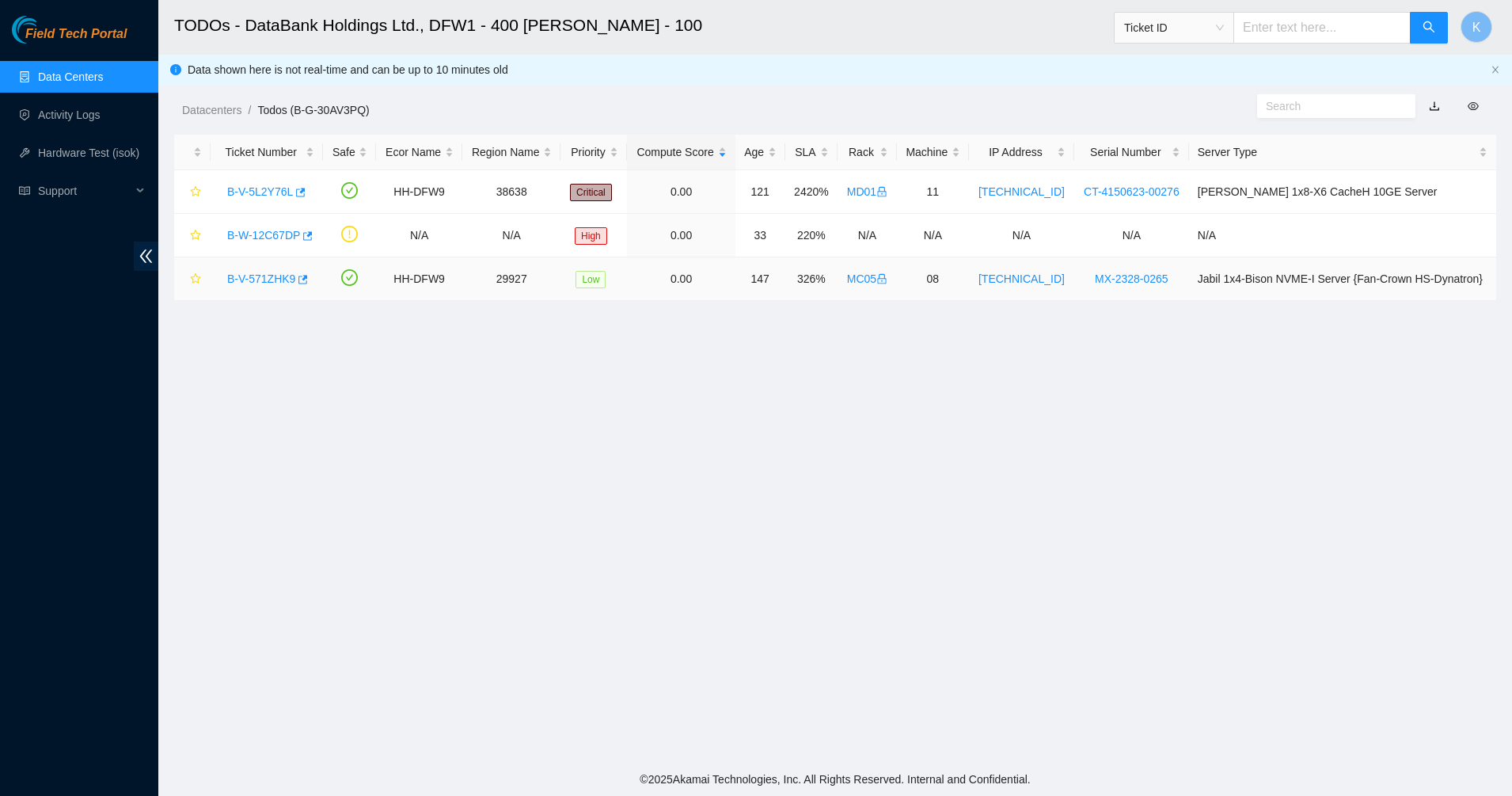
click at [254, 278] on link "B-V-571ZHK9" at bounding box center [261, 278] width 68 height 13
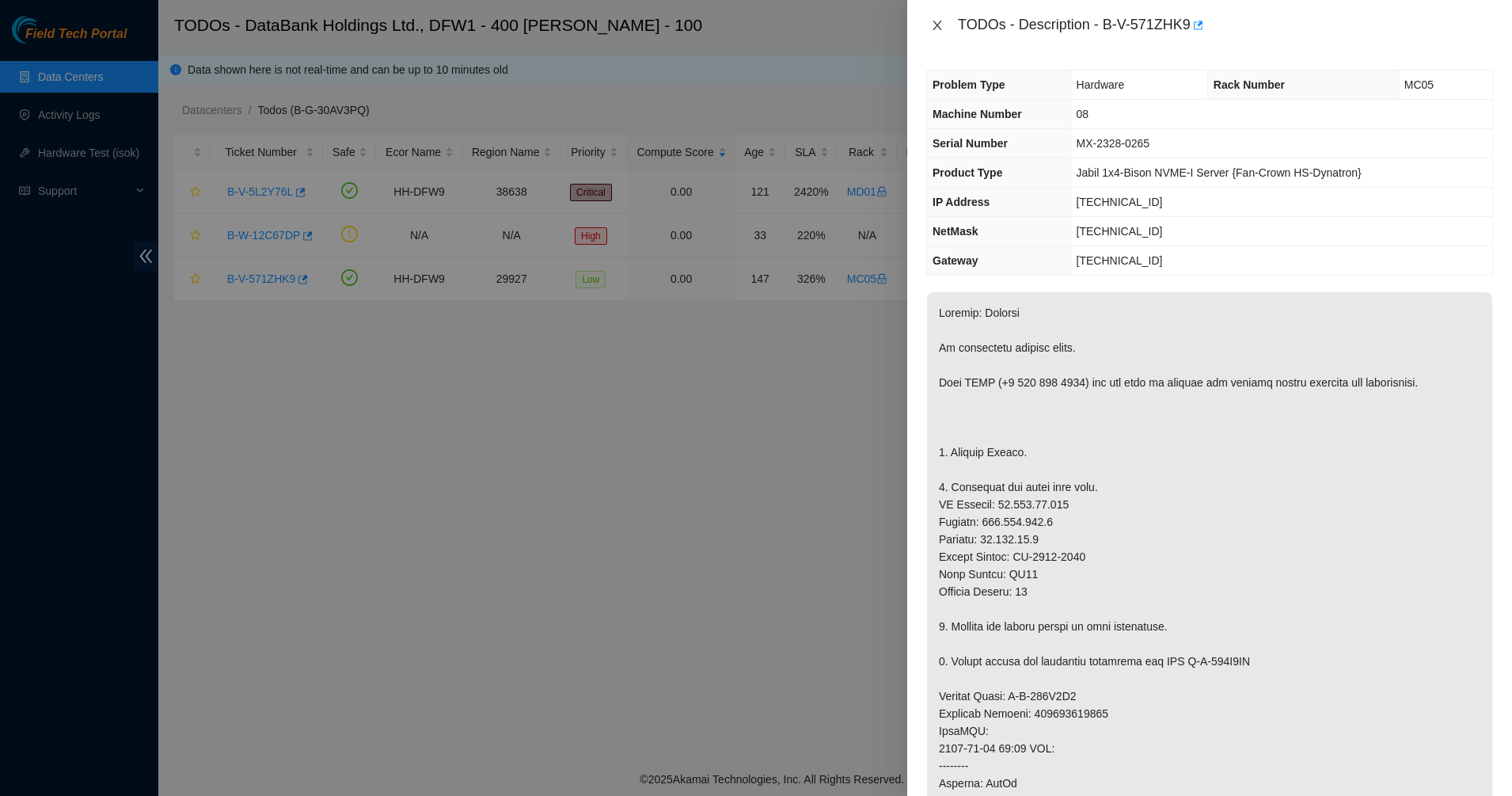
click at [938, 25] on icon "close" at bounding box center [937, 25] width 13 height 13
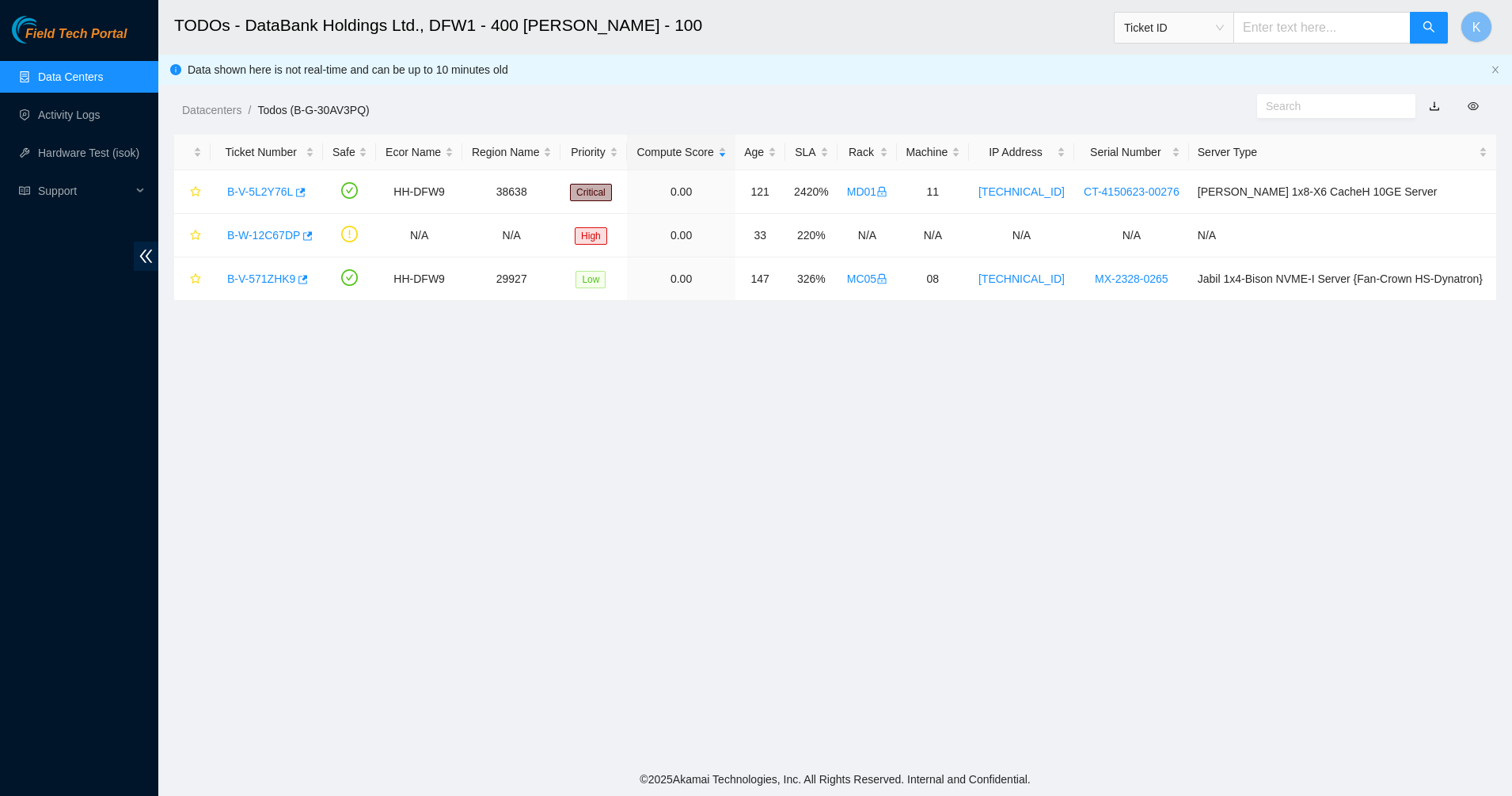
click at [675, 395] on main "TODOs - DataBank Holdings Ltd., DFW1 - 400 S. Akard - 100 Ticket ID K Data show…" at bounding box center [835, 381] width 1354 height 763
click at [59, 79] on link "Data Centers" at bounding box center [70, 77] width 65 height 13
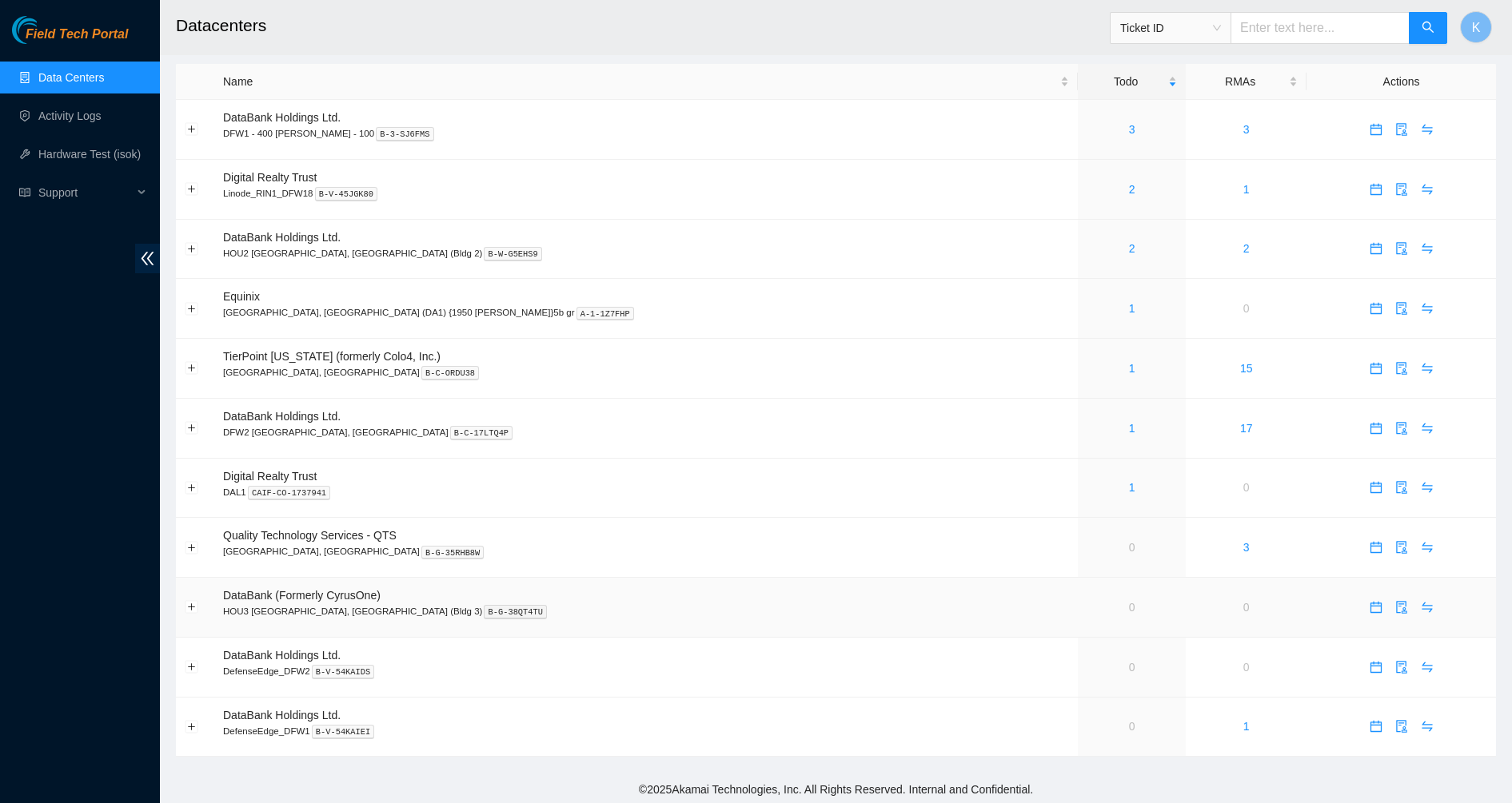
scroll to position [11, 0]
click at [44, 77] on link "Data Centers" at bounding box center [71, 77] width 66 height 13
click at [33, 18] on img at bounding box center [47, 30] width 68 height 28
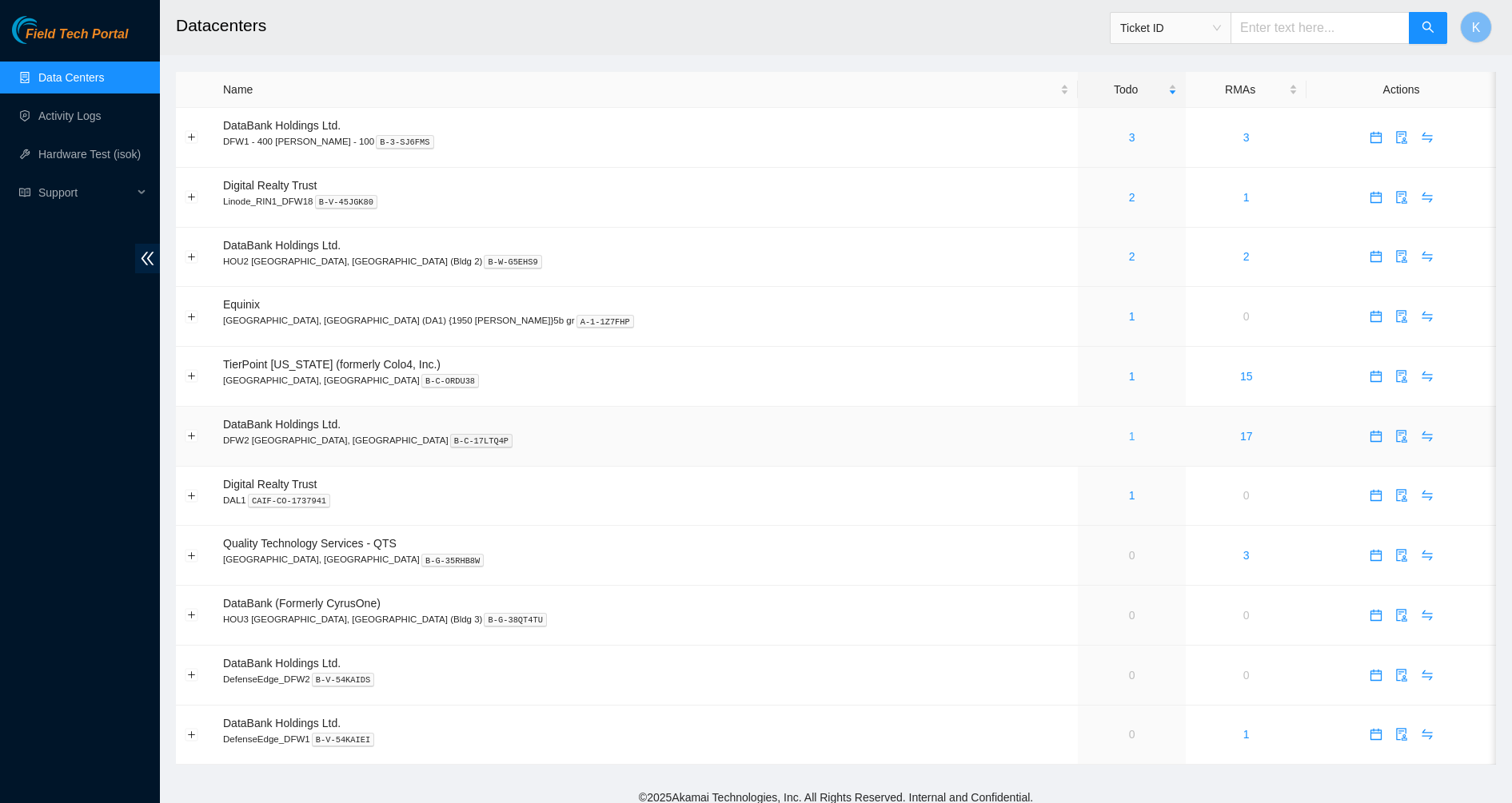
click at [1128, 434] on link "1" at bounding box center [1131, 436] width 6 height 13
click at [1128, 255] on link "2" at bounding box center [1131, 256] width 6 height 13
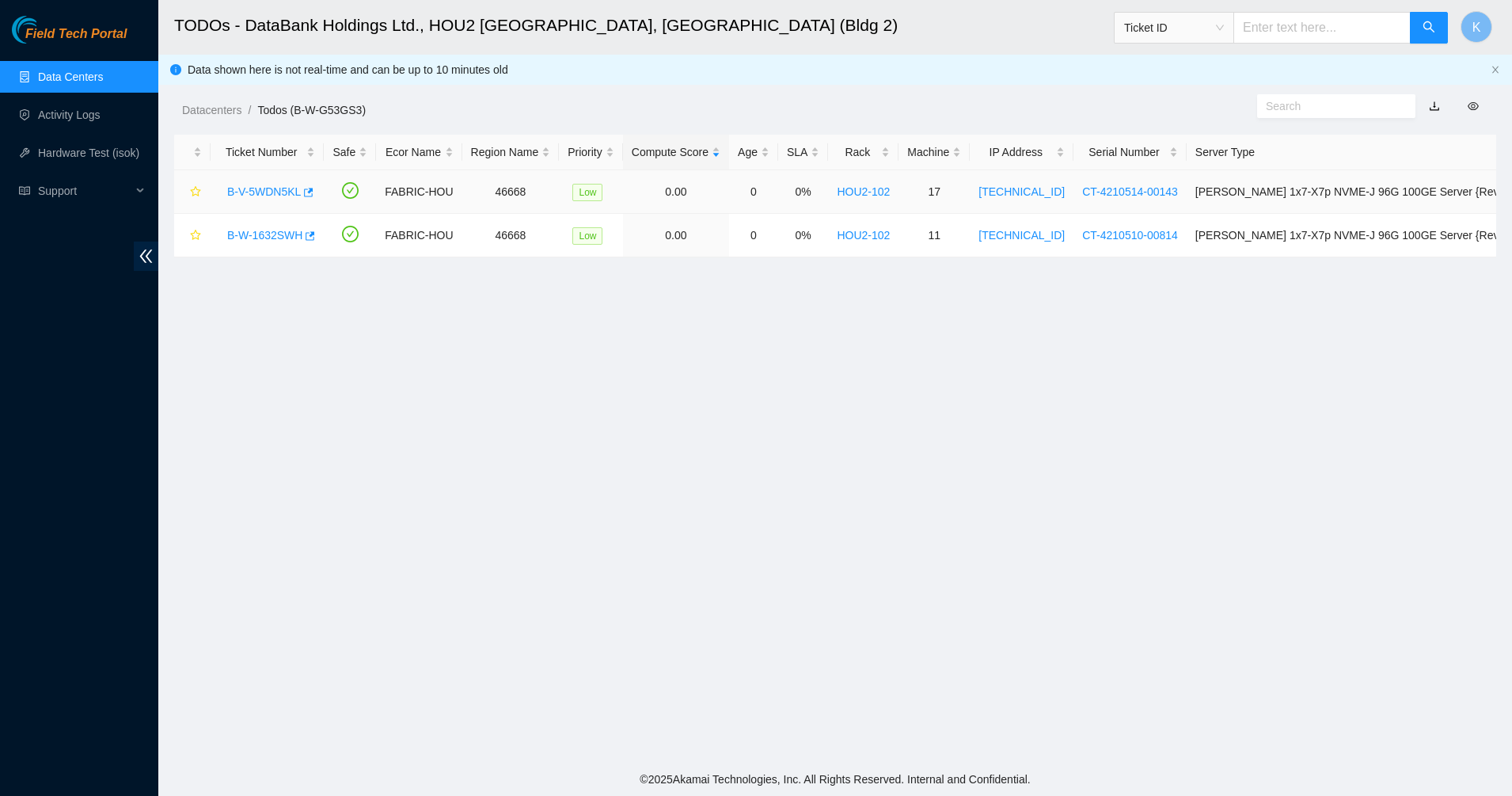
click at [257, 193] on link "B-V-5WDN5KL" at bounding box center [263, 191] width 74 height 13
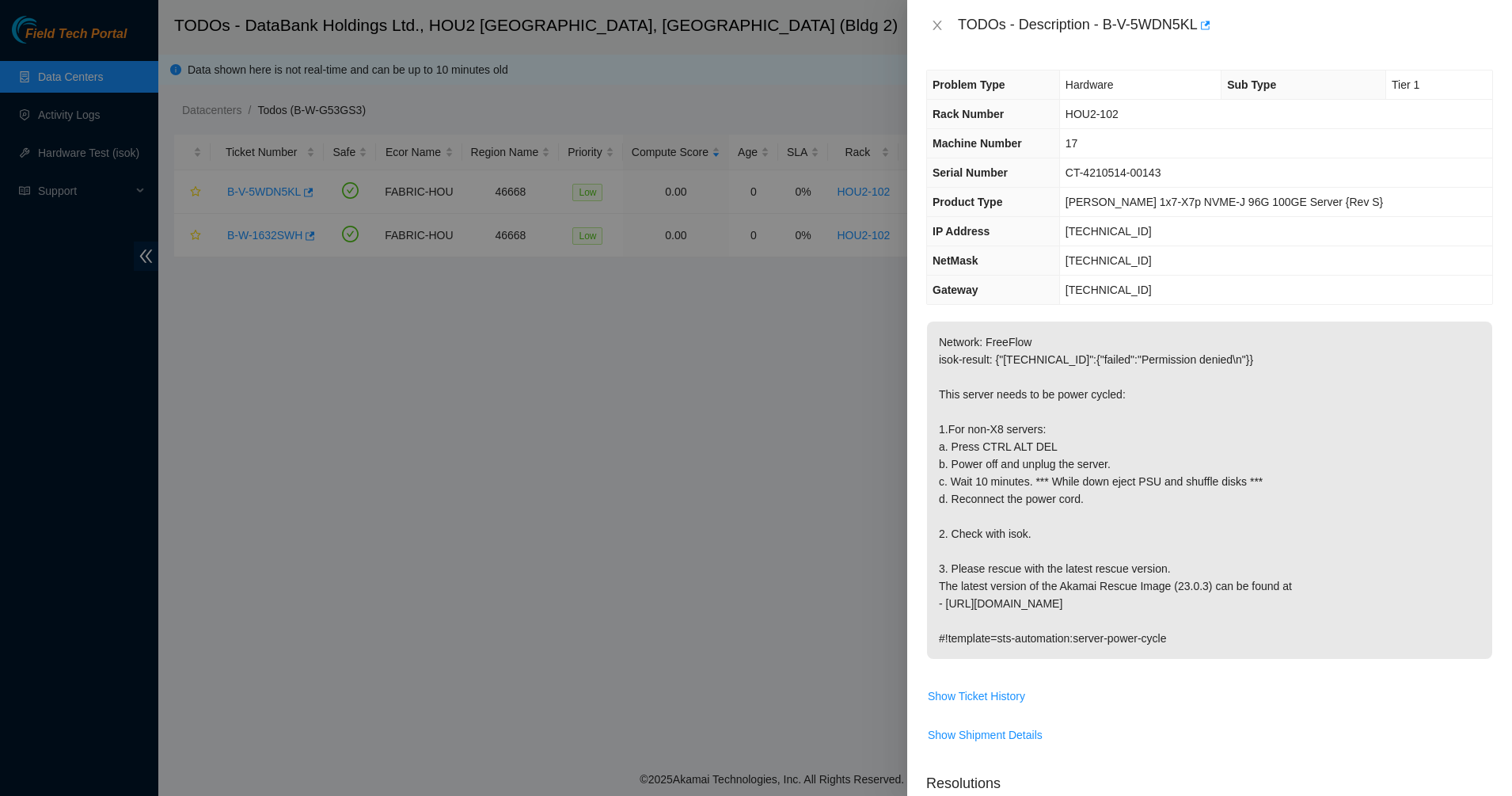
drag, startPoint x: 1056, startPoint y: 357, endPoint x: 1317, endPoint y: 646, distance: 389.4
click at [1317, 646] on p "Network: FreeFlow isok-result: {"23.41.249.212":{"failed":"Permission denied\n"…" at bounding box center [1209, 491] width 565 height 338
drag, startPoint x: 1309, startPoint y: 632, endPoint x: 1113, endPoint y: 399, distance: 304.5
click at [1115, 402] on p "Network: FreeFlow isok-result: {"23.41.249.212":{"failed":"Permission denied\n"…" at bounding box center [1209, 491] width 565 height 338
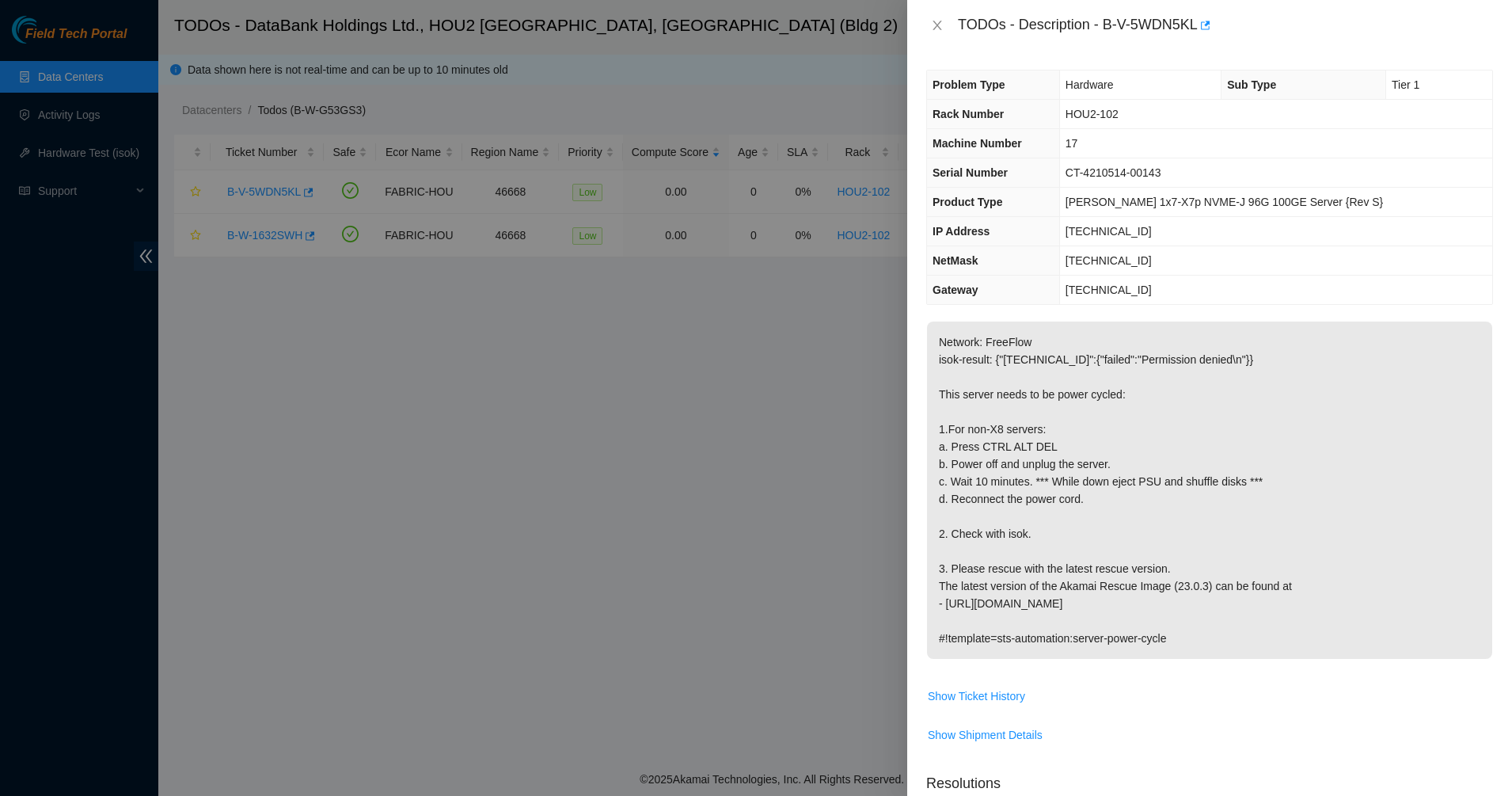
click at [1113, 398] on p "Network: FreeFlow isok-result: {"23.41.249.212":{"failed":"Permission denied\n"…" at bounding box center [1209, 491] width 565 height 338
drag, startPoint x: 1113, startPoint y: 398, endPoint x: 1350, endPoint y: 632, distance: 333.1
click at [1350, 632] on p "Network: FreeFlow isok-result: {"23.41.249.212":{"failed":"Permission denied\n"…" at bounding box center [1209, 491] width 565 height 338
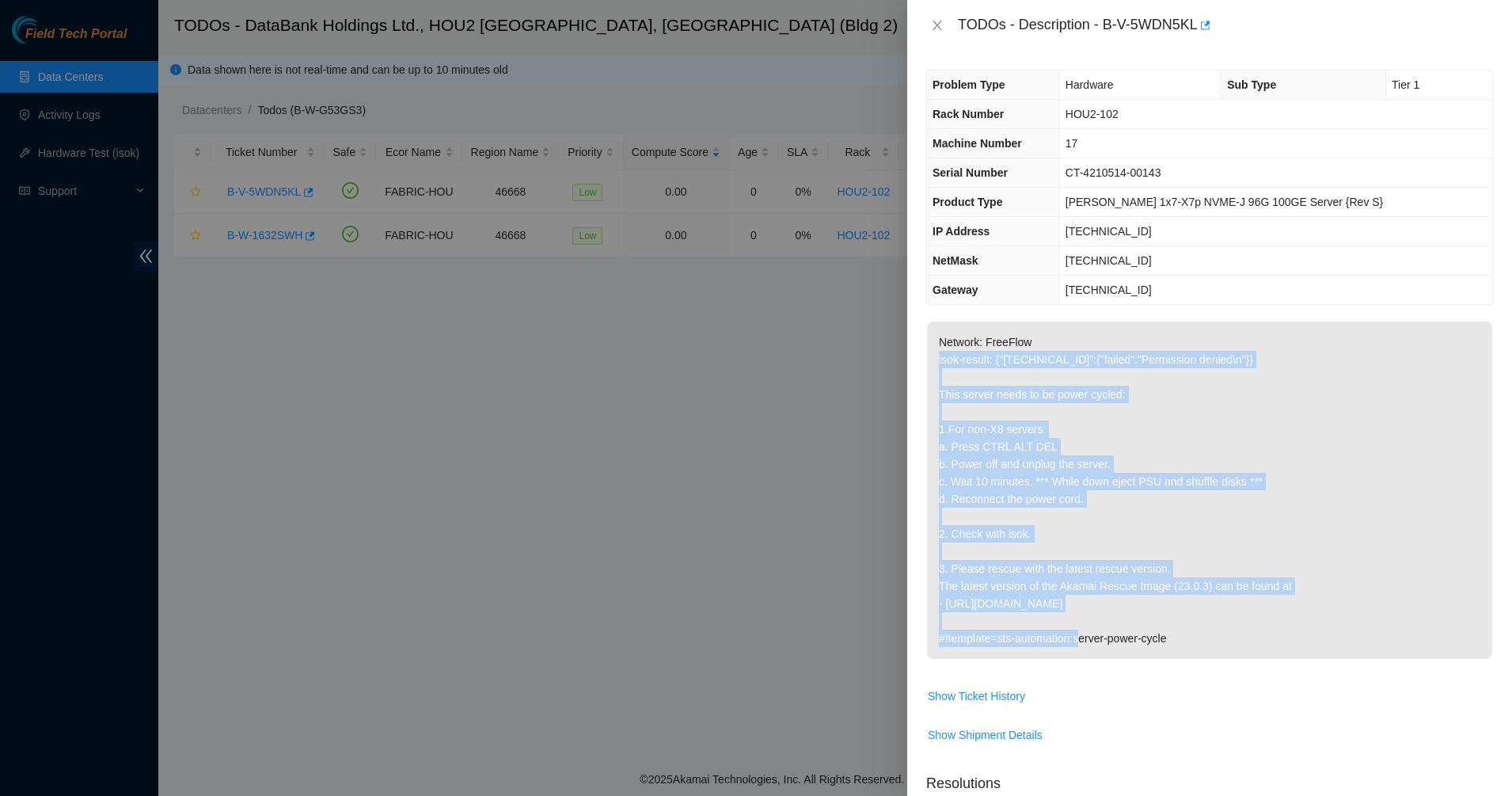
drag, startPoint x: 1335, startPoint y: 614, endPoint x: 1011, endPoint y: 304, distance: 448.4
click at [1011, 304] on div "Problem Type Hardware Sub Type Tier 1 Rack Number HOU2-102 Machine Number 17 Se…" at bounding box center [1209, 423] width 605 height 746
click at [1011, 304] on th "Gateway" at bounding box center [993, 291] width 132 height 30
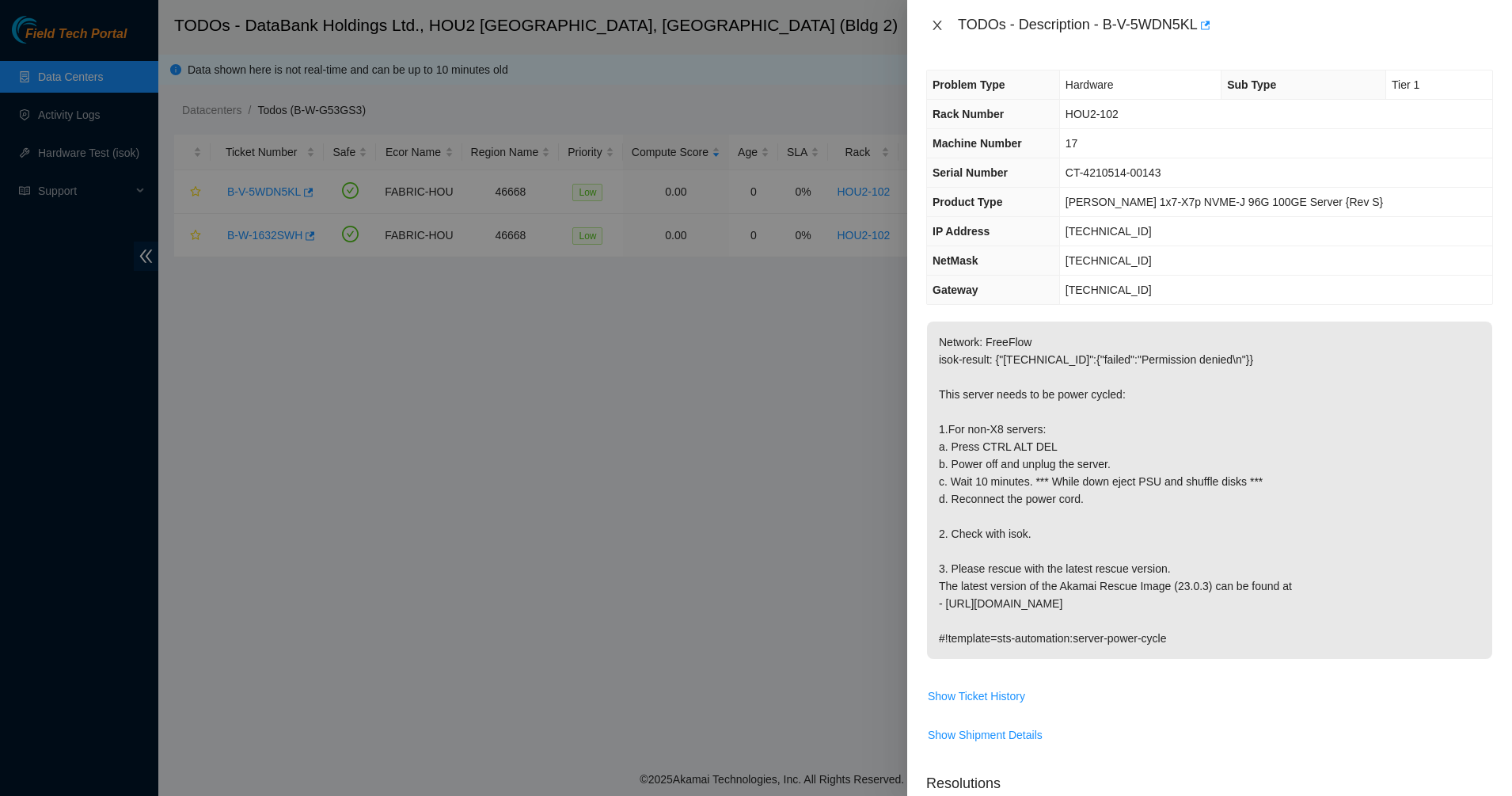
click at [937, 21] on icon "close" at bounding box center [937, 25] width 13 height 13
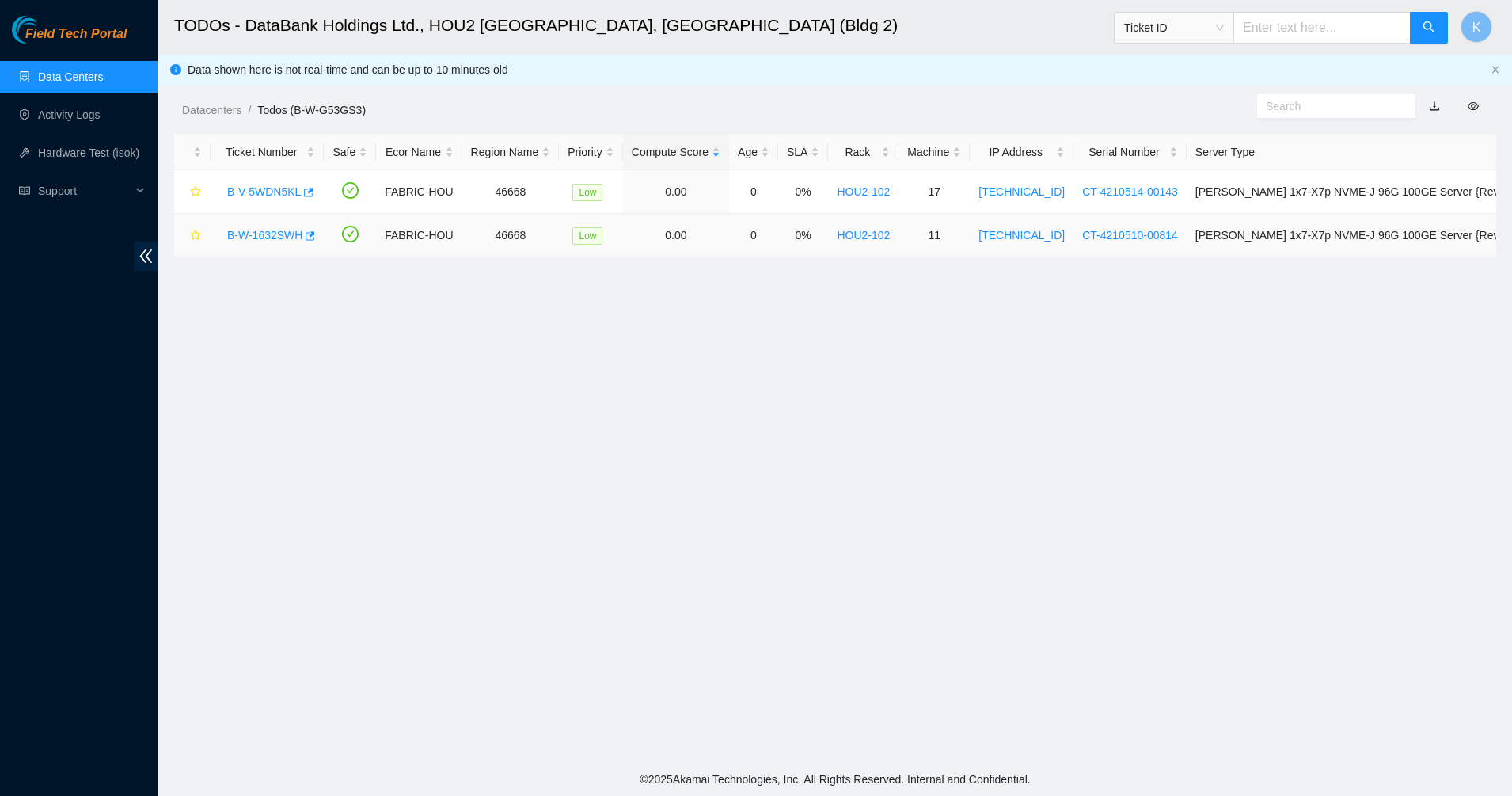
click at [259, 234] on link "B-W-1632SWH" at bounding box center [264, 235] width 75 height 13
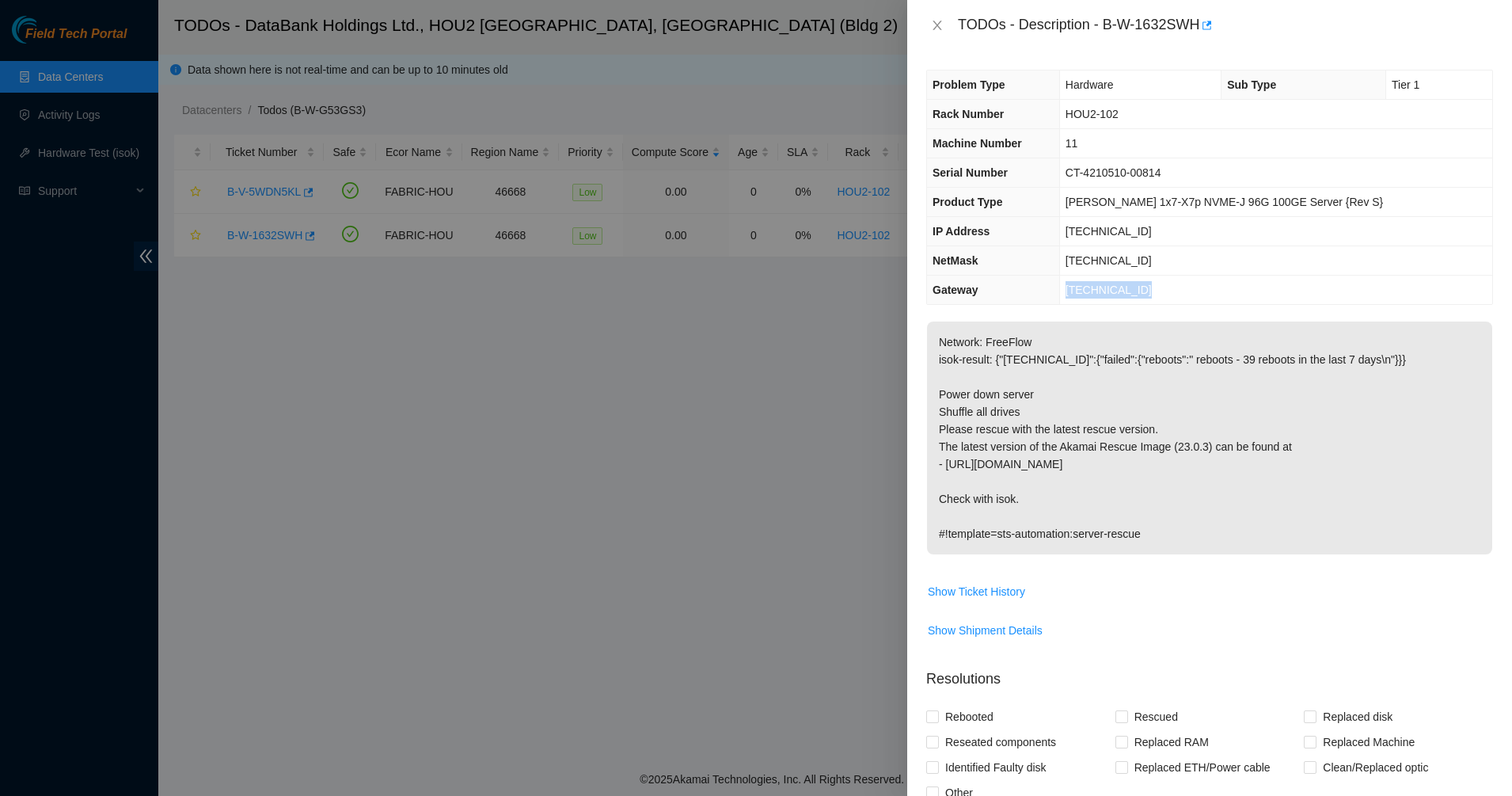
drag, startPoint x: 1156, startPoint y: 562, endPoint x: 1205, endPoint y: 588, distance: 55.5
click at [1186, 585] on div "Problem Type Hardware Sub Type Tier 1 Rack Number HOU2-102 Machine Number 11 Se…" at bounding box center [1209, 423] width 605 height 746
click at [1259, 585] on span "Show Ticket History" at bounding box center [1209, 591] width 565 height 25
click at [1289, 565] on td "Network: FreeFlow isok-result: {"23.41.249.206":{"failed":{"reboots":" reboots …" at bounding box center [1209, 450] width 567 height 258
click at [1295, 558] on span "Network: FreeFlow isok-result: {"23.41.249.206":{"failed":{"reboots":" reboots …" at bounding box center [1209, 444] width 565 height 244
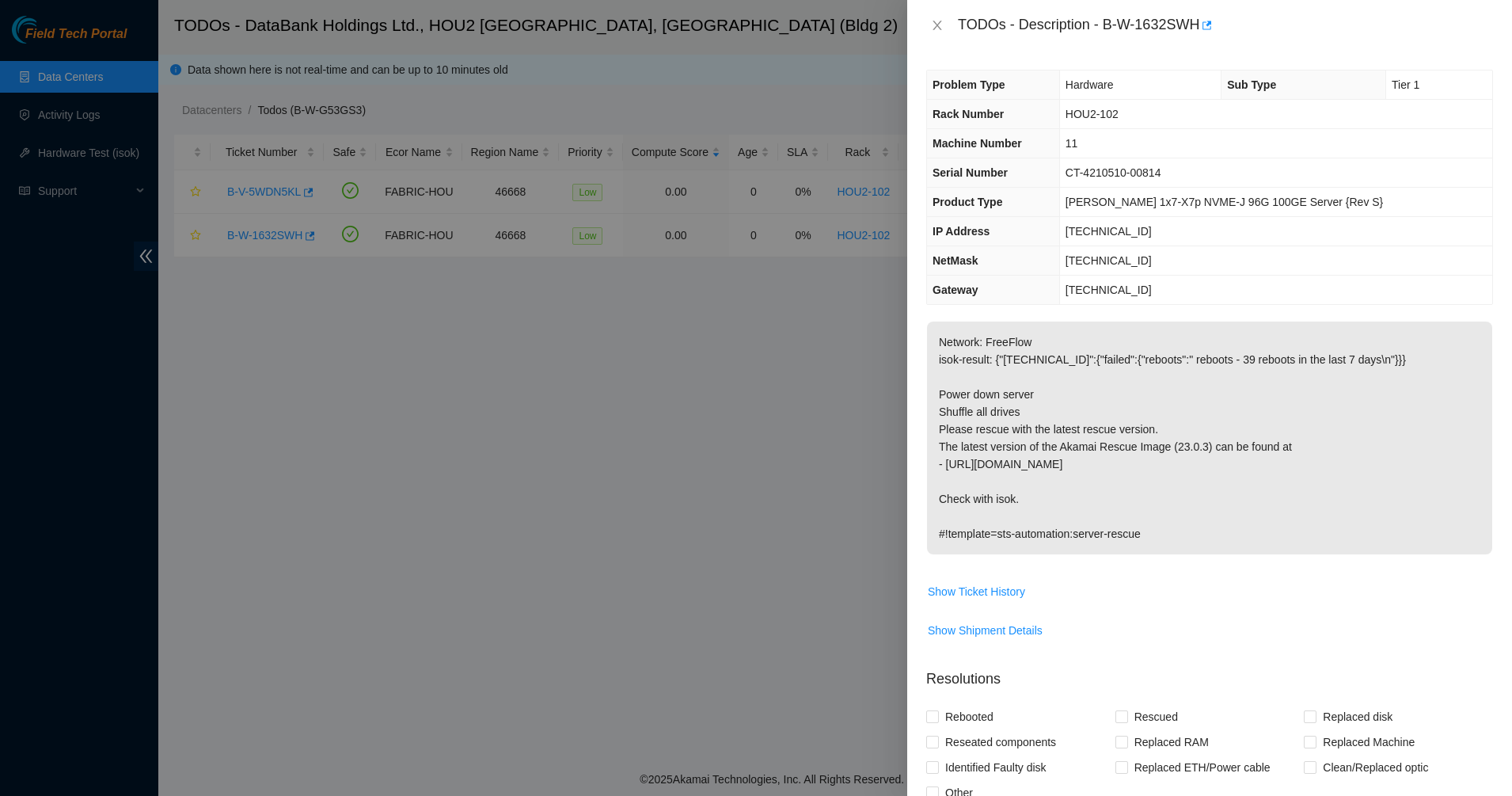
click at [1325, 544] on p "Network: FreeFlow isok-result: {"23.41.249.206":{"failed":{"reboots":" reboots …" at bounding box center [1209, 438] width 565 height 233
drag, startPoint x: 1306, startPoint y: 519, endPoint x: 945, endPoint y: 93, distance: 558.4
click at [945, 93] on div "Problem Type Hardware Sub Type Tier 1 Rack Number HOU2-102 Machine Number 11 Se…" at bounding box center [1209, 423] width 605 height 746
click at [944, 92] on th "Problem Type" at bounding box center [993, 85] width 132 height 30
click at [937, 23] on icon "close" at bounding box center [937, 25] width 13 height 13
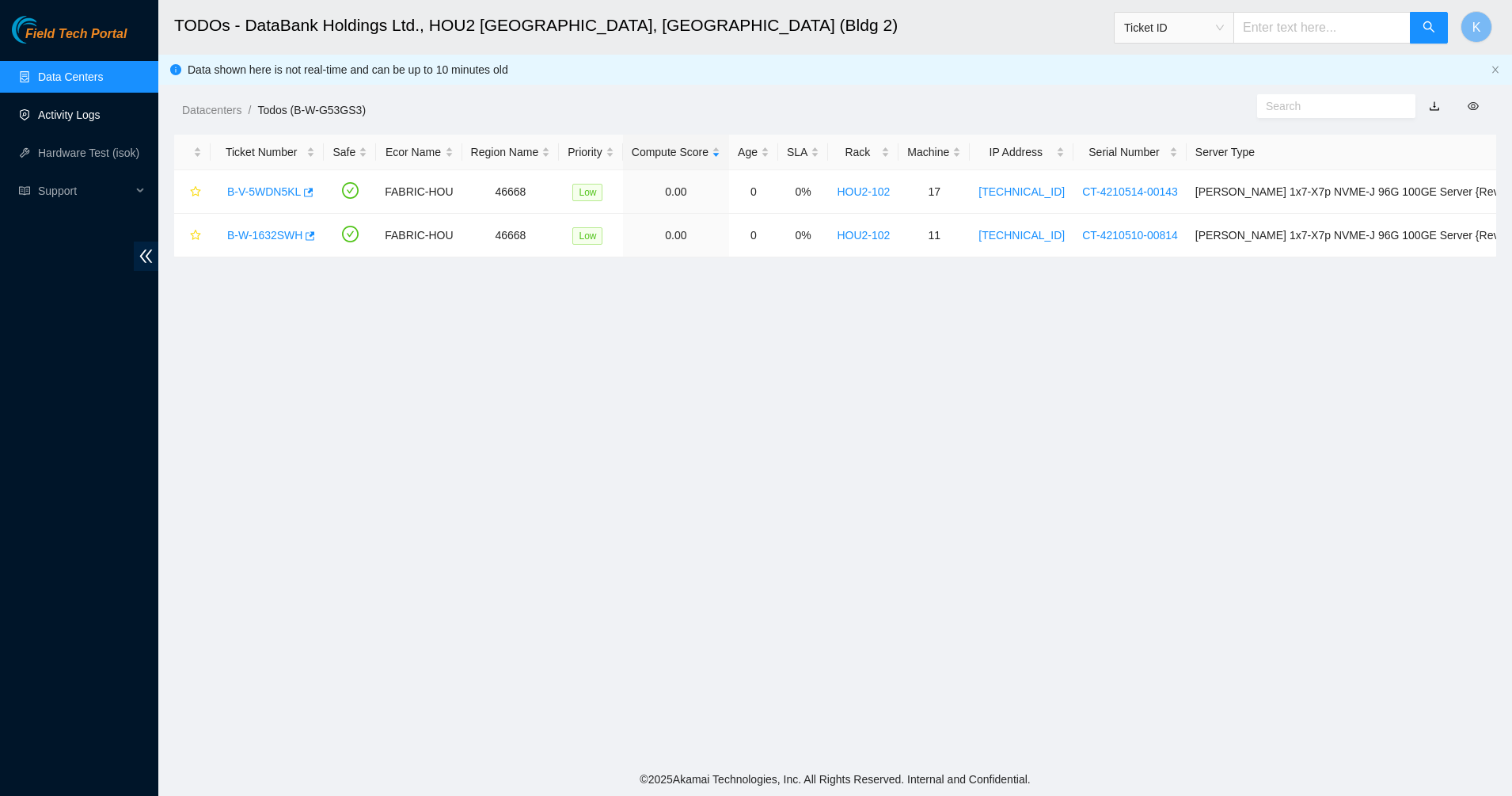
click at [71, 93] on ul "Data Centers Activity Logs Hardware Test (isok) Support" at bounding box center [79, 133] width 158 height 152
click at [72, 84] on link "Data Centers" at bounding box center [70, 77] width 65 height 13
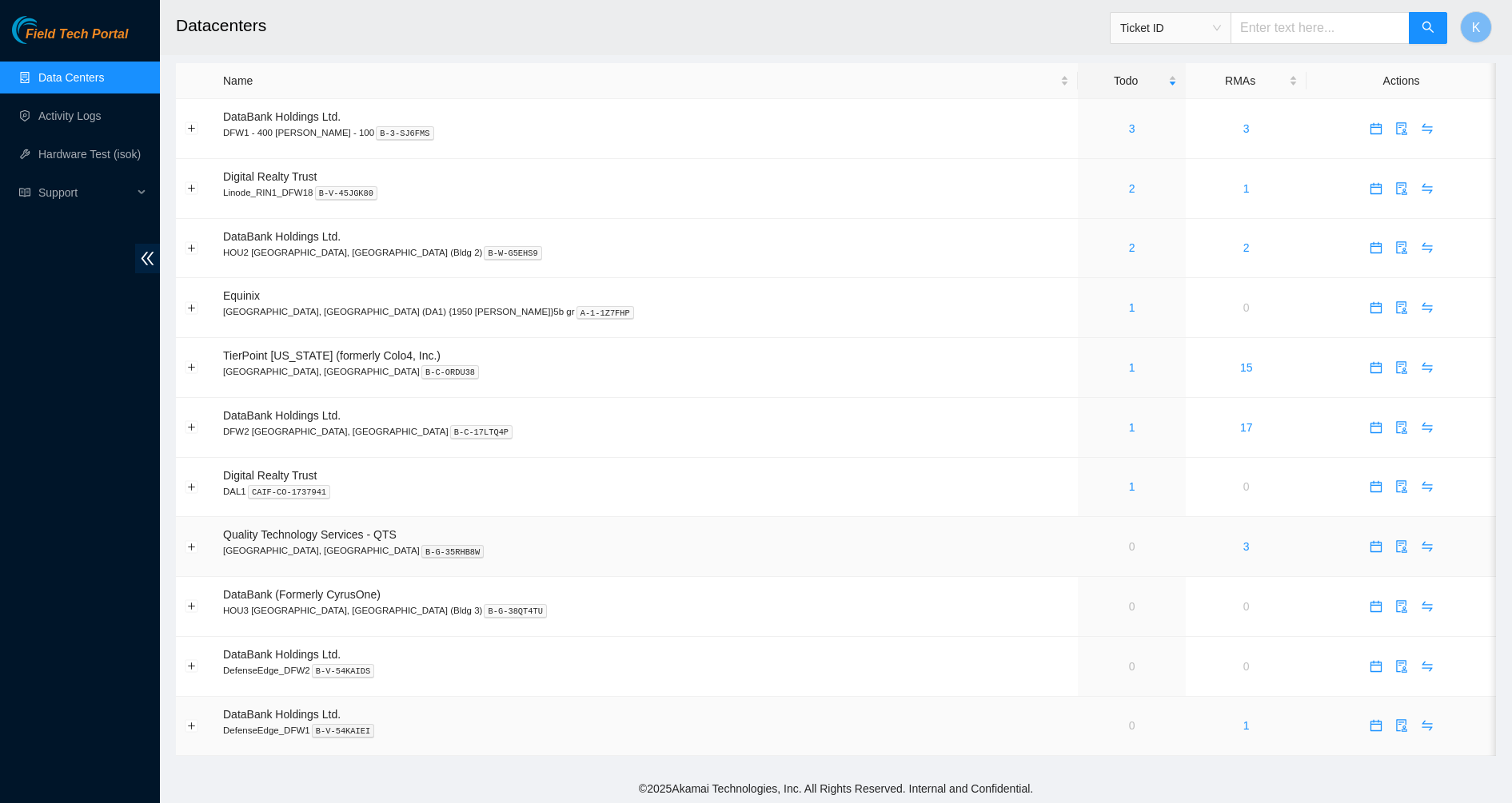
scroll to position [11, 0]
